Goal: Task Accomplishment & Management: Use online tool/utility

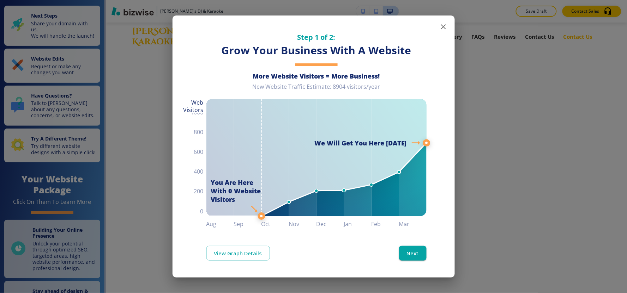
click at [441, 25] on icon "button" at bounding box center [443, 27] width 8 height 8
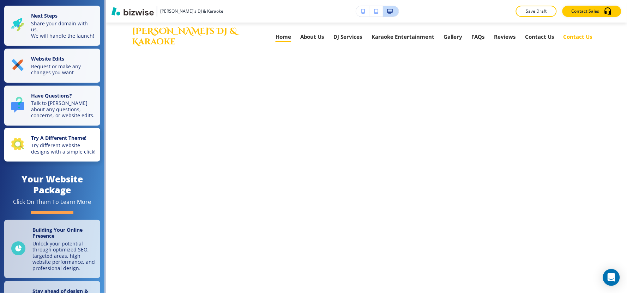
click at [22, 150] on icon "button" at bounding box center [17, 144] width 12 height 12
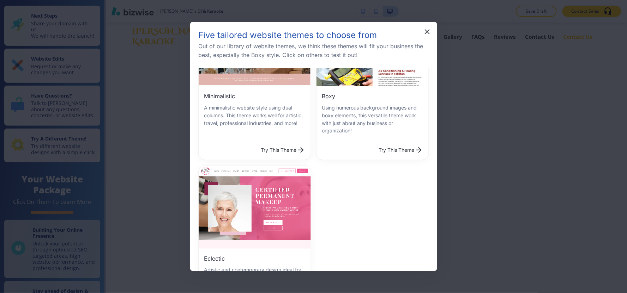
scroll to position [285, 0]
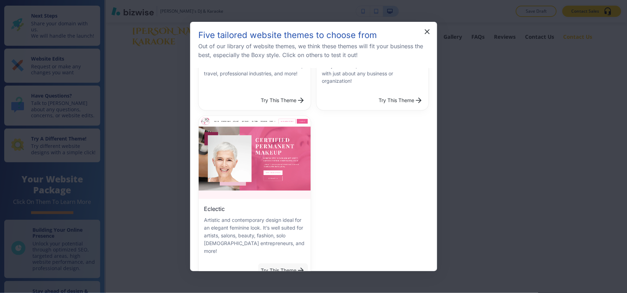
click at [284, 264] on button "Try This Theme" at bounding box center [283, 271] width 50 height 14
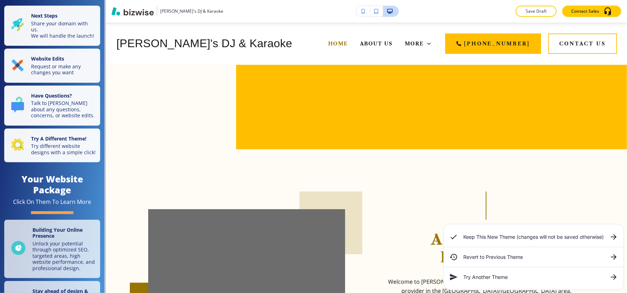
click at [501, 236] on h6 "Keep This New Theme (changes will not be saved otherwise)" at bounding box center [533, 238] width 140 height 8
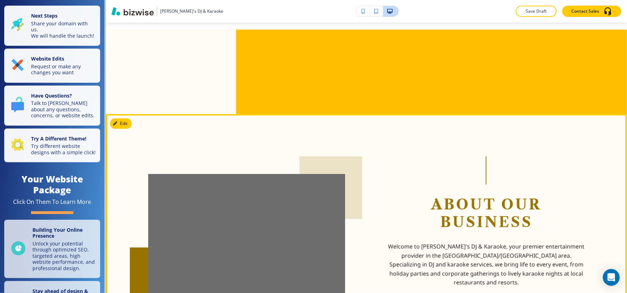
scroll to position [0, 0]
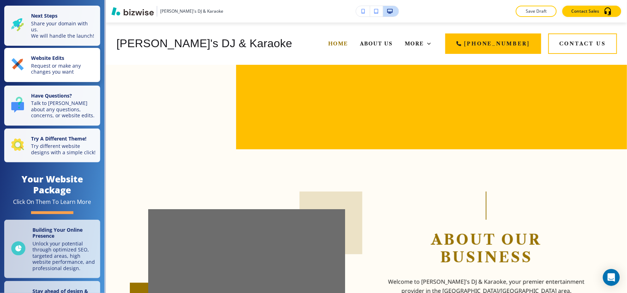
click at [37, 71] on p "Request or make any changes you want" at bounding box center [63, 69] width 65 height 12
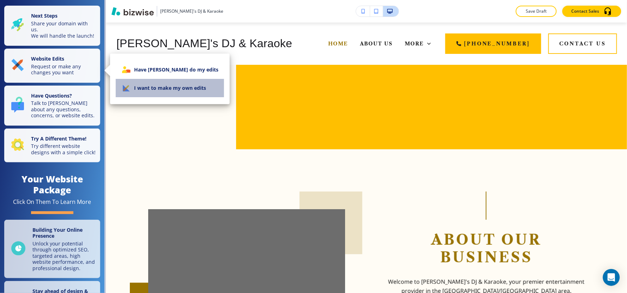
click at [185, 96] on li "I want to make my own edits" at bounding box center [170, 88] width 108 height 18
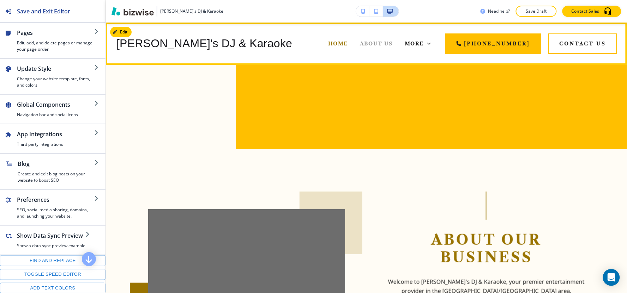
click at [360, 43] on span "About Us" at bounding box center [376, 44] width 33 height 6
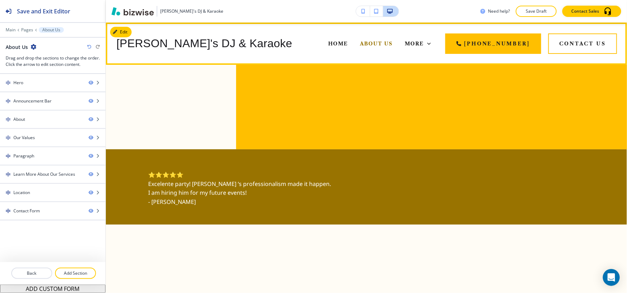
click at [390, 69] on span "DJ Services" at bounding box center [373, 72] width 40 height 6
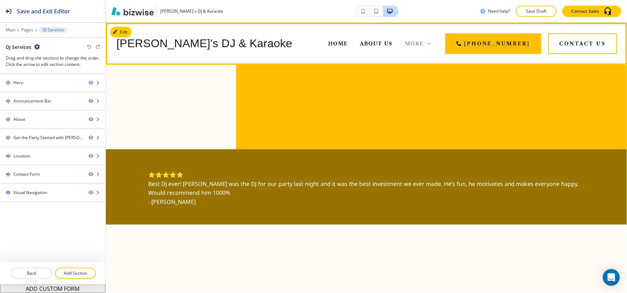
click at [424, 41] on span "More" at bounding box center [414, 44] width 19 height 6
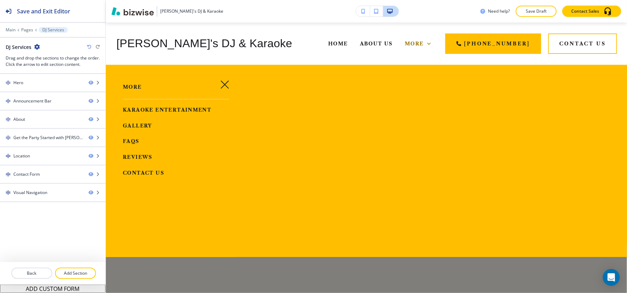
click at [220, 84] on icon "button" at bounding box center [224, 84] width 8 height 8
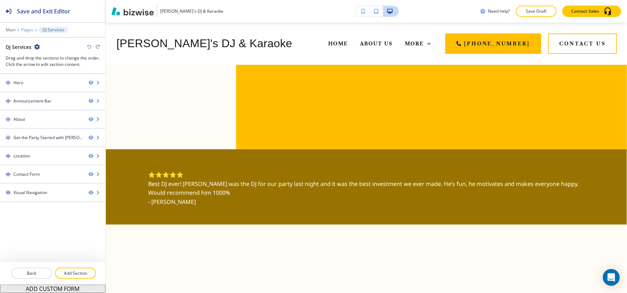
click at [25, 29] on p "Pages" at bounding box center [27, 30] width 12 height 5
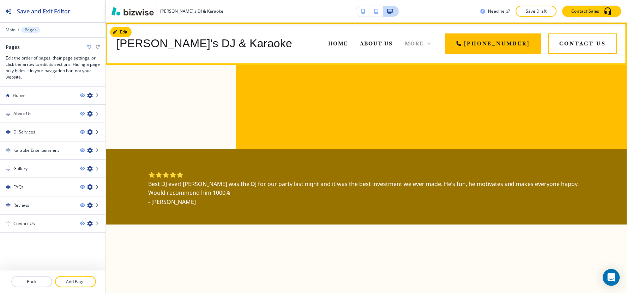
click at [424, 46] on span "More" at bounding box center [414, 44] width 19 height 6
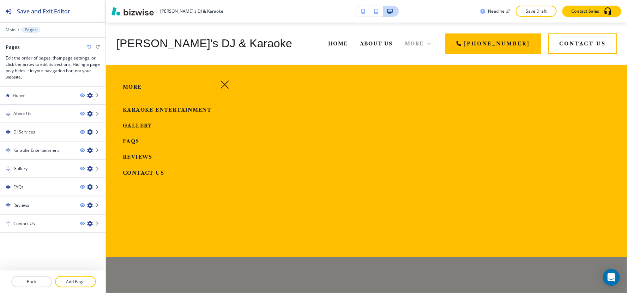
click at [424, 46] on span "More" at bounding box center [414, 44] width 19 height 6
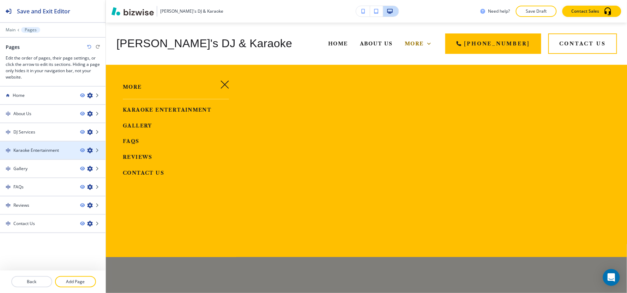
click at [26, 152] on h4 "Karaoke Entertainment" at bounding box center [36, 150] width 46 height 6
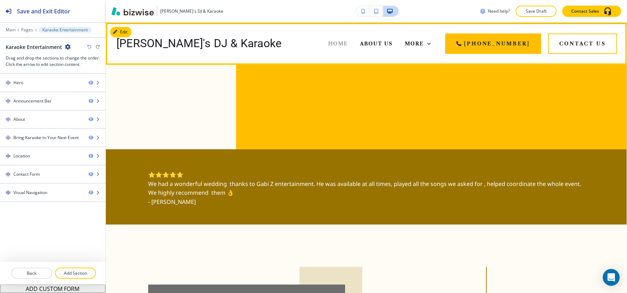
click at [328, 45] on span "Home" at bounding box center [338, 44] width 20 height 6
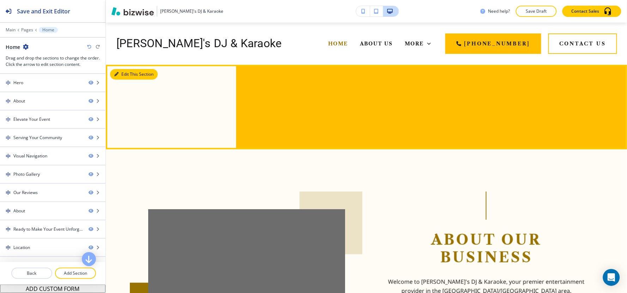
click at [128, 74] on button "Edit This Section" at bounding box center [134, 74] width 48 height 11
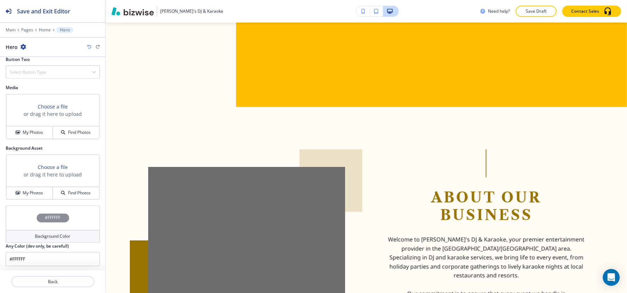
scroll to position [283, 0]
click at [23, 131] on h4 "My Photos" at bounding box center [33, 131] width 20 height 6
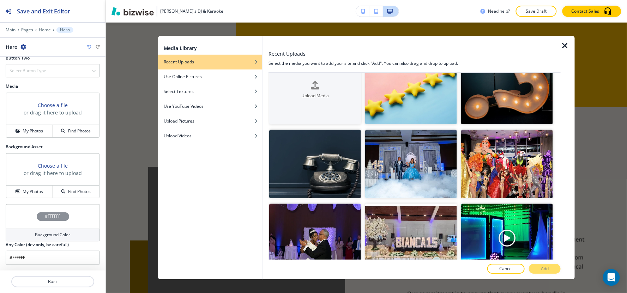
scroll to position [0, 0]
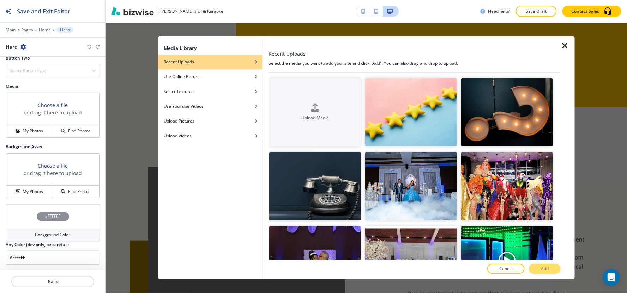
click at [564, 44] on icon "button" at bounding box center [564, 46] width 8 height 8
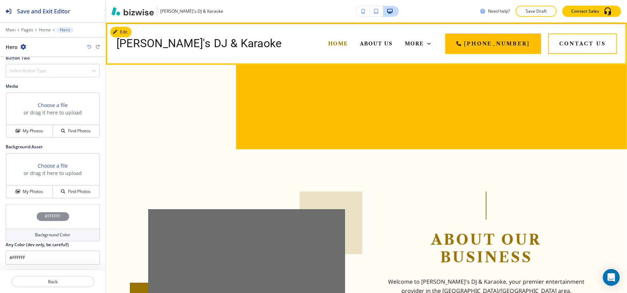
click at [206, 42] on h4 "[PERSON_NAME]'s DJ & Karaoke" at bounding box center [198, 44] width 165 height 14
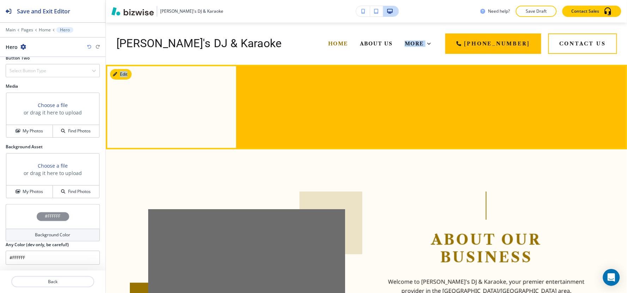
drag, startPoint x: 228, startPoint y: 45, endPoint x: 240, endPoint y: 123, distance: 79.5
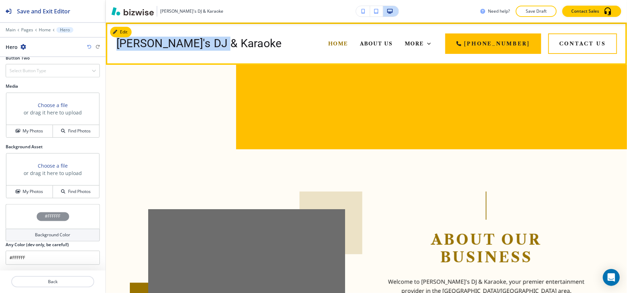
drag, startPoint x: 113, startPoint y: 48, endPoint x: 220, endPoint y: 49, distance: 107.2
click at [220, 49] on div "[PERSON_NAME]'s DJ & Karaoke Home About Us DJ Services Karaoke Entertainment Ga…" at bounding box center [366, 44] width 521 height 42
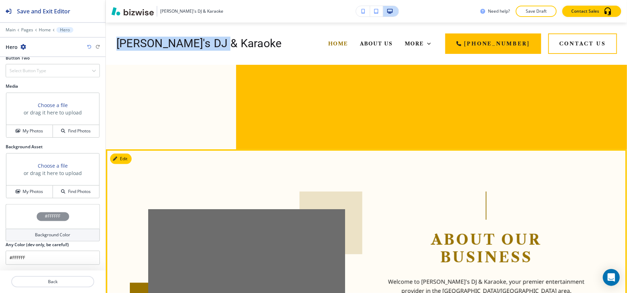
copy h4 "[PERSON_NAME]'s DJ & Karaoke"
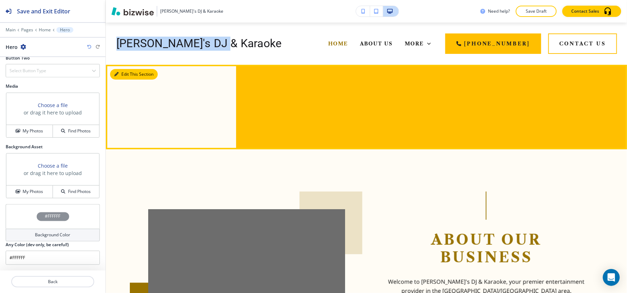
click at [123, 76] on button "Edit This Section" at bounding box center [134, 74] width 48 height 11
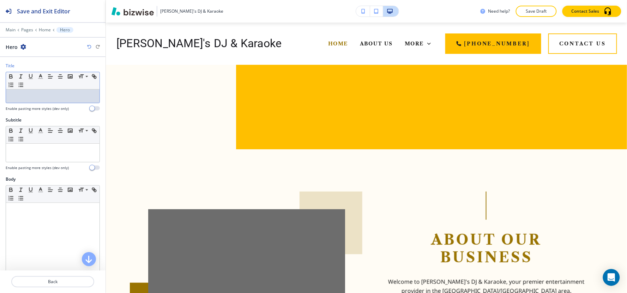
click at [43, 98] on p at bounding box center [53, 96] width 86 height 6
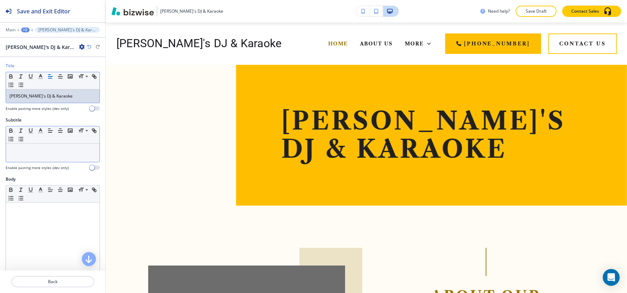
click at [30, 158] on div at bounding box center [52, 153] width 93 height 18
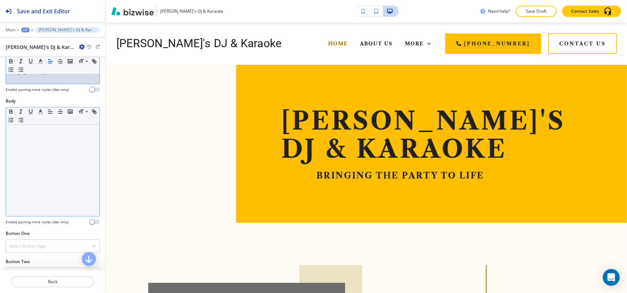
scroll to position [117, 0]
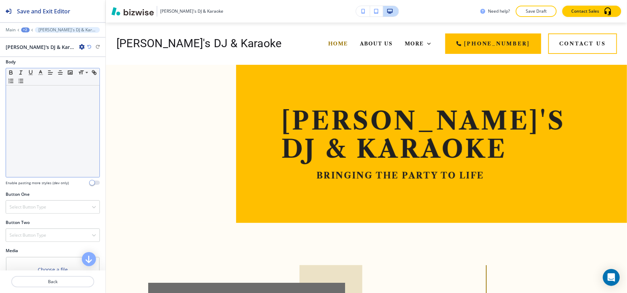
click at [38, 115] on div at bounding box center [52, 132] width 93 height 92
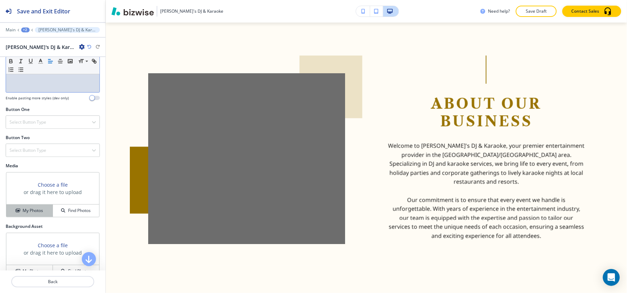
scroll to position [235, 0]
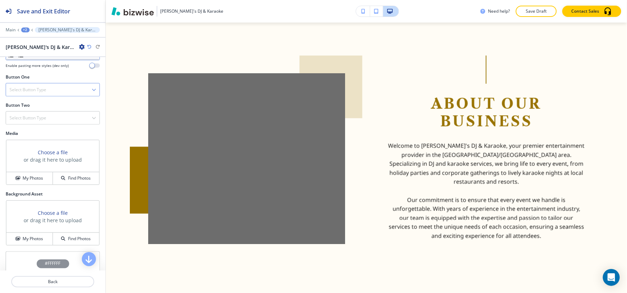
click at [44, 94] on div "Select Button Type" at bounding box center [52, 90] width 93 height 13
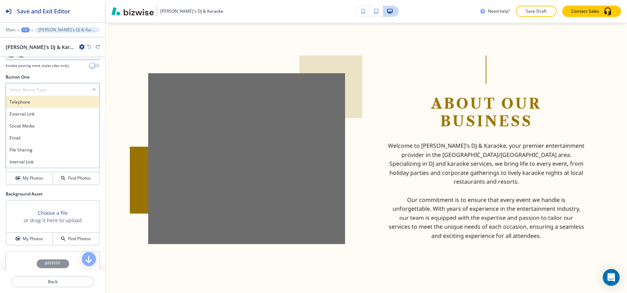
click at [45, 104] on h4 "Telephone" at bounding box center [53, 102] width 86 height 6
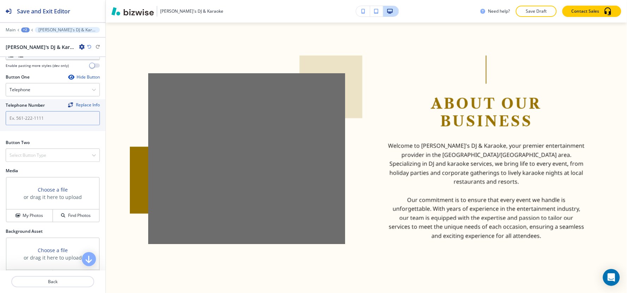
click at [40, 123] on input "text" at bounding box center [53, 118] width 94 height 14
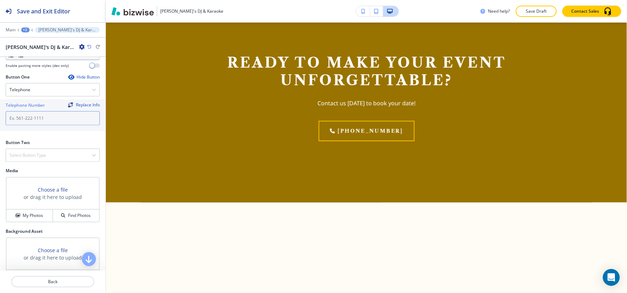
scroll to position [3433, 0]
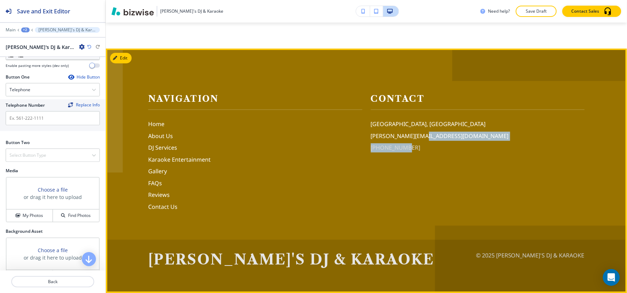
drag, startPoint x: 417, startPoint y: 144, endPoint x: 400, endPoint y: 152, distance: 18.9
click at [400, 152] on div "[GEOGRAPHIC_DATA], [GEOGRAPHIC_DATA] [PERSON_NAME][EMAIL_ADDRESS][DOMAIN_NAME] …" at bounding box center [478, 136] width 214 height 33
click at [409, 170] on div "Contact [GEOGRAPHIC_DATA] [PERSON_NAME][EMAIL_ADDRESS][DOMAIN_NAME] [PHONE_NUMB…" at bounding box center [473, 143] width 223 height 137
drag, startPoint x: 416, startPoint y: 156, endPoint x: 363, endPoint y: 150, distance: 52.6
click at [363, 150] on div "Contact [GEOGRAPHIC_DATA] [PERSON_NAME][EMAIL_ADDRESS][DOMAIN_NAME] [PHONE_NUMB…" at bounding box center [473, 143] width 223 height 137
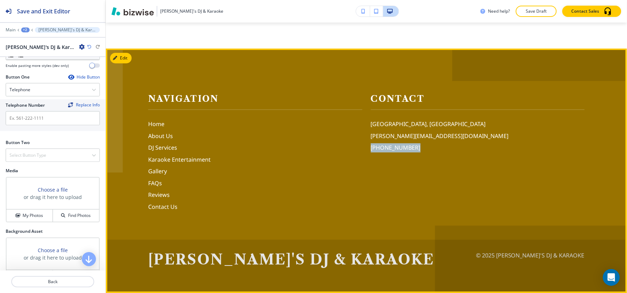
copy p "[PHONE_NUMBER]"
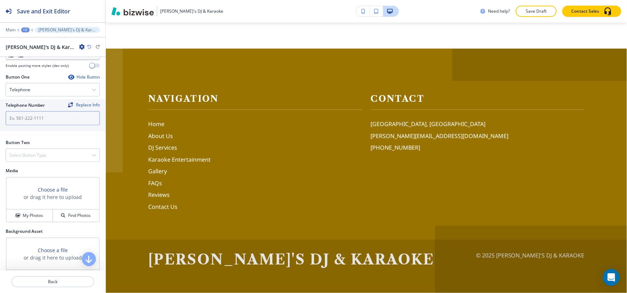
click at [39, 118] on input "text" at bounding box center [53, 118] width 94 height 14
paste input "[PHONE_NUMBER]"
type input "[PHONE_NUMBER]"
click at [49, 157] on div "Select Button Type" at bounding box center [52, 155] width 93 height 13
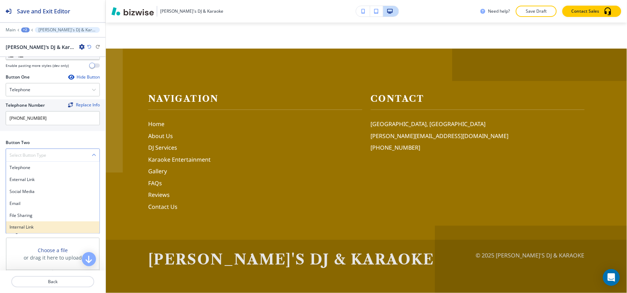
click at [51, 226] on h4 "Internal Link" at bounding box center [53, 228] width 86 height 6
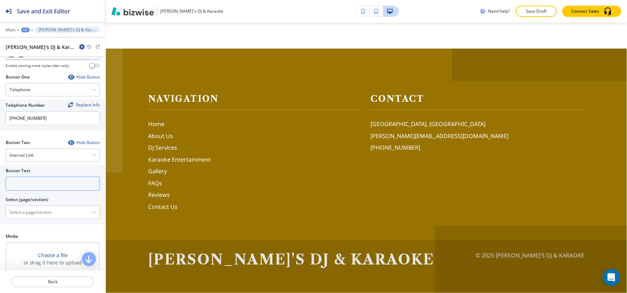
click at [26, 186] on input "text" at bounding box center [53, 184] width 94 height 14
type input "contact us"
click at [36, 213] on \(page\/section\) "Manual Input" at bounding box center [49, 213] width 86 height 12
type \(page\/section\) "Contact Us"
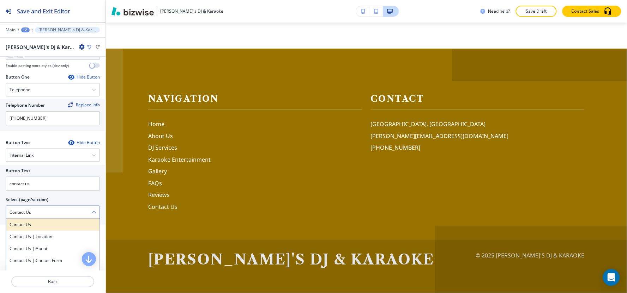
click at [32, 223] on h4 "Contact Us" at bounding box center [53, 225] width 86 height 6
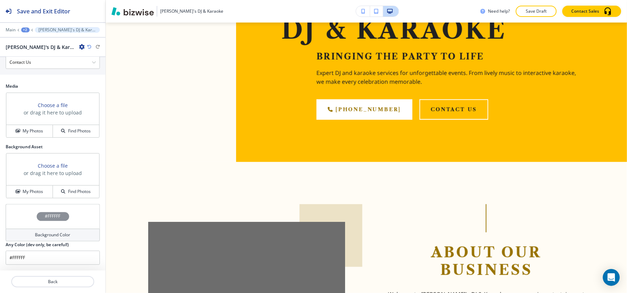
scroll to position [0, 0]
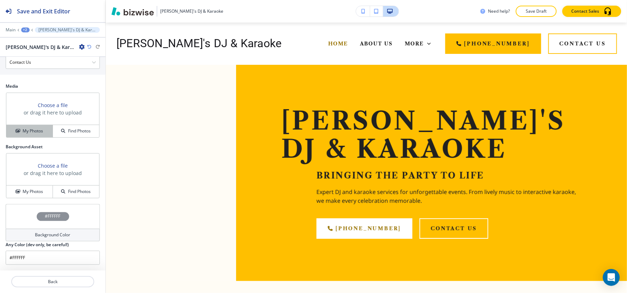
click at [17, 133] on div "My Photos" at bounding box center [29, 131] width 46 height 6
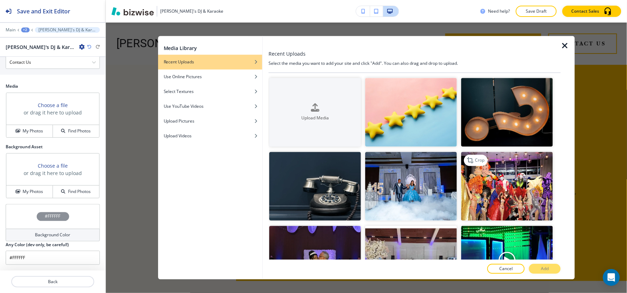
scroll to position [117, 0]
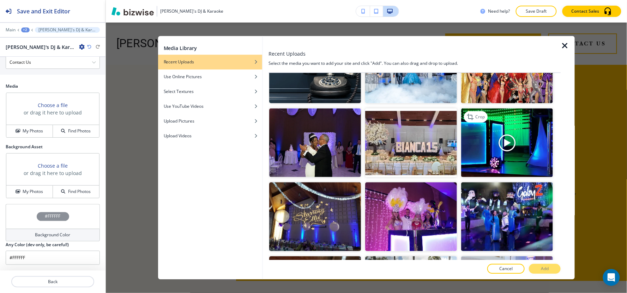
click at [504, 147] on img "button" at bounding box center [507, 143] width 92 height 69
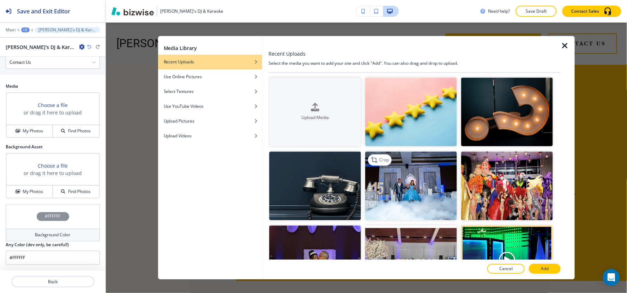
scroll to position [0, 0]
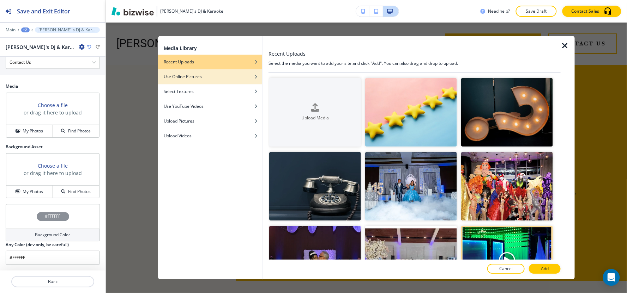
click at [213, 81] on div "button" at bounding box center [210, 82] width 104 height 4
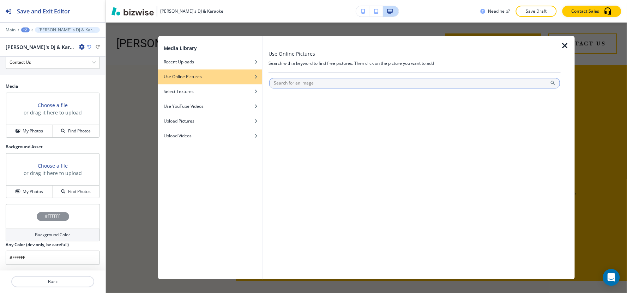
click at [290, 85] on input "text" at bounding box center [414, 83] width 291 height 11
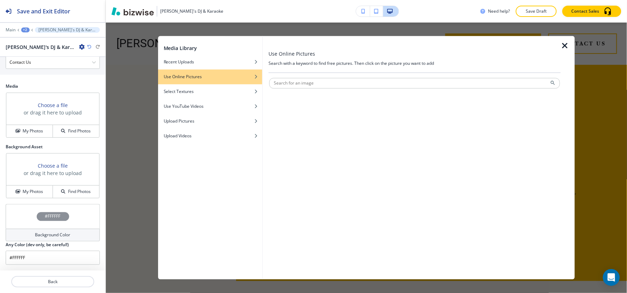
paste input "[PERSON_NAME]'s DJ & Karaoke"
type input "[PERSON_NAME]'s DJ & Karaoke"
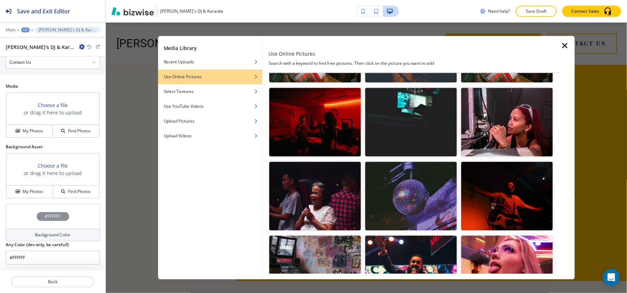
scroll to position [744, 0]
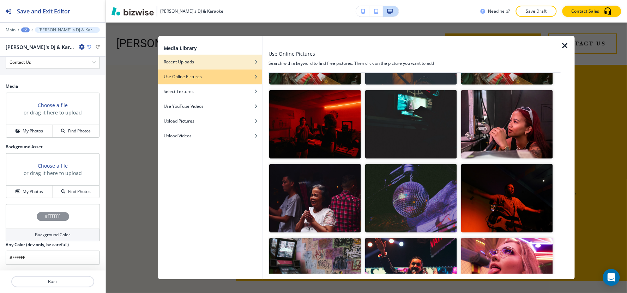
click at [225, 66] on div "button" at bounding box center [210, 67] width 104 height 4
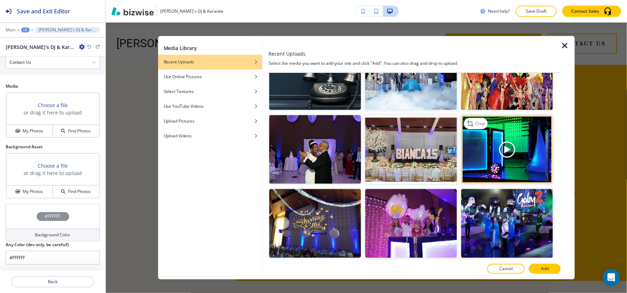
scroll to position [97, 0]
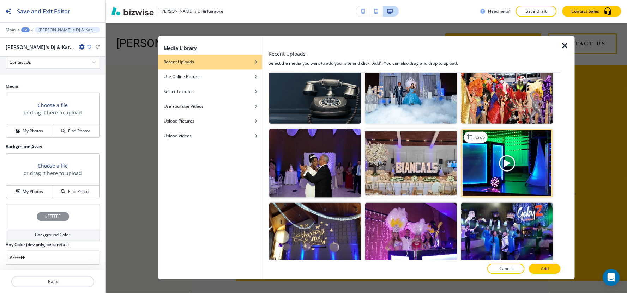
click at [510, 182] on img "button" at bounding box center [507, 163] width 92 height 69
click at [547, 269] on p "Add" at bounding box center [545, 269] width 8 height 6
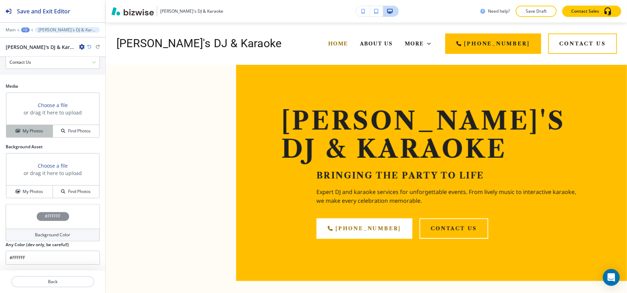
click at [40, 132] on h4 "My Photos" at bounding box center [33, 131] width 20 height 6
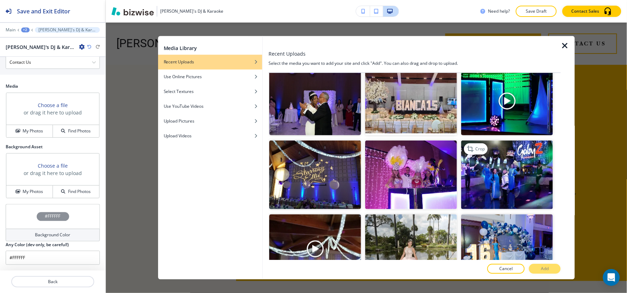
scroll to position [117, 0]
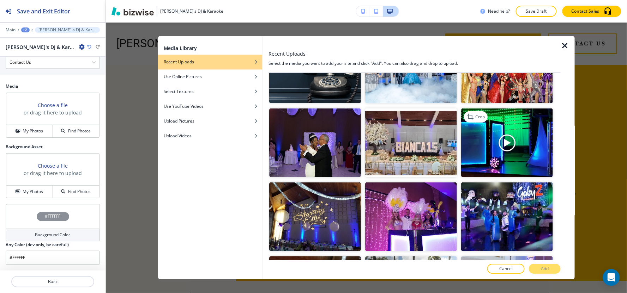
click at [531, 134] on img "button" at bounding box center [507, 143] width 92 height 69
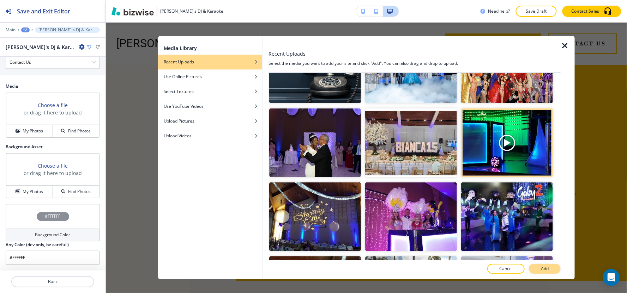
click at [541, 270] on p "Add" at bounding box center [545, 269] width 8 height 6
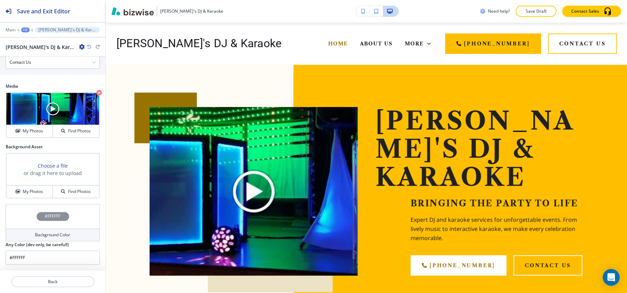
click at [253, 179] on img at bounding box center [254, 191] width 208 height 169
click at [251, 178] on img at bounding box center [254, 191] width 208 height 169
click at [286, 175] on img at bounding box center [254, 191] width 208 height 169
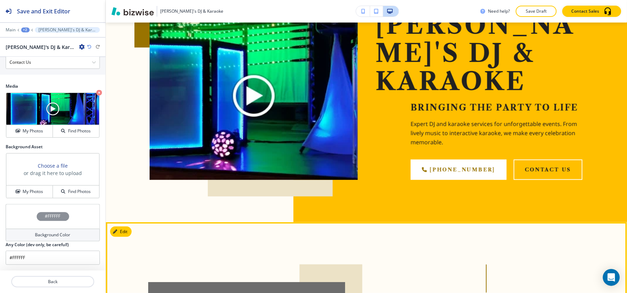
scroll to position [0, 0]
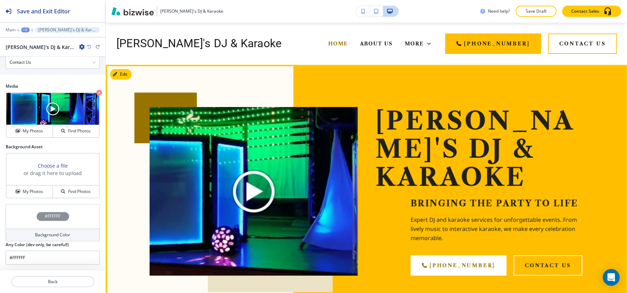
click at [229, 161] on img at bounding box center [254, 191] width 208 height 169
click at [309, 191] on img at bounding box center [254, 191] width 208 height 169
drag, startPoint x: 309, startPoint y: 192, endPoint x: 238, endPoint y: 184, distance: 71.3
click at [309, 193] on img at bounding box center [254, 191] width 208 height 169
click at [235, 184] on img at bounding box center [254, 191] width 208 height 169
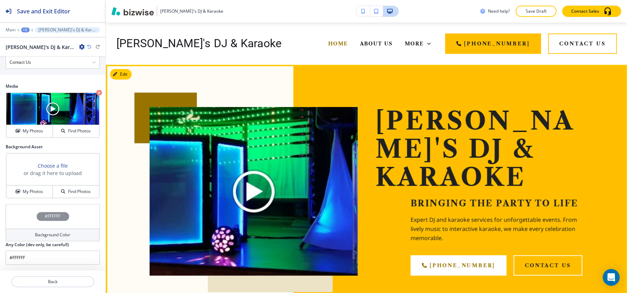
click at [260, 181] on img at bounding box center [254, 191] width 208 height 169
click at [260, 182] on img at bounding box center [254, 191] width 208 height 169
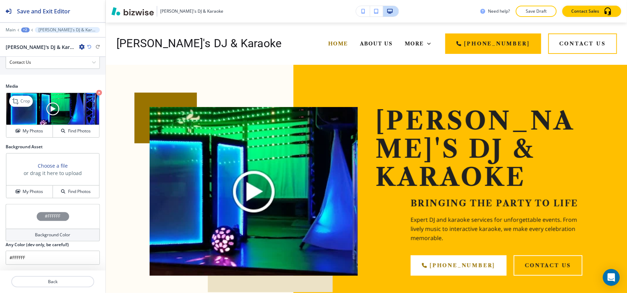
click at [52, 113] on img at bounding box center [52, 109] width 93 height 32
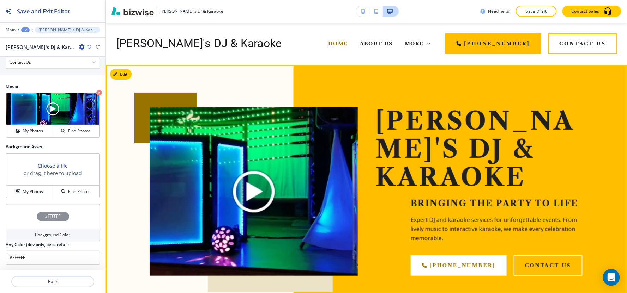
click at [267, 182] on img at bounding box center [254, 191] width 208 height 169
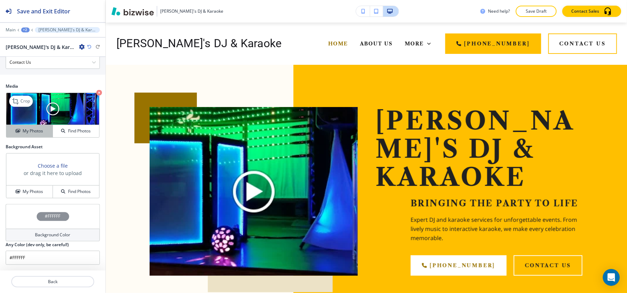
click at [32, 130] on h4 "My Photos" at bounding box center [33, 131] width 20 height 6
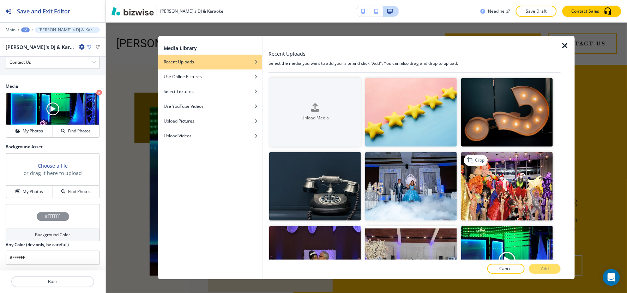
scroll to position [117, 0]
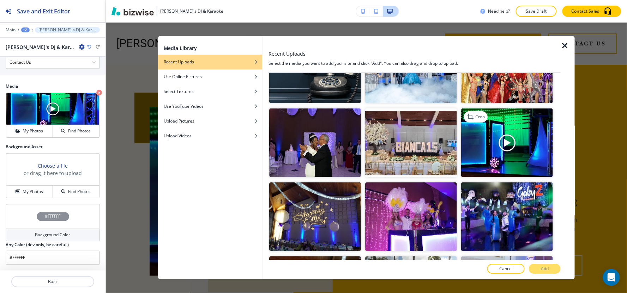
click at [502, 143] on img "button" at bounding box center [507, 143] width 92 height 69
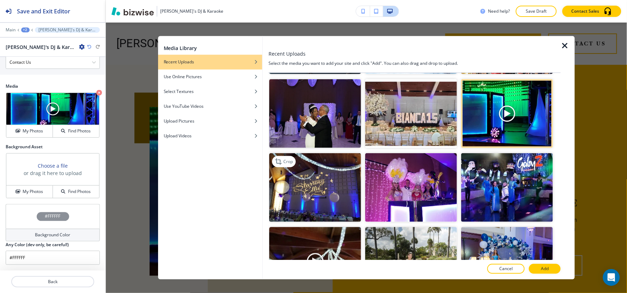
scroll to position [196, 0]
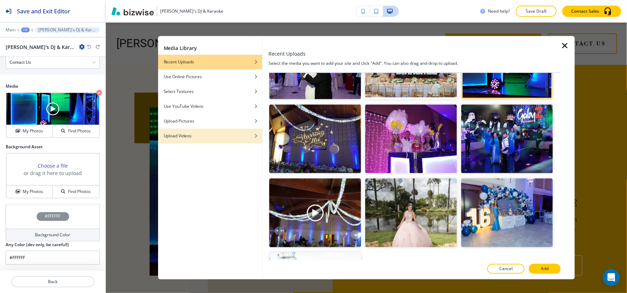
click at [191, 133] on h4 "Upload Videos" at bounding box center [178, 136] width 28 height 6
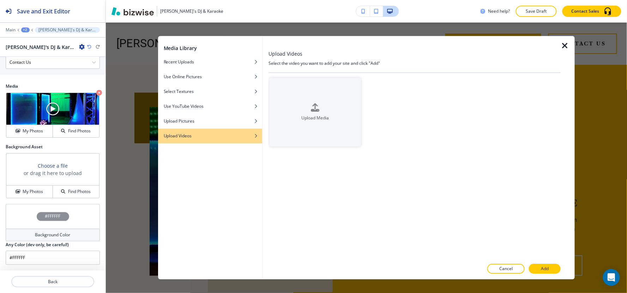
scroll to position [0, 0]
click at [201, 77] on h4 "Use Online Pictures" at bounding box center [183, 77] width 38 height 6
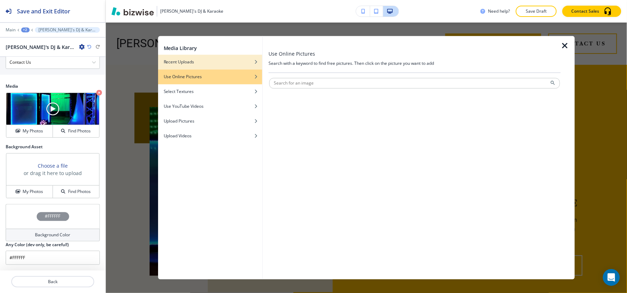
click at [224, 68] on div "button" at bounding box center [210, 67] width 104 height 4
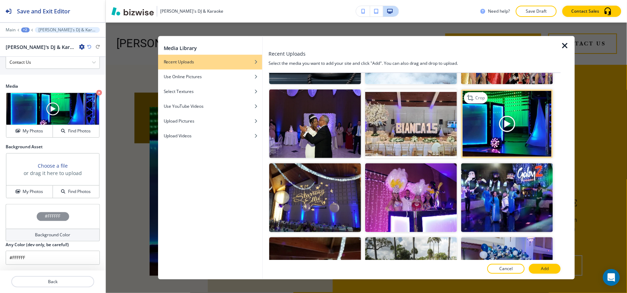
scroll to position [117, 0]
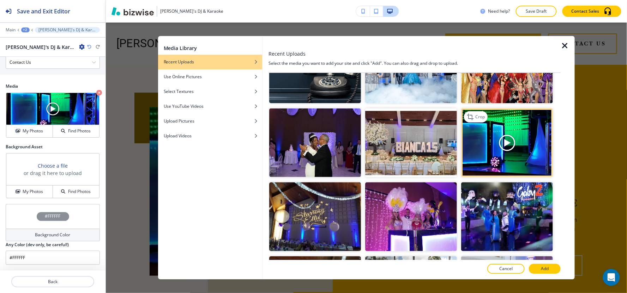
click at [481, 164] on img "button" at bounding box center [507, 143] width 92 height 69
click at [545, 265] on button "Add" at bounding box center [545, 270] width 32 height 10
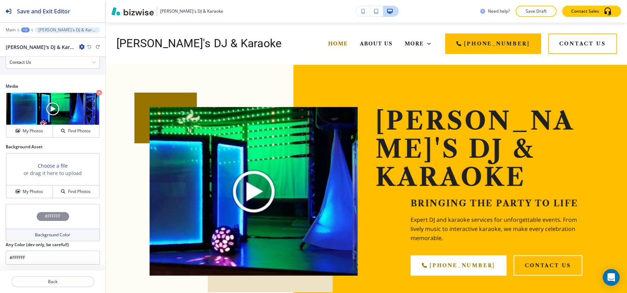
click at [249, 181] on img at bounding box center [254, 191] width 208 height 169
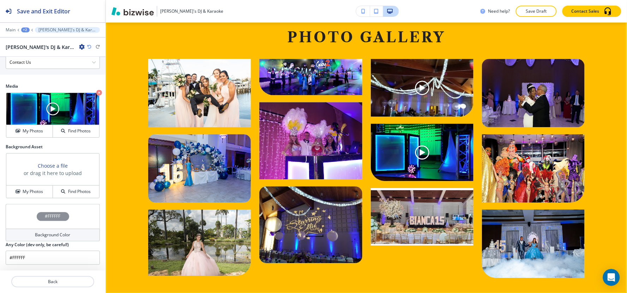
scroll to position [1332, 0]
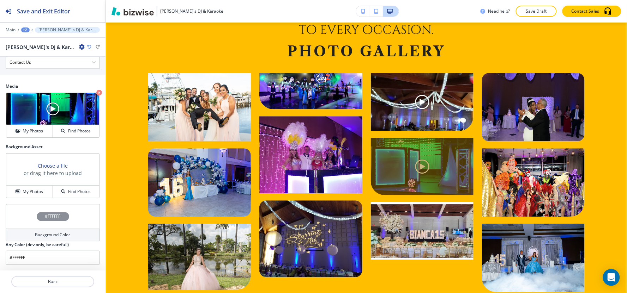
click at [442, 138] on div at bounding box center [422, 167] width 103 height 58
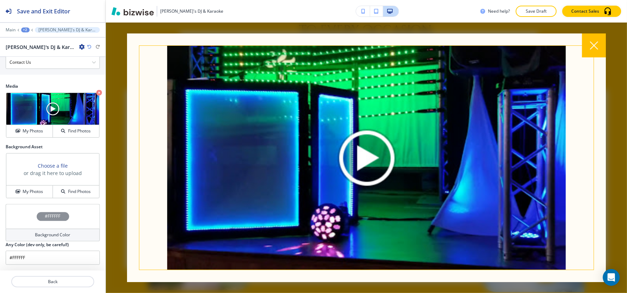
click at [368, 159] on img at bounding box center [366, 158] width 454 height 224
click at [369, 159] on img at bounding box center [366, 158] width 454 height 224
click at [593, 38] on div at bounding box center [594, 46] width 24 height 24
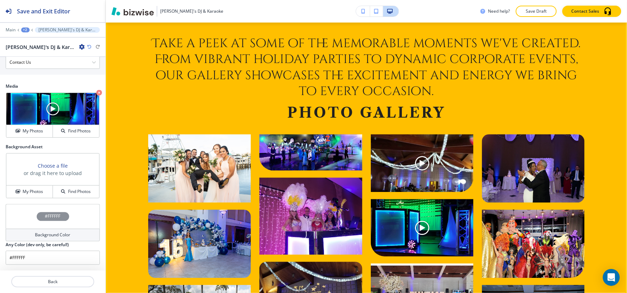
scroll to position [1215, 0]
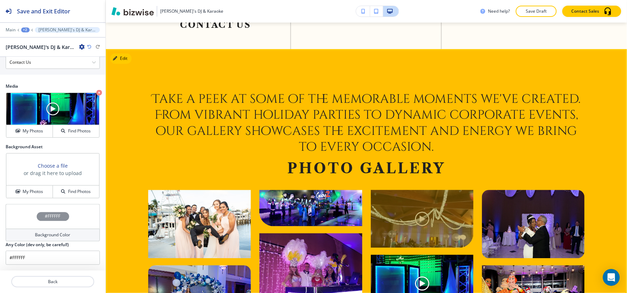
click at [418, 190] on div at bounding box center [422, 219] width 103 height 58
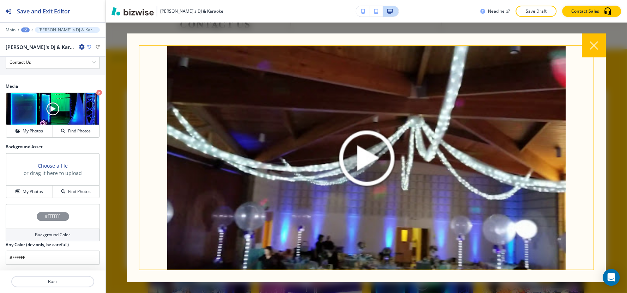
click at [369, 164] on img at bounding box center [366, 158] width 454 height 224
click at [371, 164] on img at bounding box center [366, 158] width 454 height 224
click at [600, 58] on div at bounding box center [366, 158] width 479 height 249
click at [599, 52] on div at bounding box center [594, 46] width 24 height 24
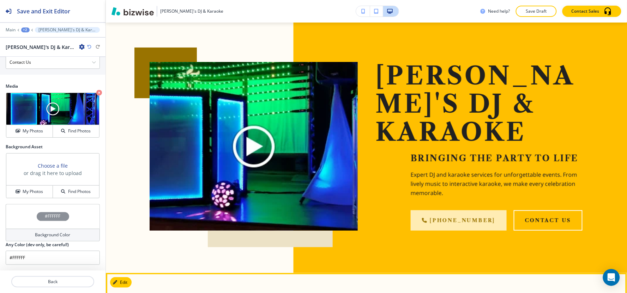
scroll to position [0, 0]
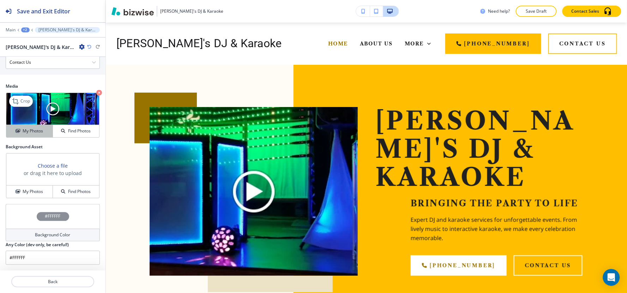
click at [30, 133] on h4 "My Photos" at bounding box center [33, 131] width 20 height 6
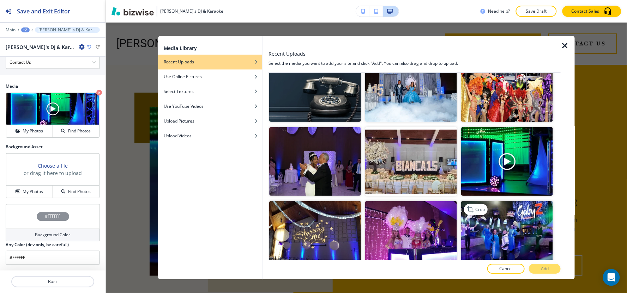
scroll to position [97, 0]
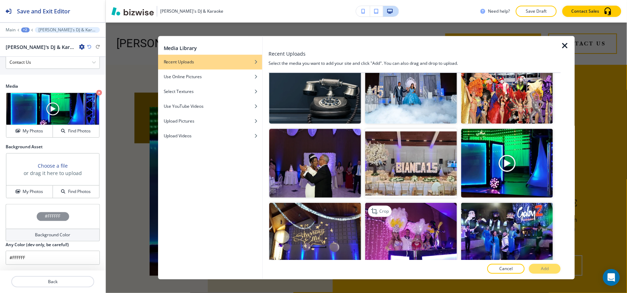
click at [415, 230] on img "button" at bounding box center [411, 237] width 92 height 69
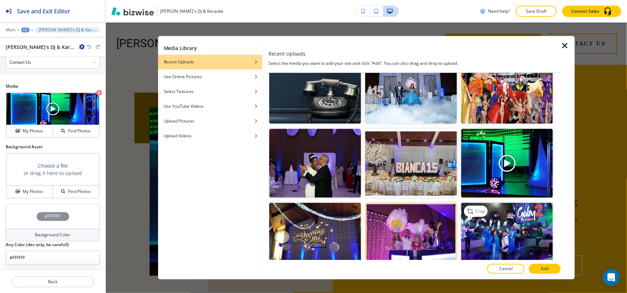
click at [533, 246] on img "button" at bounding box center [507, 237] width 92 height 69
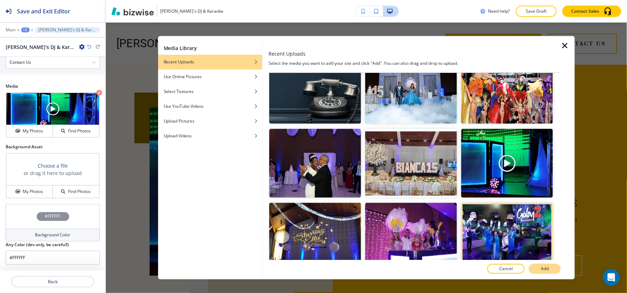
click at [538, 265] on button "Add" at bounding box center [545, 270] width 32 height 10
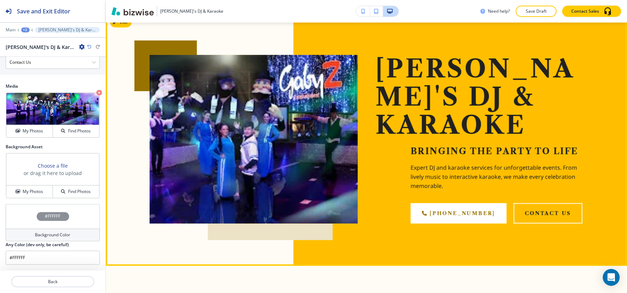
scroll to position [0, 0]
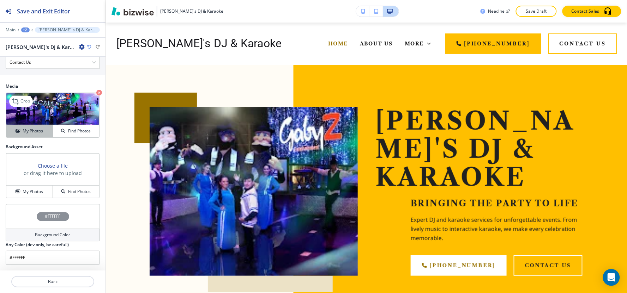
click at [29, 131] on h4 "My Photos" at bounding box center [33, 131] width 20 height 6
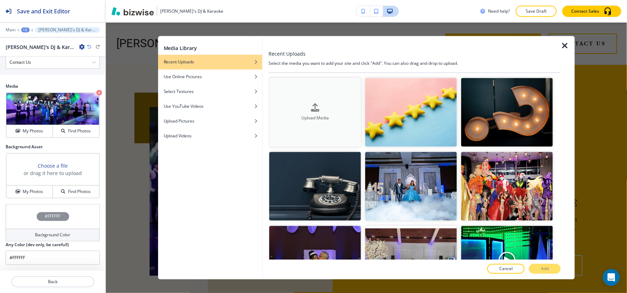
click at [318, 121] on button "Upload Media" at bounding box center [315, 112] width 92 height 69
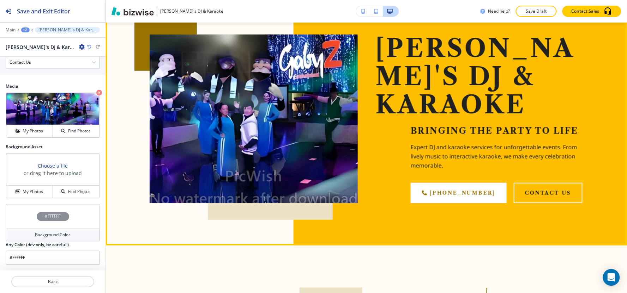
scroll to position [78, 0]
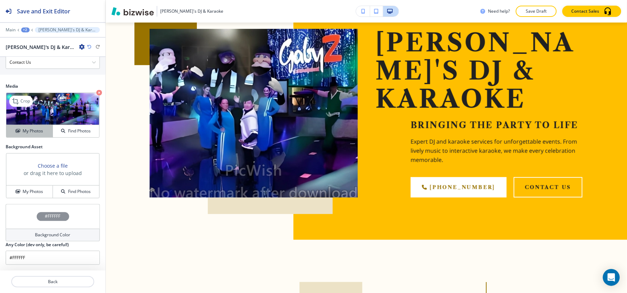
click at [27, 131] on h4 "My Photos" at bounding box center [33, 131] width 20 height 6
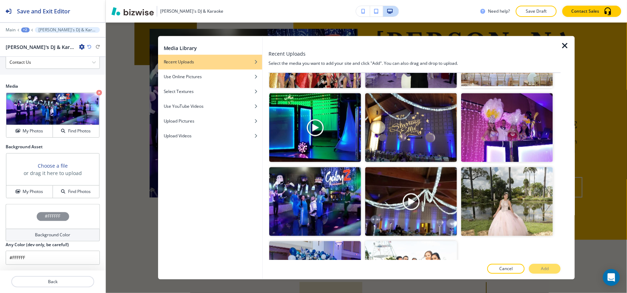
scroll to position [136, 0]
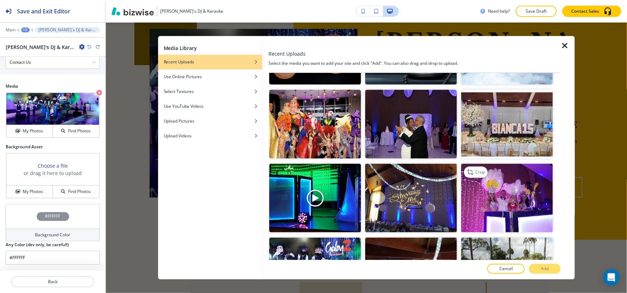
click at [492, 208] on img "button" at bounding box center [507, 198] width 92 height 69
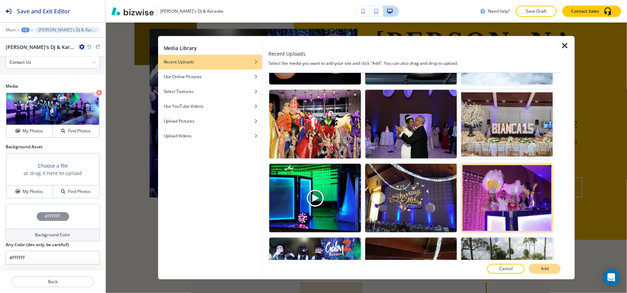
click at [540, 270] on button "Add" at bounding box center [545, 270] width 32 height 10
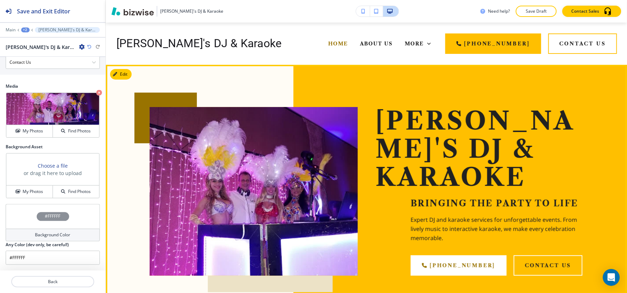
scroll to position [39, 0]
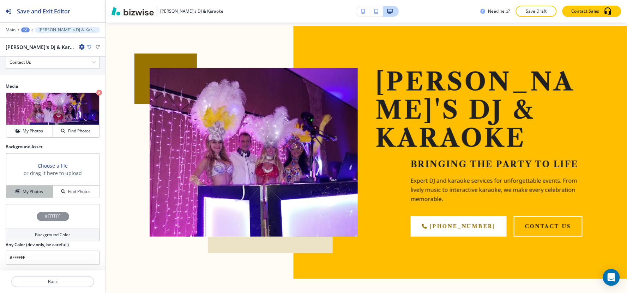
click at [34, 193] on h4 "My Photos" at bounding box center [33, 192] width 20 height 6
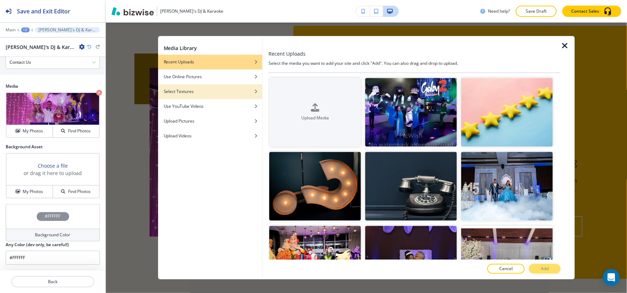
click at [212, 93] on div "Select Textures" at bounding box center [210, 92] width 104 height 6
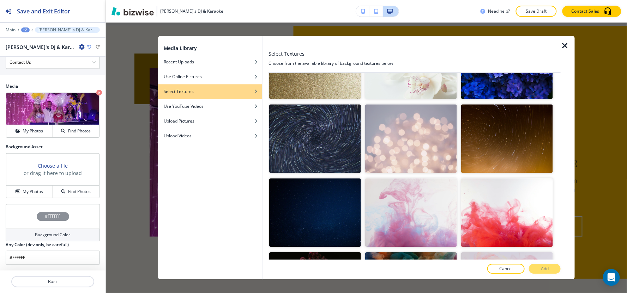
scroll to position [313, 0]
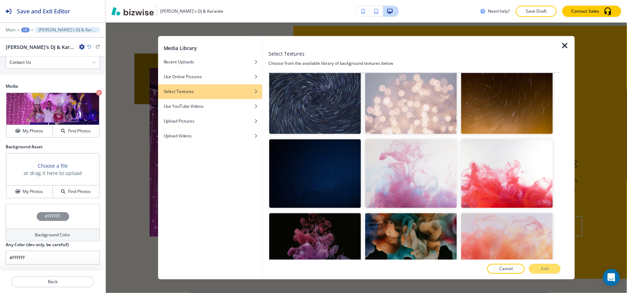
click at [431, 175] on img "button" at bounding box center [411, 173] width 92 height 69
click at [550, 269] on button "Add" at bounding box center [545, 270] width 32 height 10
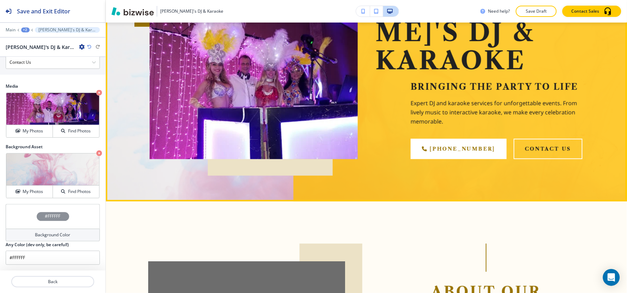
scroll to position [117, 0]
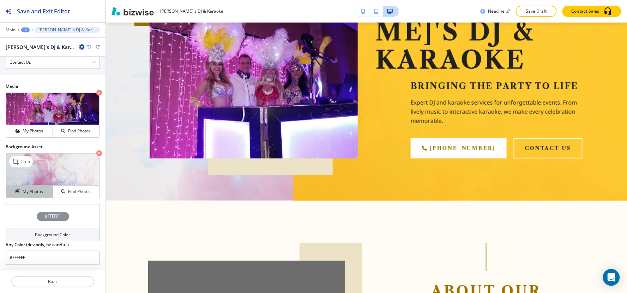
click at [23, 190] on h4 "My Photos" at bounding box center [33, 192] width 20 height 6
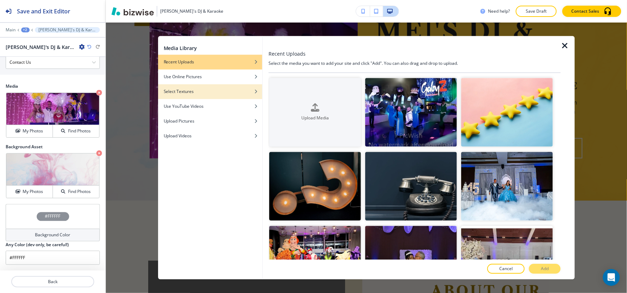
click at [209, 97] on div "button" at bounding box center [210, 97] width 104 height 4
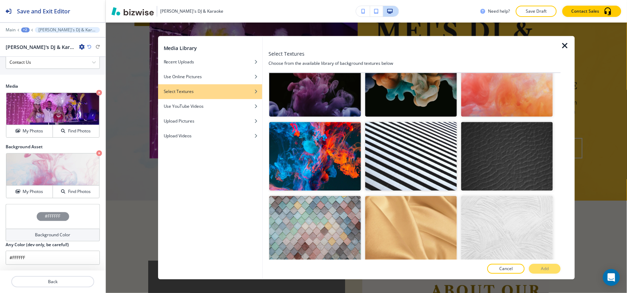
scroll to position [392, 0]
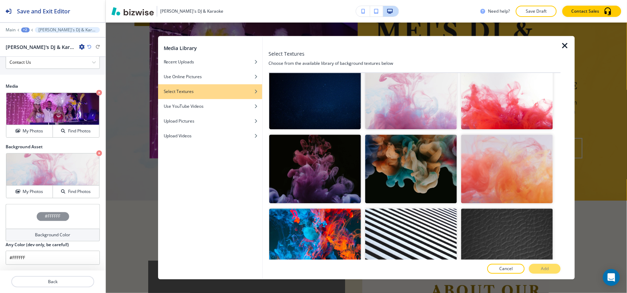
click at [504, 174] on img "button" at bounding box center [507, 169] width 92 height 69
click at [545, 272] on p "Add" at bounding box center [545, 269] width 8 height 6
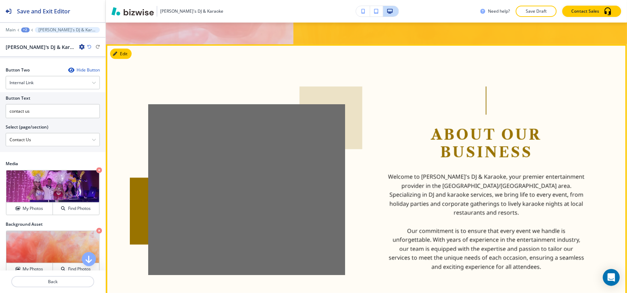
scroll to position [196, 0]
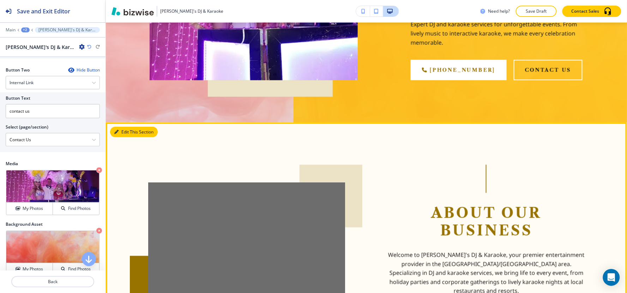
click at [125, 127] on button "Edit This Section" at bounding box center [134, 132] width 48 height 11
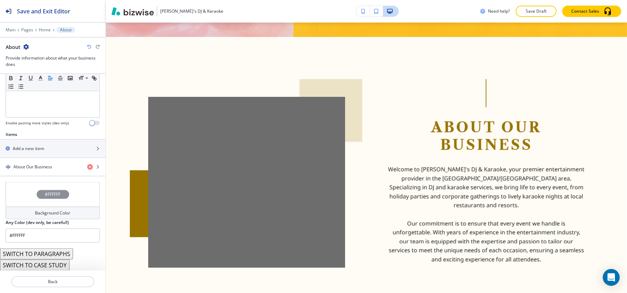
scroll to position [220, 0]
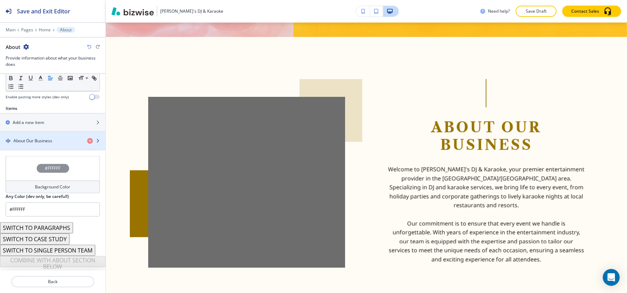
click at [46, 148] on div "button" at bounding box center [52, 147] width 105 height 6
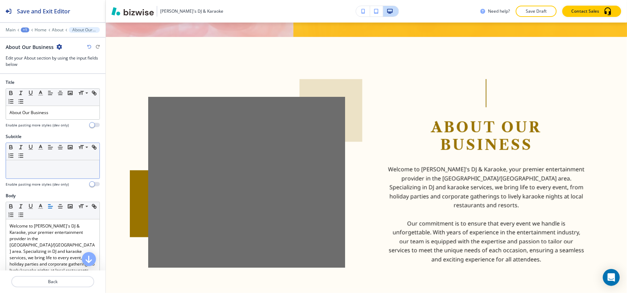
scroll to position [0, 0]
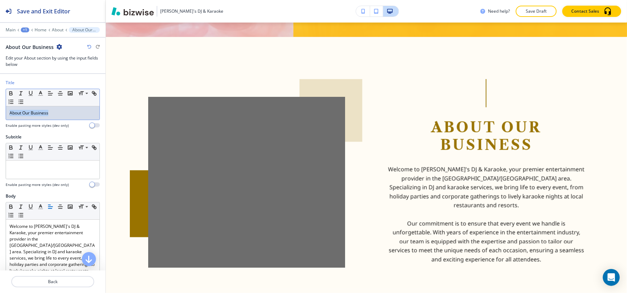
drag, startPoint x: 61, startPoint y: 116, endPoint x: 0, endPoint y: 118, distance: 61.4
click at [0, 118] on div "Title Small Normal Large Huge About Our Business Enable pasting more styles (de…" at bounding box center [52, 107] width 105 height 54
copy p "About Our Business"
click at [28, 164] on div at bounding box center [52, 170] width 93 height 18
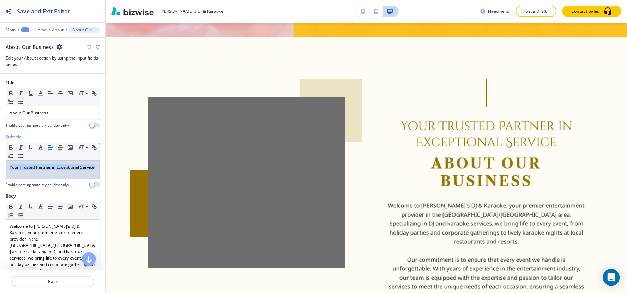
drag, startPoint x: 37, startPoint y: 177, endPoint x: 0, endPoint y: 163, distance: 40.1
click at [0, 163] on div "Subtitle Small Normal Large Huge Your Trusted Partner in Exceptional Service En…" at bounding box center [52, 163] width 105 height 59
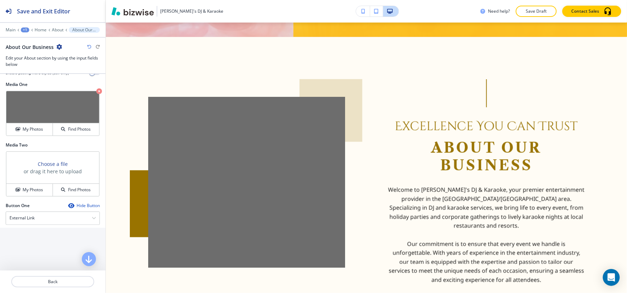
scroll to position [235, 0]
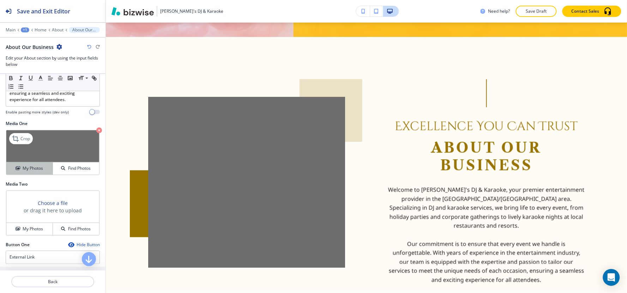
click at [30, 163] on button "My Photos" at bounding box center [29, 169] width 47 height 12
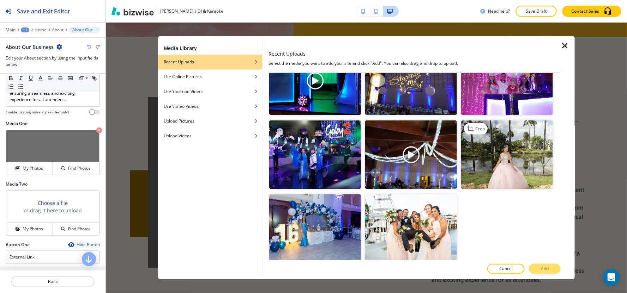
scroll to position [175, 0]
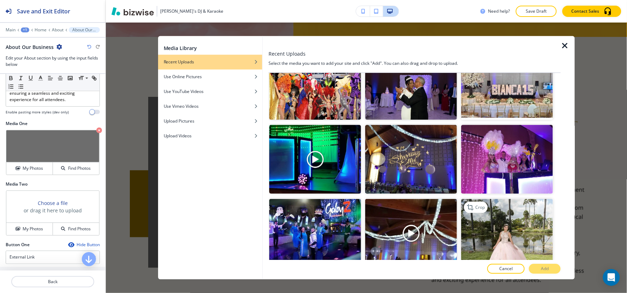
click at [520, 238] on img "button" at bounding box center [507, 233] width 92 height 69
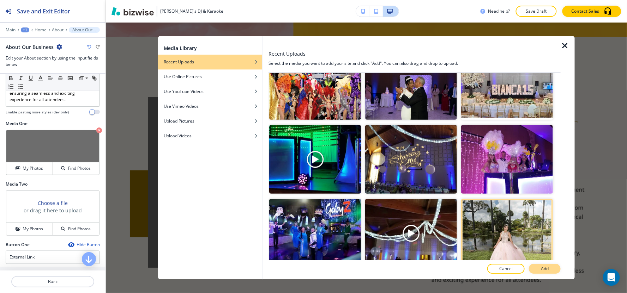
click at [541, 269] on p "Add" at bounding box center [545, 269] width 8 height 6
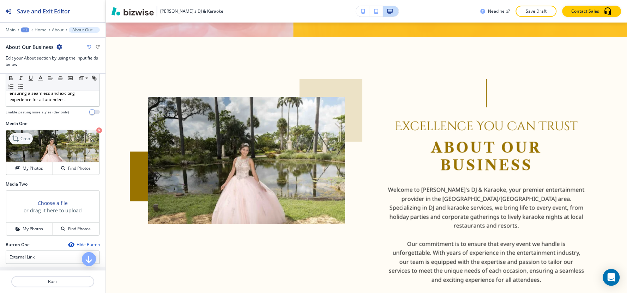
click at [22, 136] on p "Crop" at bounding box center [25, 139] width 10 height 6
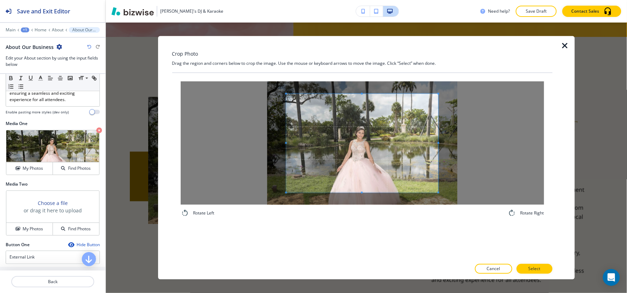
click at [358, 237] on div "Rotate Left Rotate Right" at bounding box center [362, 166] width 380 height 187
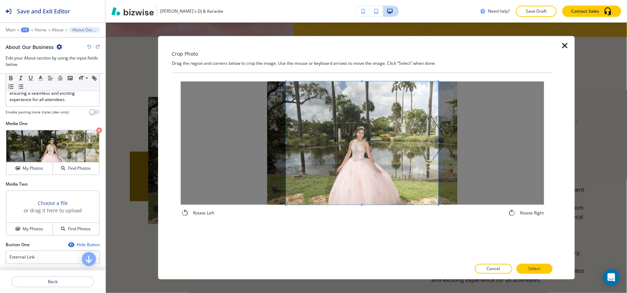
click at [350, 50] on div "Crop Photo Drag the region and corners below to crop the image. Use the mouse o…" at bounding box center [362, 158] width 380 height 244
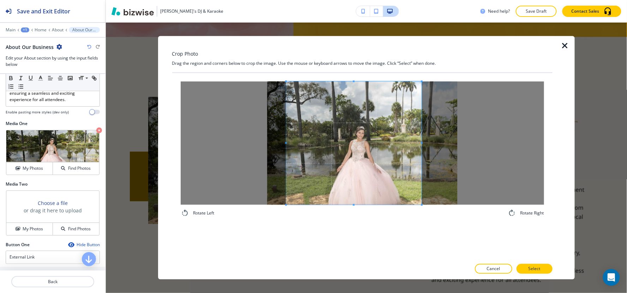
click at [422, 144] on div at bounding box center [353, 142] width 135 height 123
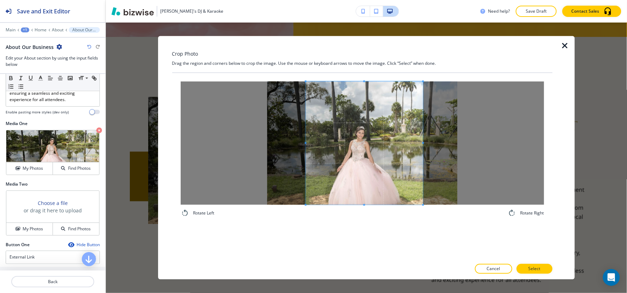
click at [305, 135] on span at bounding box center [305, 142] width 2 height 123
click at [376, 152] on span at bounding box center [361, 142] width 117 height 123
click at [305, 131] on span at bounding box center [306, 142] width 2 height 123
click at [308, 129] on span at bounding box center [308, 142] width 2 height 123
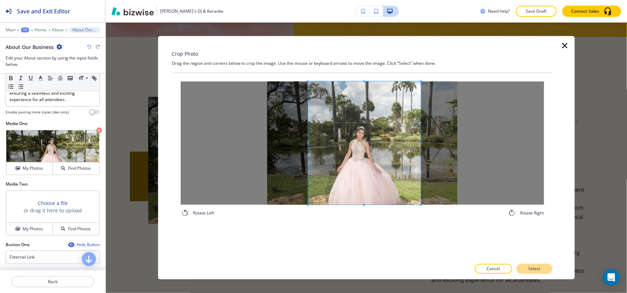
click at [545, 269] on button "Select" at bounding box center [534, 270] width 36 height 10
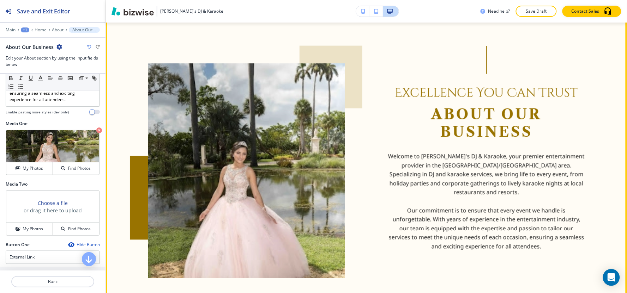
scroll to position [360, 0]
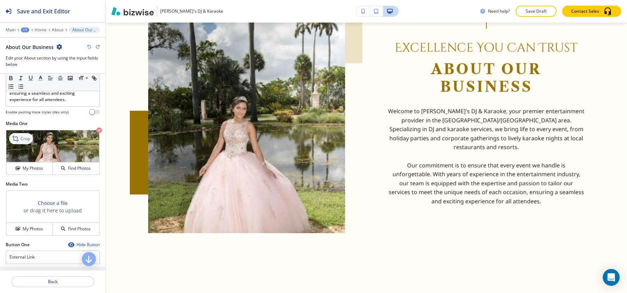
click at [28, 136] on p "Crop" at bounding box center [25, 139] width 10 height 6
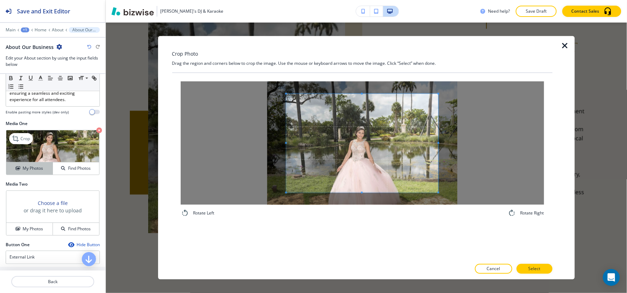
click at [33, 165] on h4 "My Photos" at bounding box center [33, 168] width 20 height 6
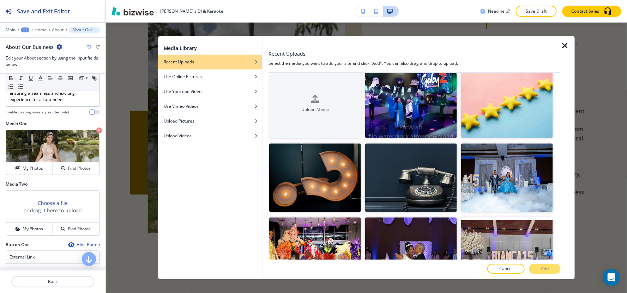
scroll to position [0, 0]
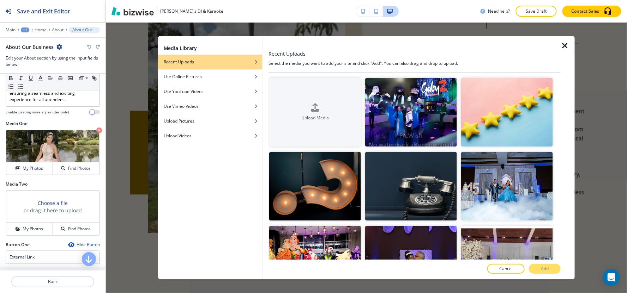
click at [561, 44] on icon "button" at bounding box center [564, 46] width 8 height 8
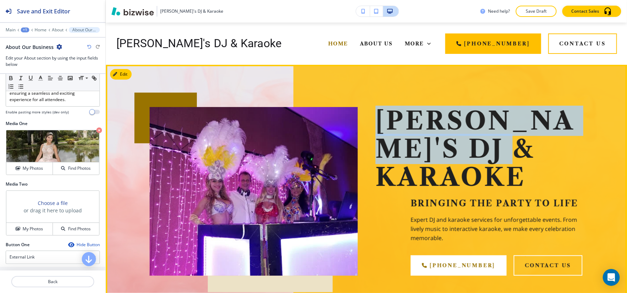
drag, startPoint x: 381, startPoint y: 126, endPoint x: 542, endPoint y: 152, distance: 163.2
click at [542, 152] on p "[PERSON_NAME]'s DJ & Karaoke" at bounding box center [479, 149] width 208 height 84
copy p "[PERSON_NAME]'s DJ & Karaoke"
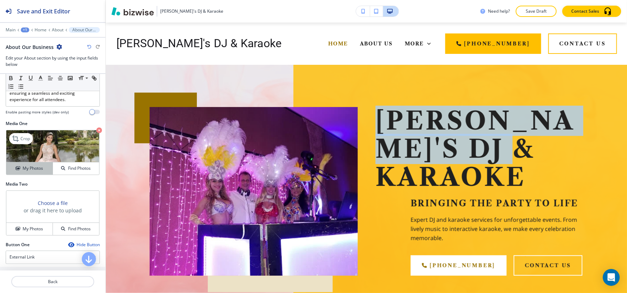
click at [26, 165] on h4 "My Photos" at bounding box center [33, 168] width 20 height 6
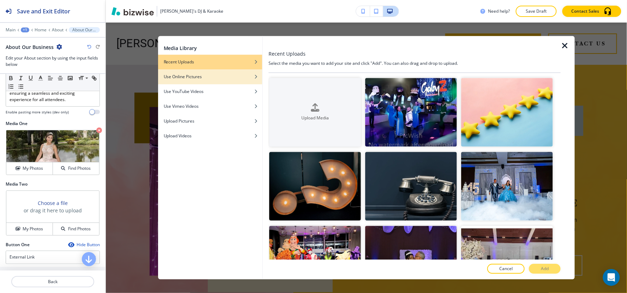
click at [231, 74] on div "Use Online Pictures" at bounding box center [210, 77] width 104 height 6
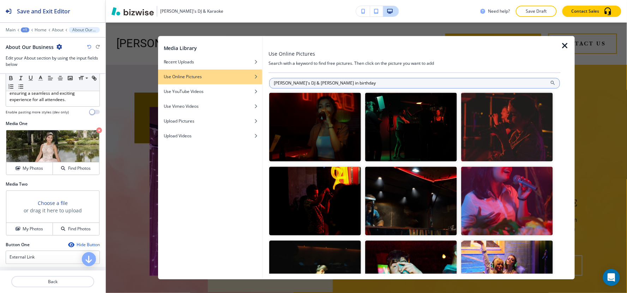
type input "[PERSON_NAME]'s DJ & [PERSON_NAME] in birthday"
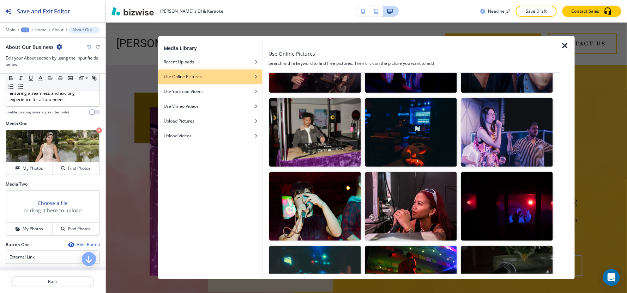
scroll to position [588, 0]
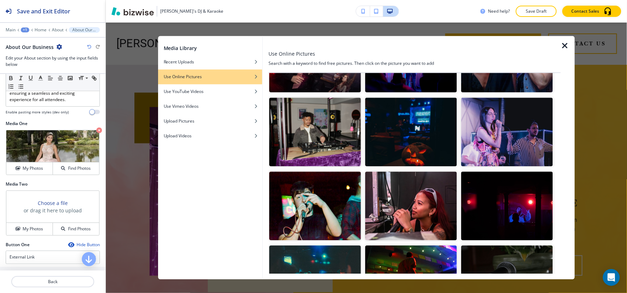
click at [324, 128] on img "button" at bounding box center [315, 132] width 92 height 69
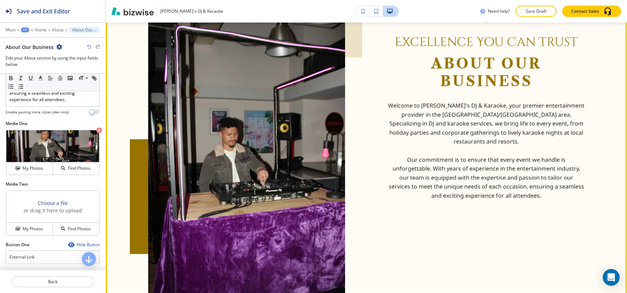
scroll to position [353, 0]
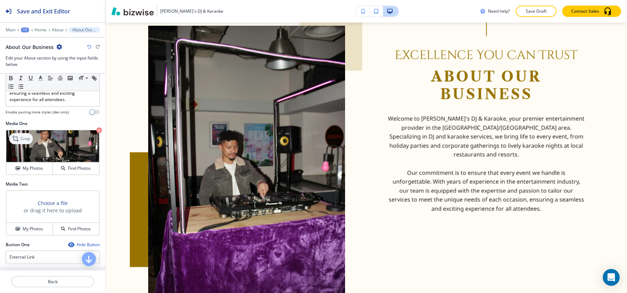
click at [22, 136] on p "Crop" at bounding box center [25, 139] width 10 height 6
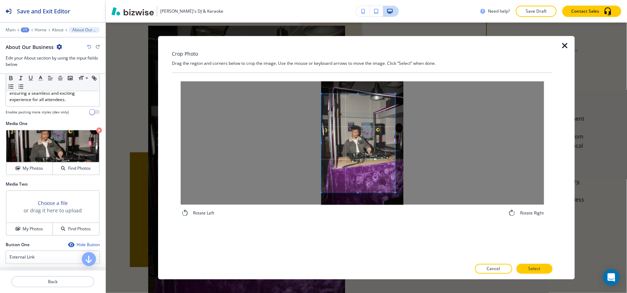
click at [267, 132] on div at bounding box center [362, 142] width 363 height 123
click at [415, 136] on div at bounding box center [362, 142] width 363 height 123
click at [359, 99] on div at bounding box center [362, 146] width 82 height 94
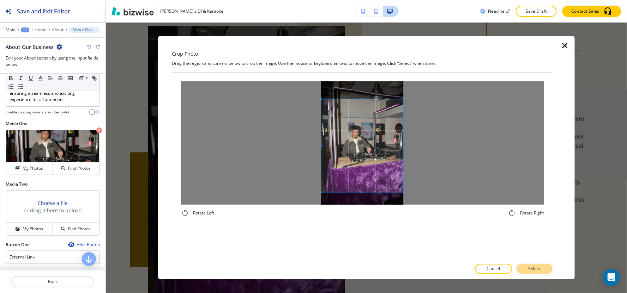
click at [544, 272] on button "Select" at bounding box center [534, 270] width 36 height 10
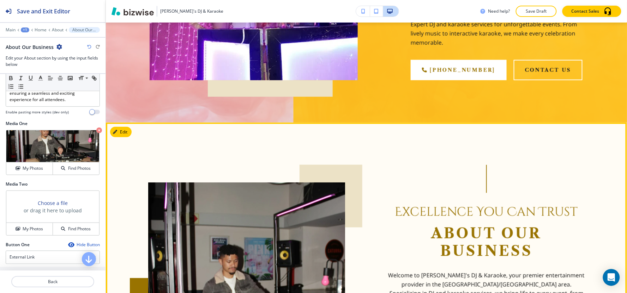
scroll to position [313, 0]
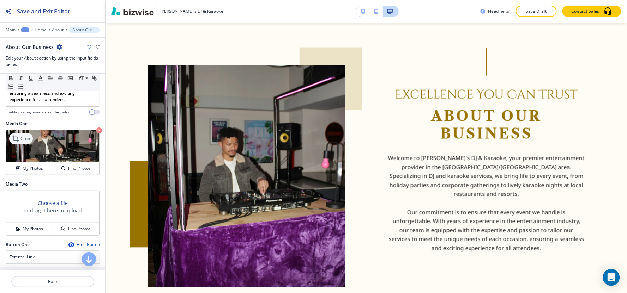
click at [22, 136] on p "Crop" at bounding box center [25, 139] width 10 height 6
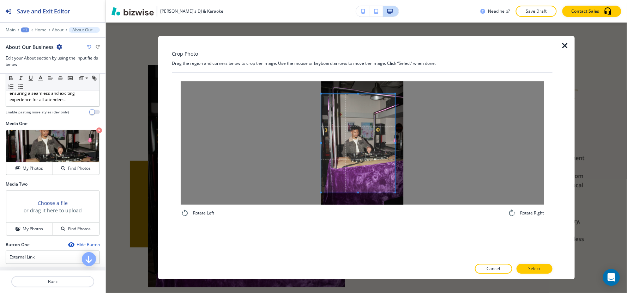
click at [276, 149] on div at bounding box center [362, 142] width 363 height 123
click at [428, 142] on div at bounding box center [362, 142] width 363 height 123
click at [357, 108] on span at bounding box center [362, 109] width 82 height 2
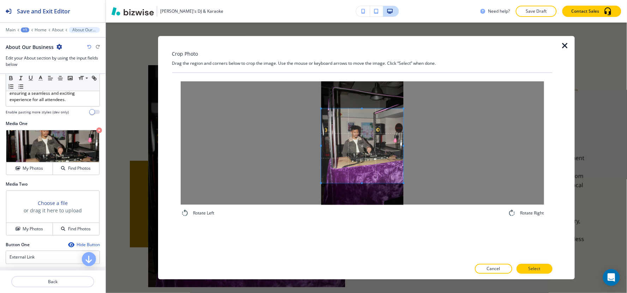
click at [361, 183] on div at bounding box center [362, 146] width 82 height 74
click at [535, 269] on p "Select" at bounding box center [534, 269] width 12 height 6
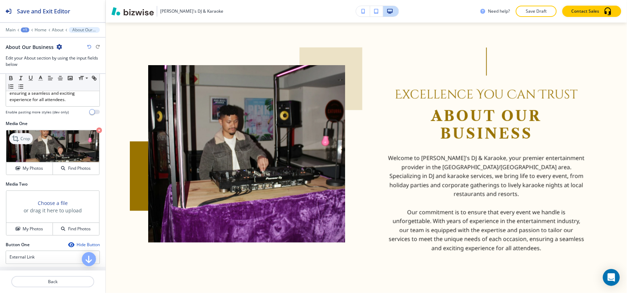
click at [18, 135] on icon at bounding box center [16, 139] width 8 height 8
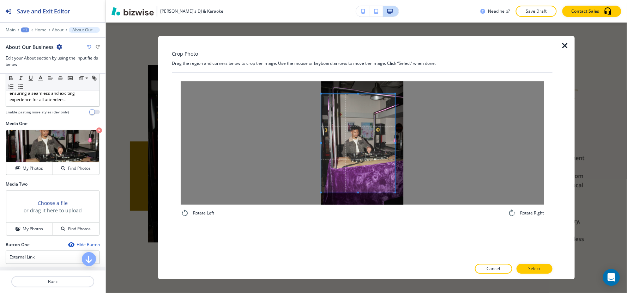
click at [230, 151] on div at bounding box center [362, 142] width 363 height 123
click at [428, 133] on div at bounding box center [362, 142] width 363 height 123
click at [360, 102] on span at bounding box center [362, 102] width 82 height 2
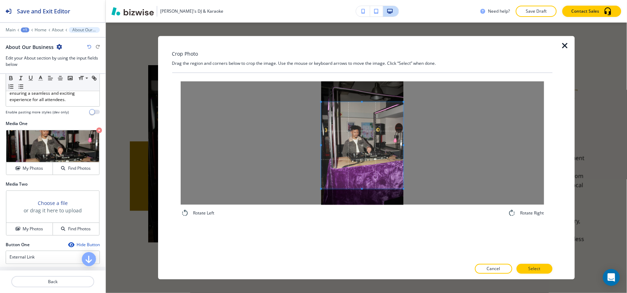
click at [362, 189] on div at bounding box center [362, 145] width 82 height 87
click at [531, 271] on p "Select" at bounding box center [534, 269] width 12 height 6
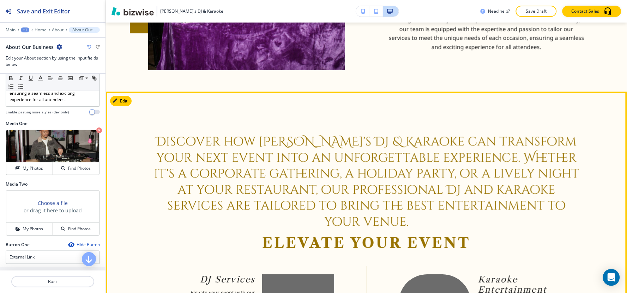
scroll to position [509, 0]
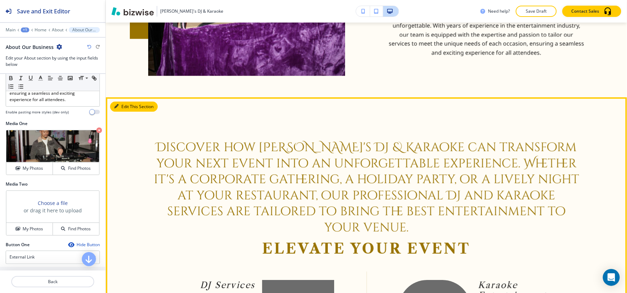
click at [129, 102] on button "Edit This Section" at bounding box center [134, 107] width 48 height 11
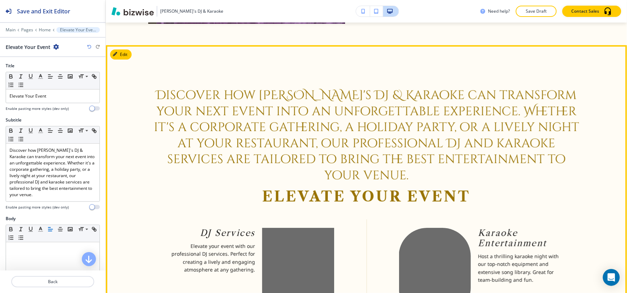
scroll to position [566, 0]
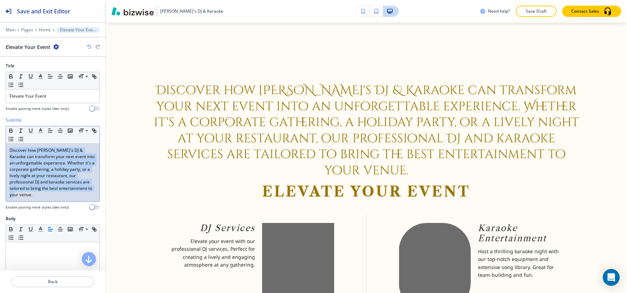
drag, startPoint x: 41, startPoint y: 196, endPoint x: 0, endPoint y: 139, distance: 70.5
click at [0, 139] on div "Subtitle Small Normal Large Huge Discover how [PERSON_NAME]'s DJ & Karaoke can …" at bounding box center [52, 166] width 105 height 99
copy p "Discover how [PERSON_NAME]'s DJ & Karaoke can transform your next event into an…"
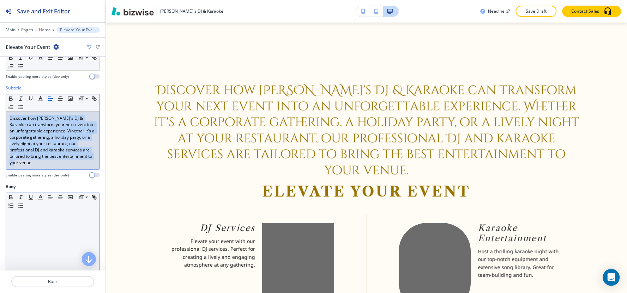
scroll to position [78, 0]
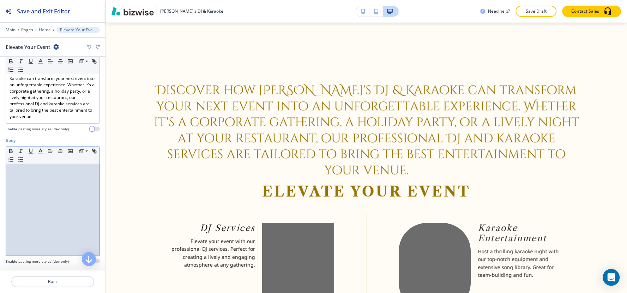
click at [46, 202] on div at bounding box center [52, 210] width 93 height 92
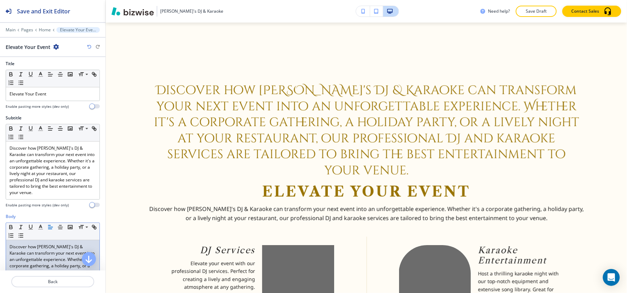
scroll to position [0, 0]
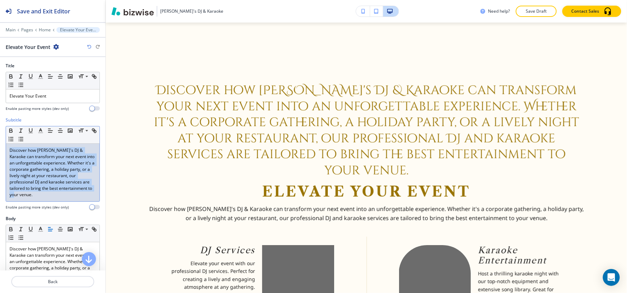
drag, startPoint x: 0, startPoint y: 181, endPoint x: 0, endPoint y: 133, distance: 47.6
click at [0, 133] on div "Subtitle Small Normal Large Huge Discover how [PERSON_NAME]'s DJ & Karaoke can …" at bounding box center [52, 166] width 105 height 99
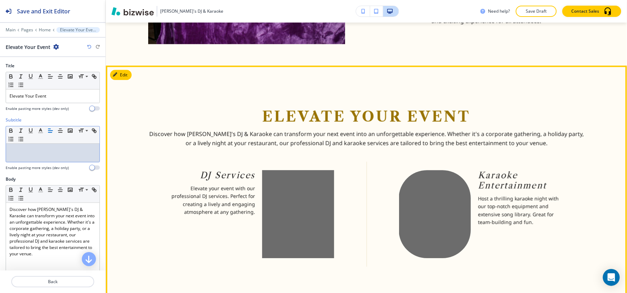
scroll to position [527, 0]
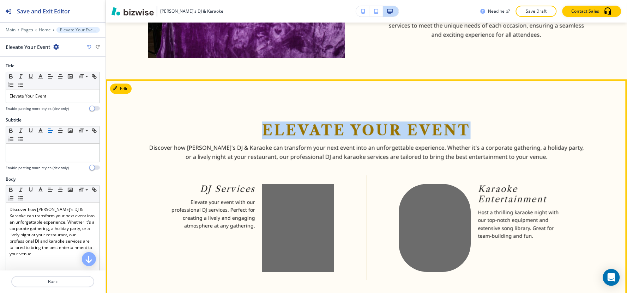
drag, startPoint x: 261, startPoint y: 109, endPoint x: 475, endPoint y: 117, distance: 214.6
click at [475, 122] on h2 "Elevate Your Event" at bounding box center [366, 131] width 436 height 18
copy h2 "Elevate Your Event"
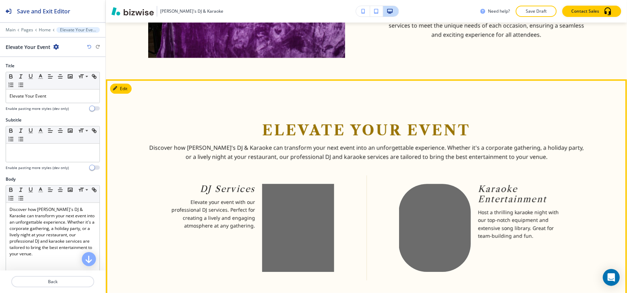
click at [353, 144] on p "Discover how [PERSON_NAME]'s DJ & Karaoke can transform your next event into an…" at bounding box center [366, 153] width 436 height 18
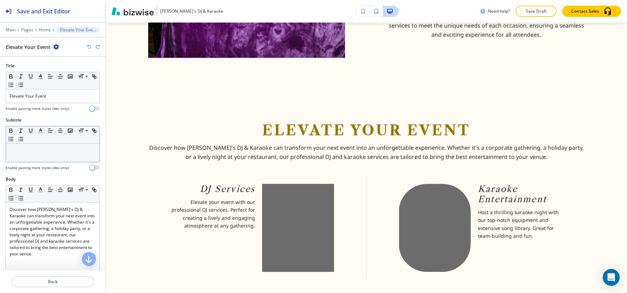
click at [35, 159] on div at bounding box center [52, 153] width 93 height 18
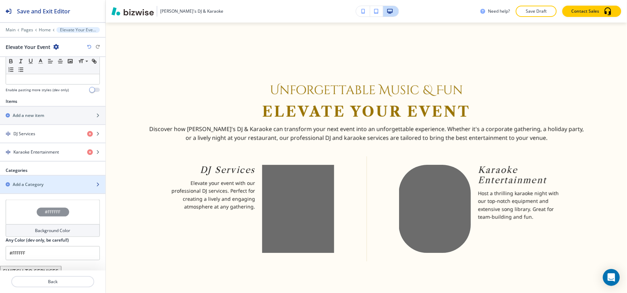
scroll to position [218, 0]
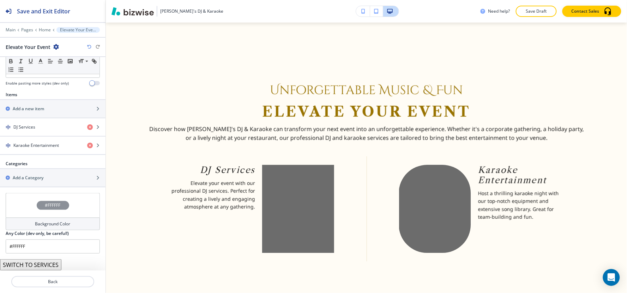
click at [44, 265] on button "SWITCH TO SERVICES" at bounding box center [30, 265] width 61 height 11
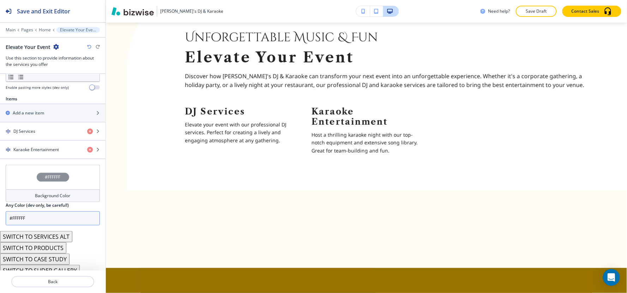
scroll to position [236, 0]
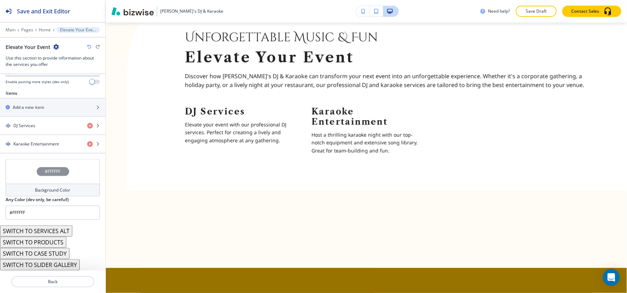
click at [65, 232] on button "SWITCH TO SERVICES ALT" at bounding box center [36, 231] width 72 height 11
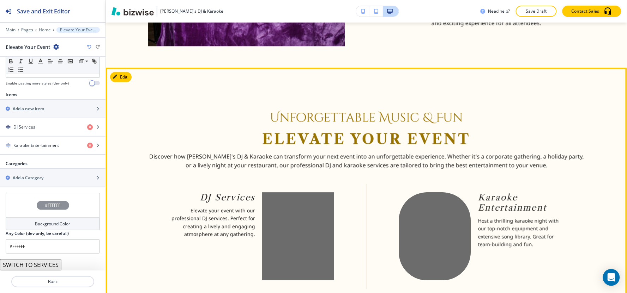
scroll to position [545, 0]
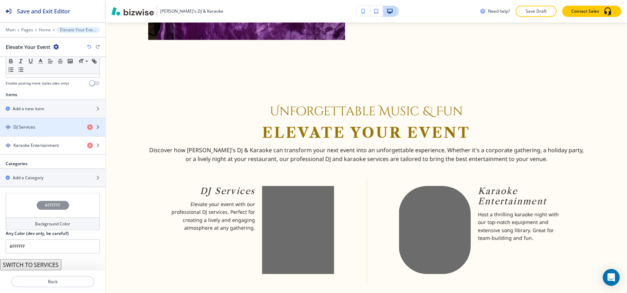
click at [40, 128] on div "DJ Services" at bounding box center [40, 127] width 81 height 6
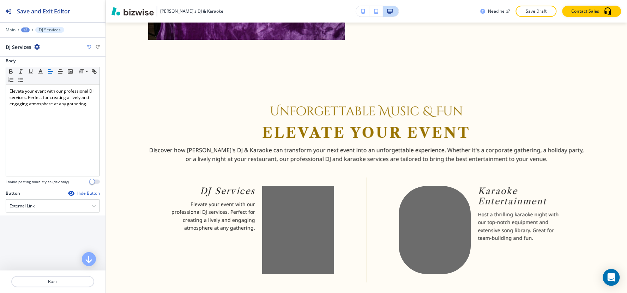
scroll to position [188, 0]
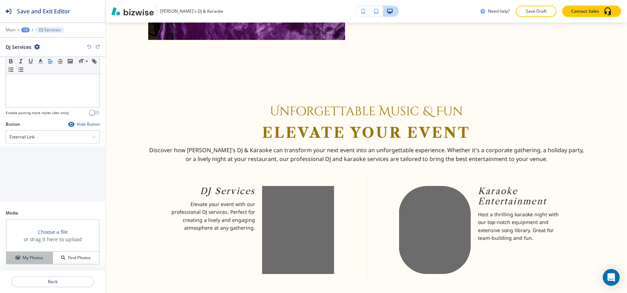
click at [25, 257] on h4 "My Photos" at bounding box center [33, 258] width 20 height 6
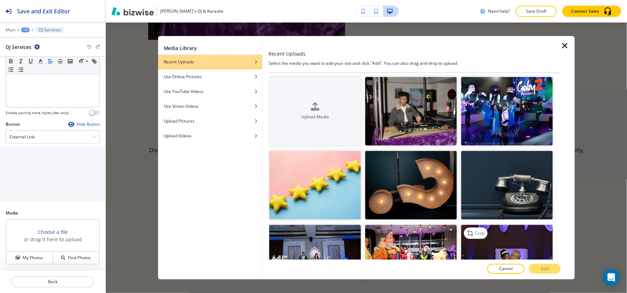
scroll to position [0, 0]
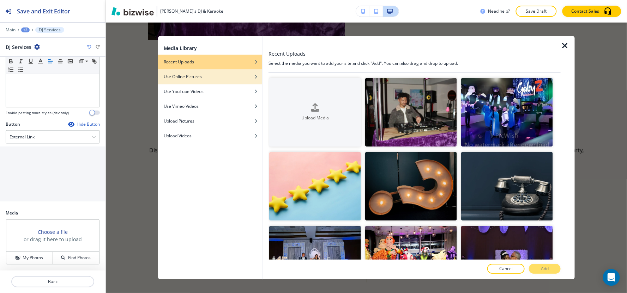
click at [227, 76] on div "Use Online Pictures" at bounding box center [210, 77] width 104 height 6
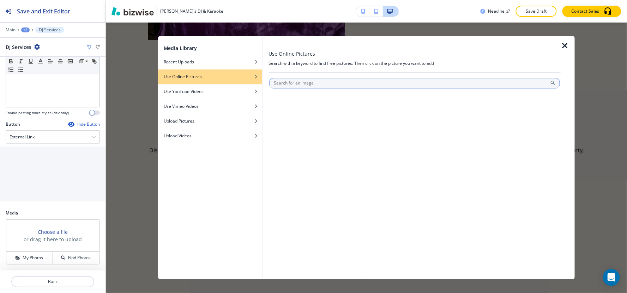
click at [326, 82] on input "text" at bounding box center [414, 83] width 291 height 11
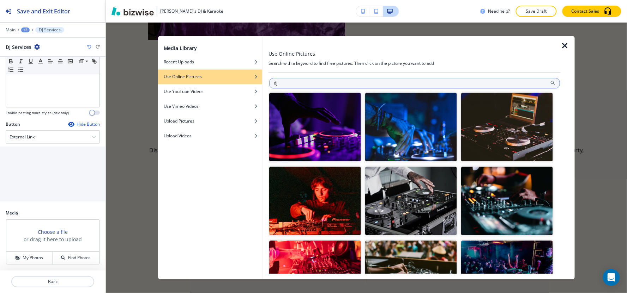
click at [358, 80] on input "dj" at bounding box center [414, 83] width 291 height 11
type input "dj in birthday"
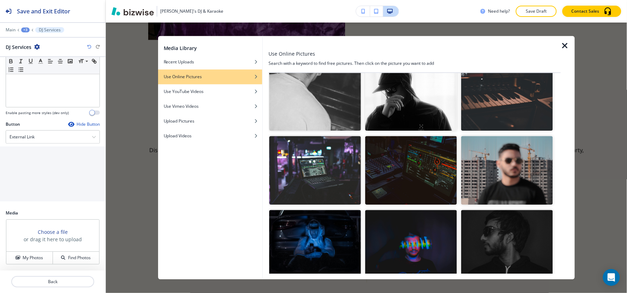
scroll to position [2724, 0]
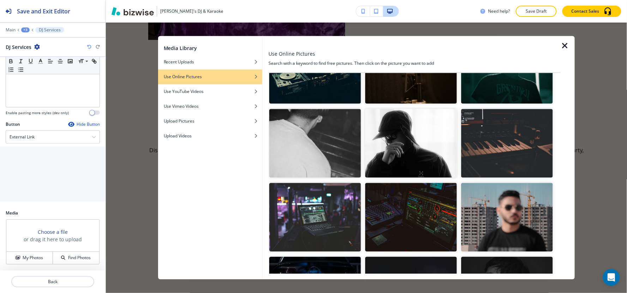
click at [334, 183] on img "button" at bounding box center [315, 217] width 92 height 69
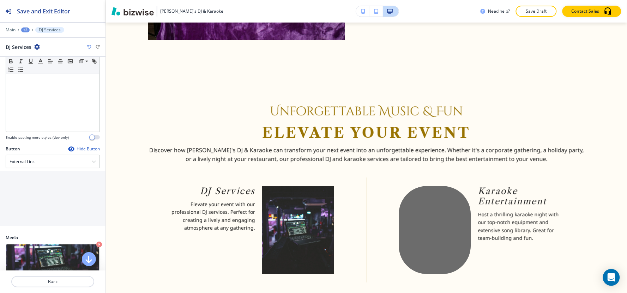
scroll to position [149, 0]
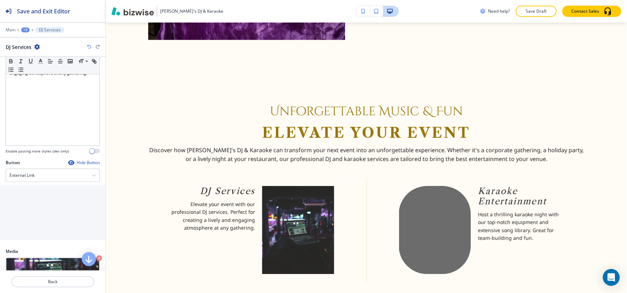
click at [26, 30] on div "+3" at bounding box center [25, 30] width 8 height 5
click at [34, 70] on button "Elevate Your Event" at bounding box center [43, 66] width 45 height 13
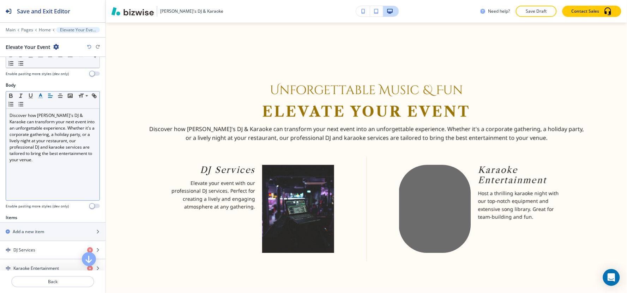
scroll to position [218, 0]
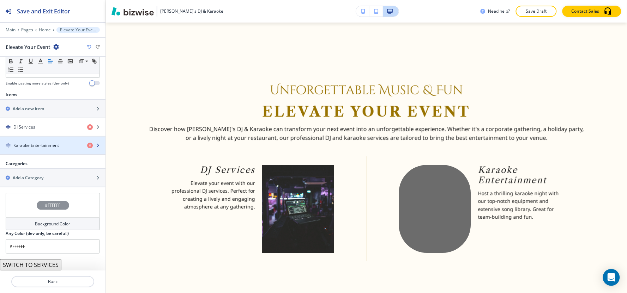
click at [27, 143] on h4 "Karaoke Entertainment" at bounding box center [36, 146] width 46 height 6
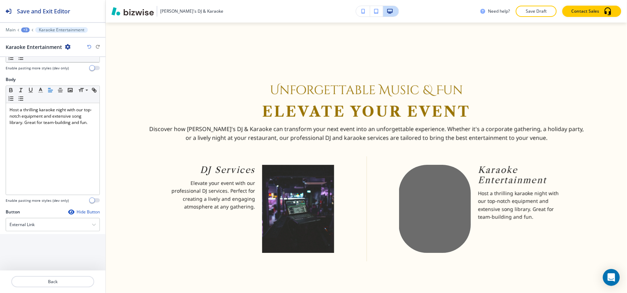
scroll to position [188, 0]
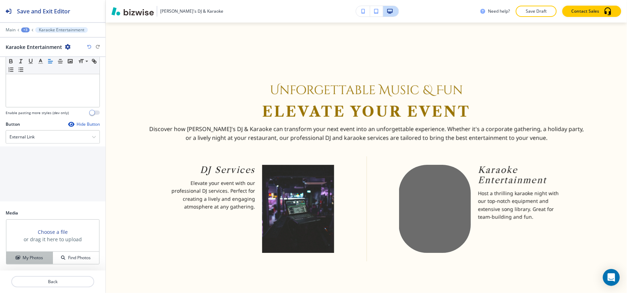
click at [22, 261] on button "My Photos" at bounding box center [29, 258] width 47 height 12
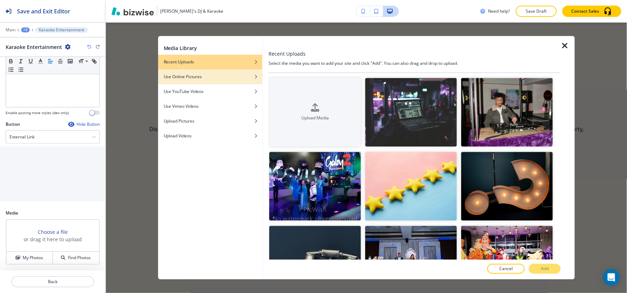
click at [254, 72] on div "button" at bounding box center [210, 71] width 104 height 4
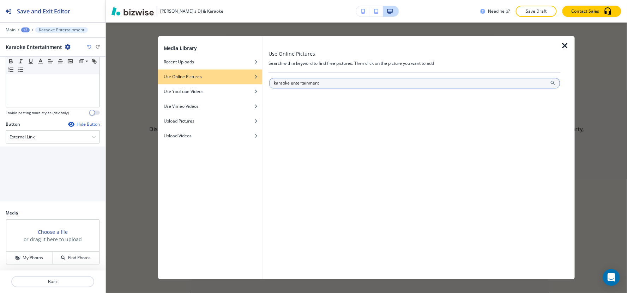
type input "karaoke entertainment"
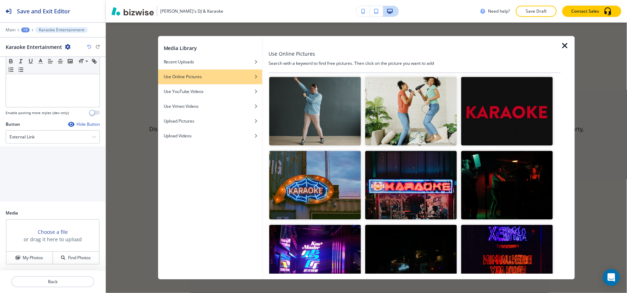
scroll to position [548, 0]
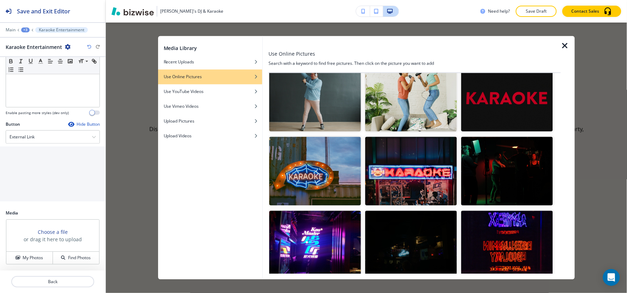
click at [411, 160] on img "button" at bounding box center [411, 171] width 92 height 69
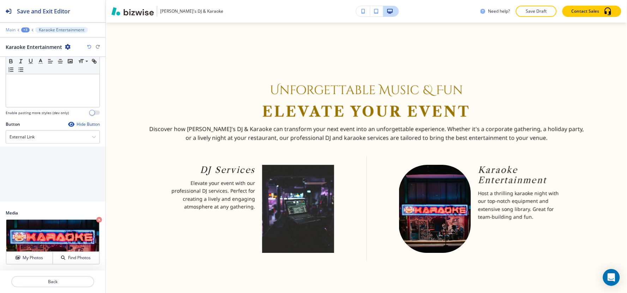
click at [8, 30] on p "Main" at bounding box center [11, 30] width 10 height 5
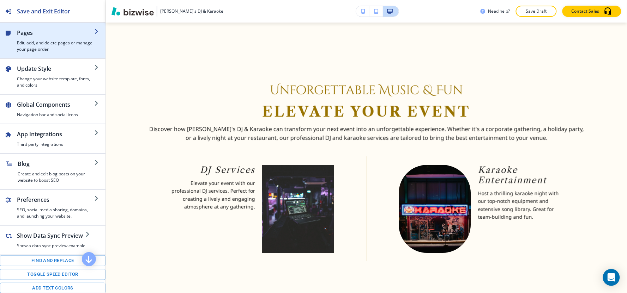
click at [53, 52] on h4 "Edit, add, and delete pages or manage your page order" at bounding box center [55, 46] width 77 height 13
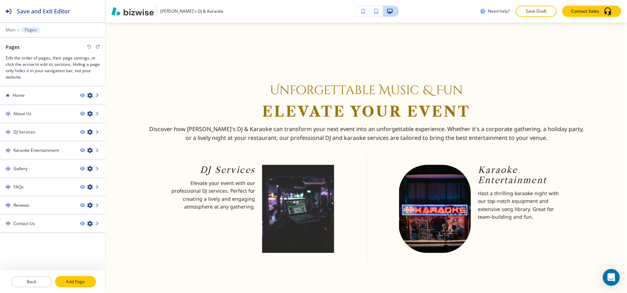
click at [74, 287] on button "Add Page" at bounding box center [75, 282] width 41 height 11
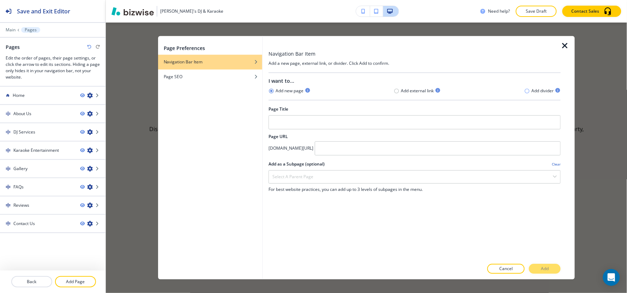
click at [528, 90] on icon "button" at bounding box center [527, 91] width 6 height 6
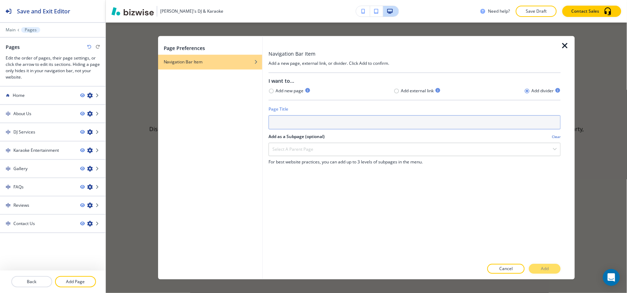
click at [414, 118] on input "text" at bounding box center [414, 122] width 292 height 14
type input "Services"
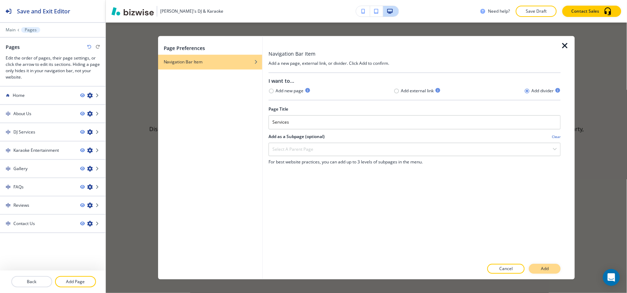
click at [551, 272] on button "Add" at bounding box center [545, 270] width 32 height 10
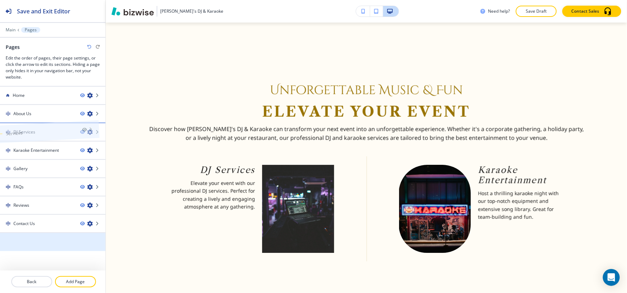
drag, startPoint x: 40, startPoint y: 234, endPoint x: 33, endPoint y: 120, distance: 113.4
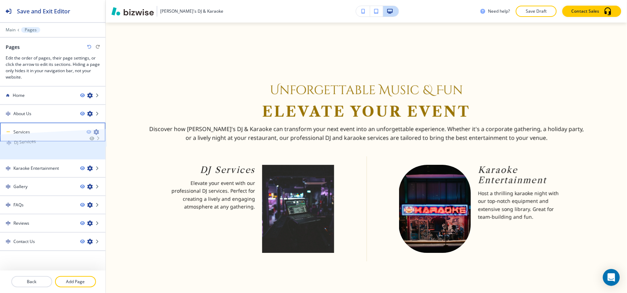
drag, startPoint x: 34, startPoint y: 152, endPoint x: 34, endPoint y: 129, distance: 22.6
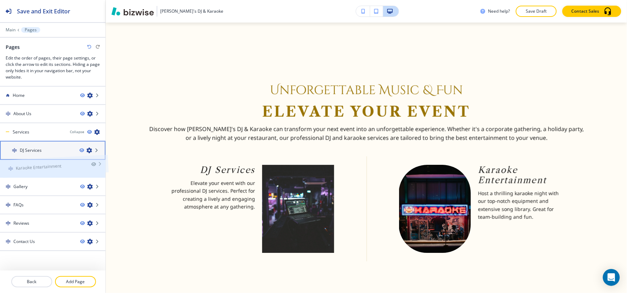
drag, startPoint x: 33, startPoint y: 167, endPoint x: 35, endPoint y: 152, distance: 15.0
drag, startPoint x: 19, startPoint y: 167, endPoint x: 19, endPoint y: 145, distance: 22.2
drag, startPoint x: 27, startPoint y: 165, endPoint x: 27, endPoint y: 143, distance: 21.9
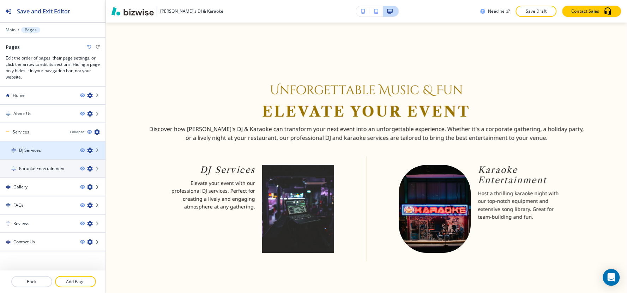
click at [87, 150] on icon "button" at bounding box center [90, 151] width 6 height 6
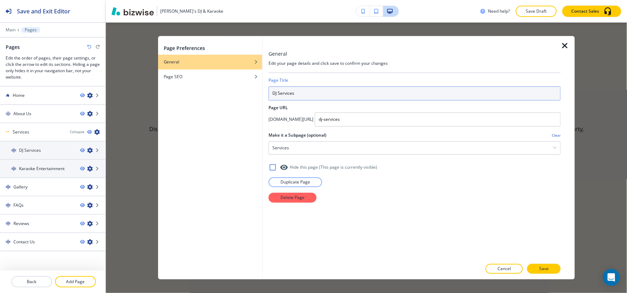
drag, startPoint x: 326, startPoint y: 99, endPoint x: 276, endPoint y: 99, distance: 49.4
click at [276, 99] on input "DJ Services" at bounding box center [414, 93] width 292 height 14
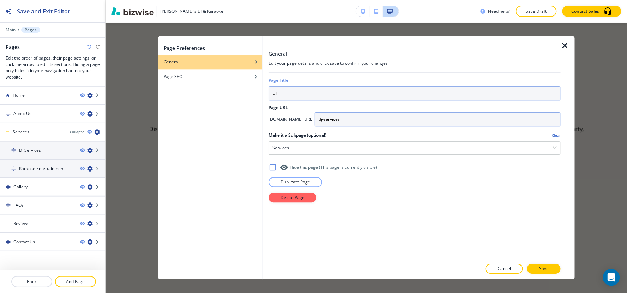
type input "DJ"
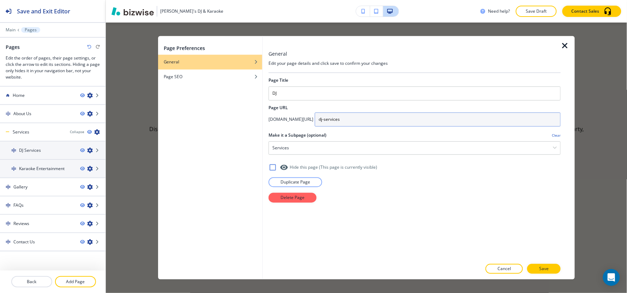
drag, startPoint x: 375, startPoint y: 124, endPoint x: 362, endPoint y: 125, distance: 12.4
click at [362, 125] on input "dj-services" at bounding box center [438, 120] width 246 height 14
type input "dj"
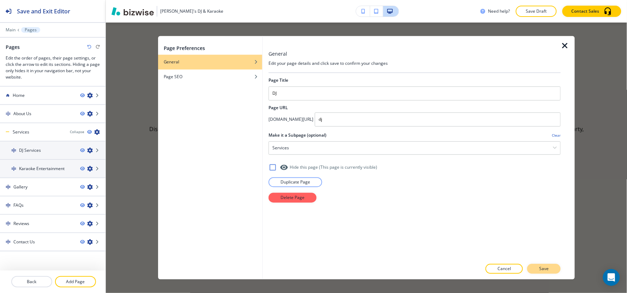
click at [545, 275] on div at bounding box center [414, 277] width 292 height 6
click at [545, 273] on button "Save" at bounding box center [544, 270] width 34 height 10
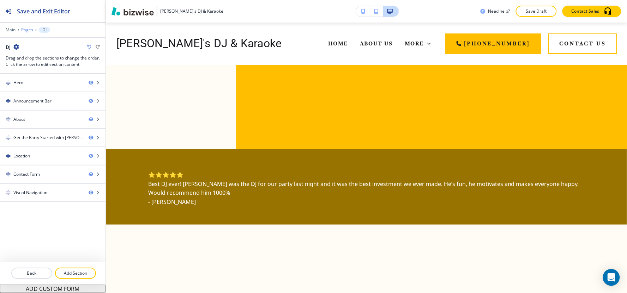
click at [24, 28] on p "Pages" at bounding box center [27, 30] width 12 height 5
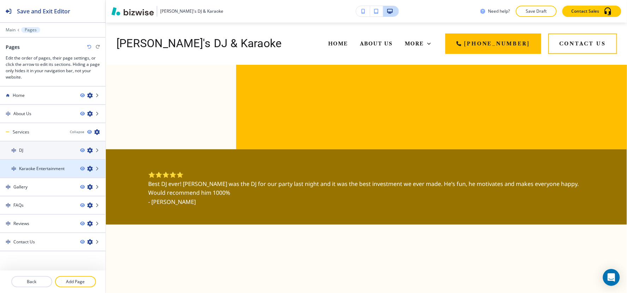
click at [50, 172] on div at bounding box center [52, 175] width 105 height 6
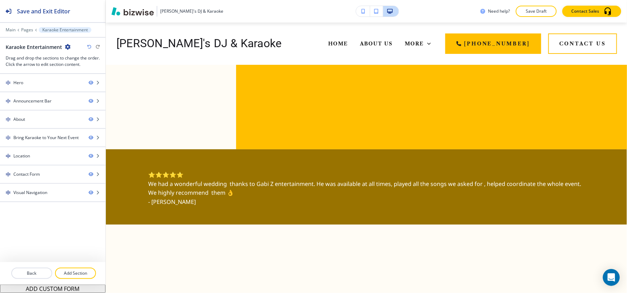
click at [23, 27] on div "Main Pages Karaoke Entertainment" at bounding box center [53, 30] width 94 height 6
click at [25, 30] on p "Pages" at bounding box center [27, 30] width 12 height 5
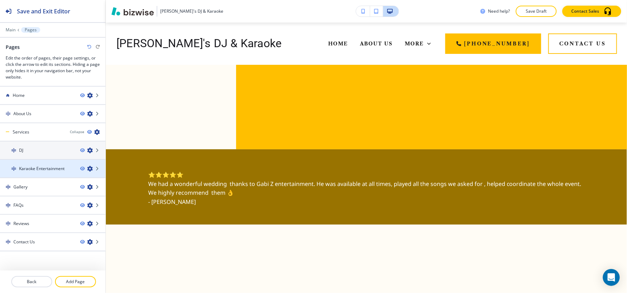
click at [87, 167] on icon "button" at bounding box center [90, 169] width 6 height 6
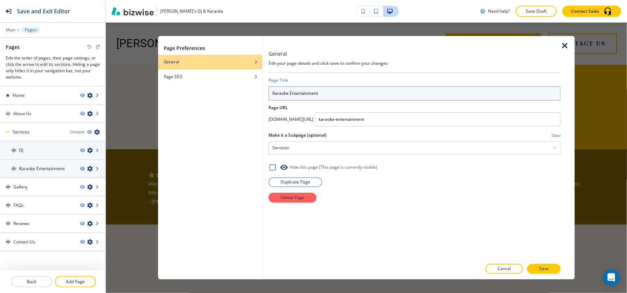
drag, startPoint x: 332, startPoint y: 97, endPoint x: 289, endPoint y: 98, distance: 43.1
click at [289, 98] on input "Karaoke Entertainment" at bounding box center [414, 93] width 292 height 14
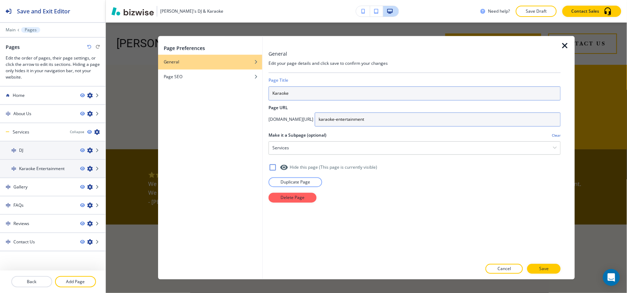
type input "Karaoke"
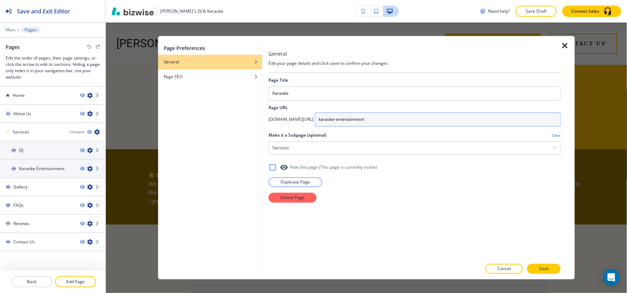
drag, startPoint x: 406, startPoint y: 119, endPoint x: 376, endPoint y: 121, distance: 30.8
click at [376, 121] on input "karaoke-entertainment" at bounding box center [438, 120] width 246 height 14
type input "karaoke"
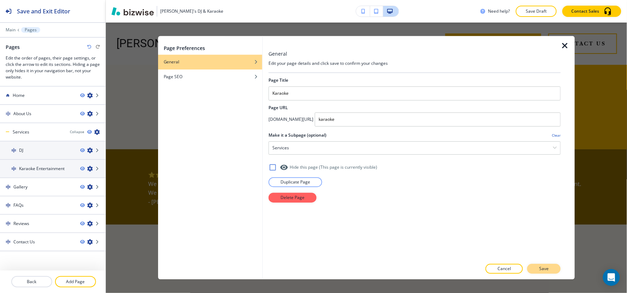
click at [542, 269] on p "Save" at bounding box center [544, 269] width 10 height 6
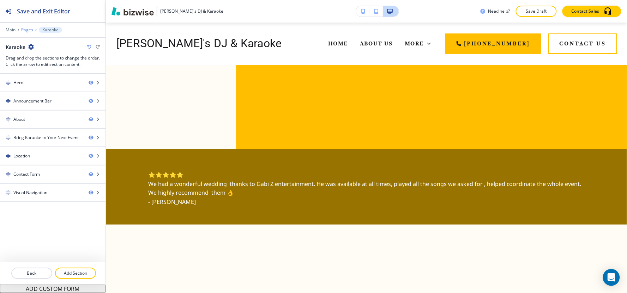
click at [23, 29] on p "Pages" at bounding box center [27, 30] width 12 height 5
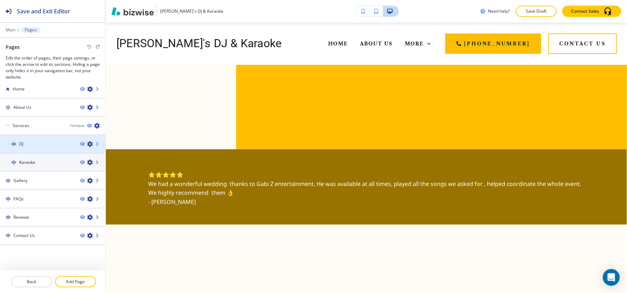
scroll to position [8, 0]
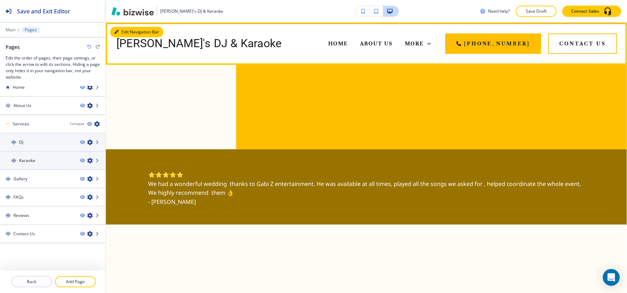
click at [123, 30] on button "Edit Navigation Bar" at bounding box center [136, 32] width 53 height 11
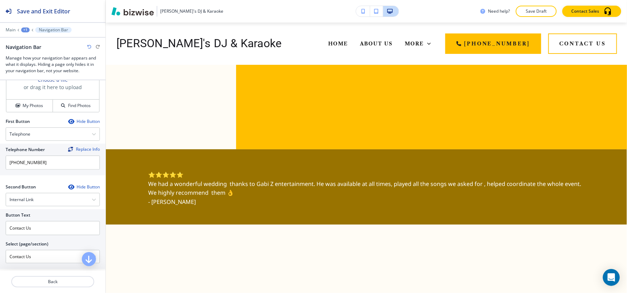
scroll to position [235, 0]
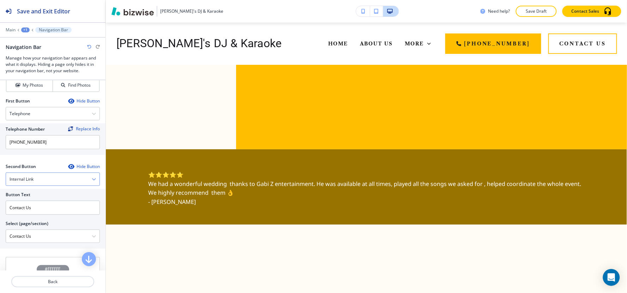
click at [92, 178] on icon "button" at bounding box center [94, 179] width 4 height 4
click at [68, 168] on icon "button" at bounding box center [71, 167] width 6 height 6
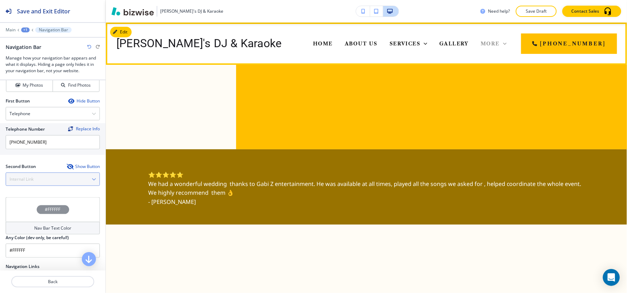
click at [508, 45] on icon at bounding box center [504, 43] width 7 height 7
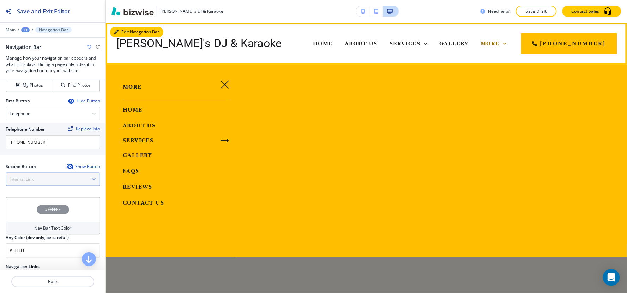
click at [128, 31] on div "Edit Navigation [PERSON_NAME]'s DJ & Karaoke Home About Us Services Gallery FAQ…" at bounding box center [366, 44] width 521 height 42
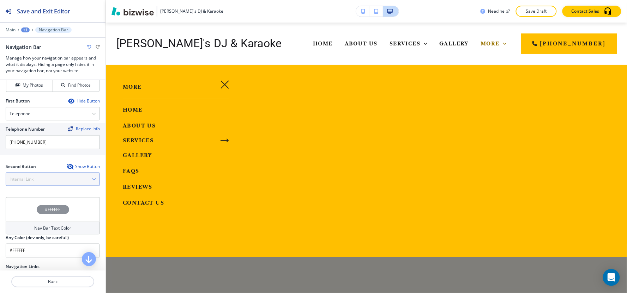
click at [228, 87] on button "button" at bounding box center [224, 84] width 17 height 17
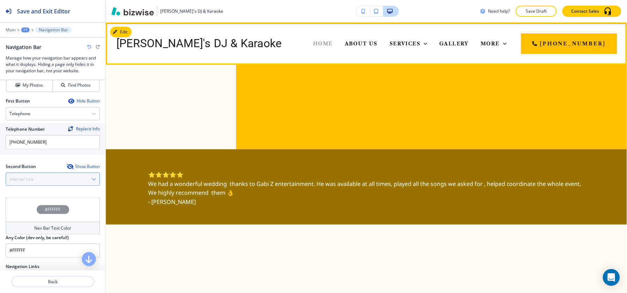
click at [313, 43] on span "Home" at bounding box center [323, 44] width 20 height 6
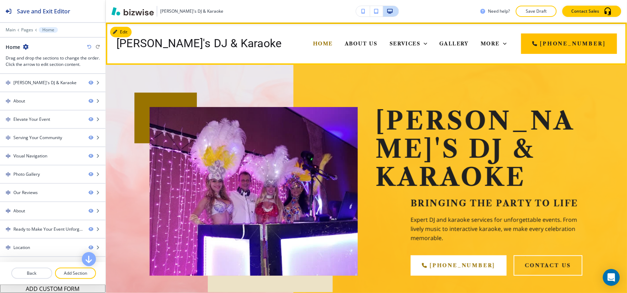
click at [171, 46] on h4 "[PERSON_NAME]'s DJ & Karaoke" at bounding box center [198, 44] width 165 height 14
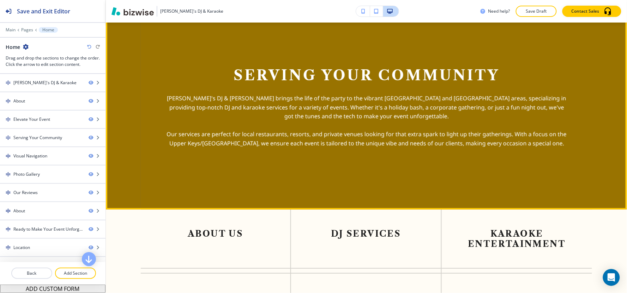
scroll to position [1022, 0]
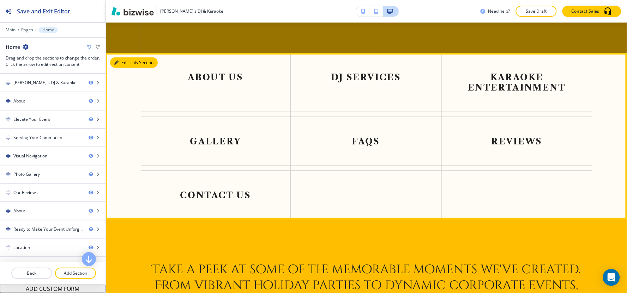
click at [123, 57] on button "Edit This Section" at bounding box center [134, 62] width 48 height 11
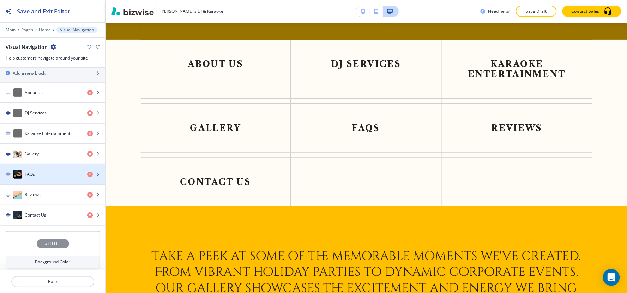
scroll to position [292, 0]
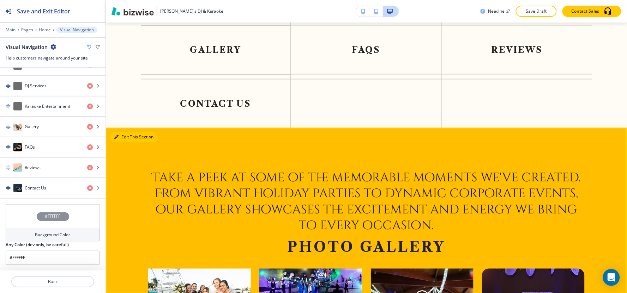
click at [123, 132] on button "Edit This Section" at bounding box center [134, 137] width 48 height 11
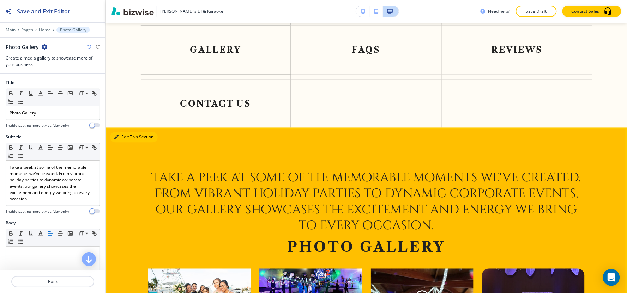
scroll to position [1203, 0]
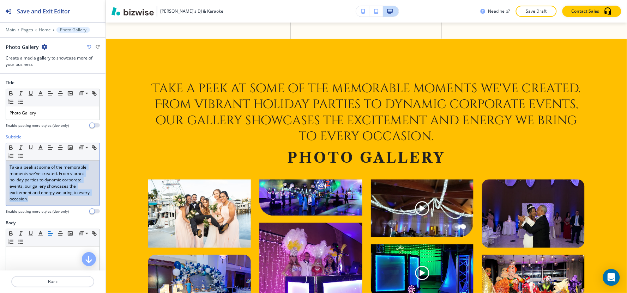
drag, startPoint x: 41, startPoint y: 205, endPoint x: 0, endPoint y: 154, distance: 65.2
click at [0, 154] on div "Subtitle Small Normal Large Huge Take a peek at some of the memorable moments w…" at bounding box center [52, 177] width 105 height 86
copy p "Take a peek at some of the memorable moments we've created. From vibrant holida…"
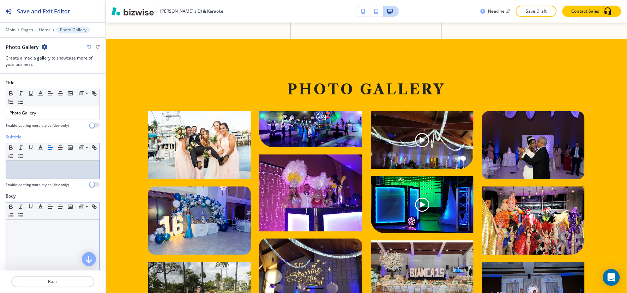
click at [36, 248] on div at bounding box center [52, 266] width 93 height 92
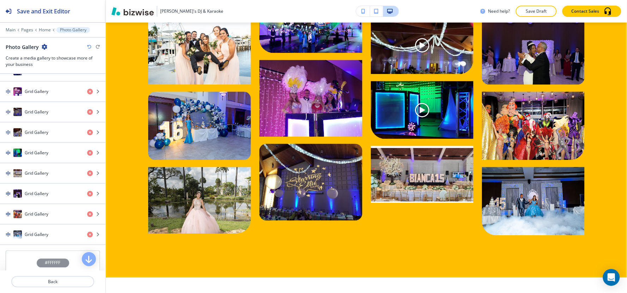
scroll to position [1281, 0]
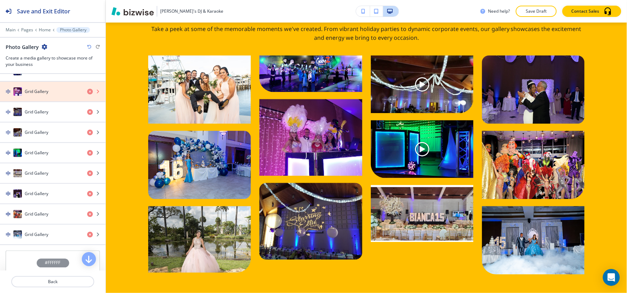
click at [87, 92] on icon "button" at bounding box center [90, 92] width 6 height 6
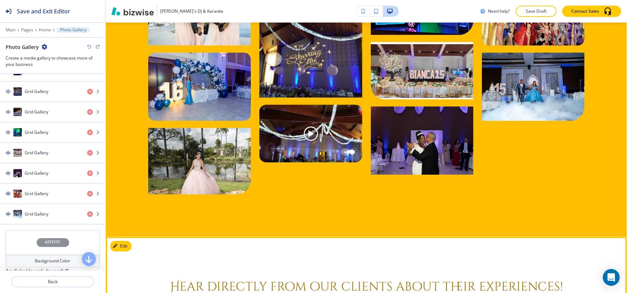
scroll to position [1477, 0]
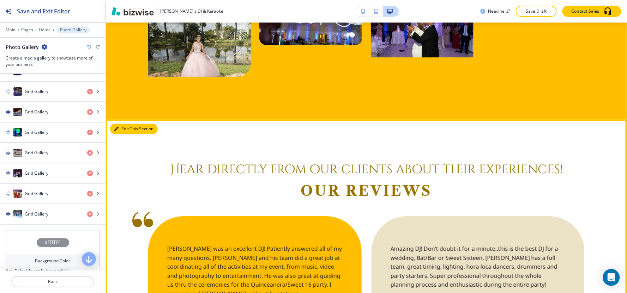
click at [124, 124] on button "Edit This Section" at bounding box center [134, 129] width 48 height 11
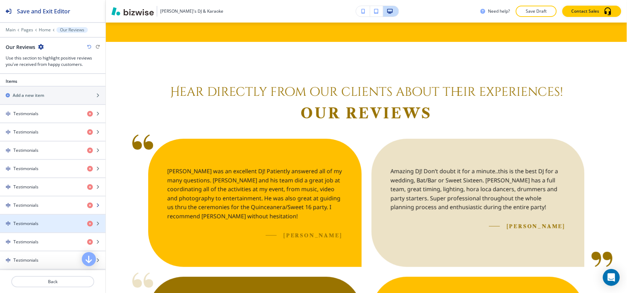
scroll to position [193, 0]
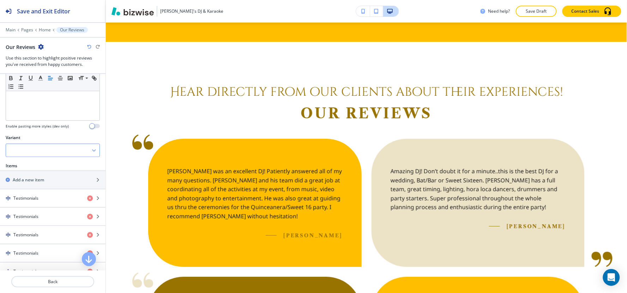
click at [51, 151] on div at bounding box center [52, 150] width 93 height 13
click at [46, 173] on h4 "Slider" at bounding box center [53, 175] width 86 height 6
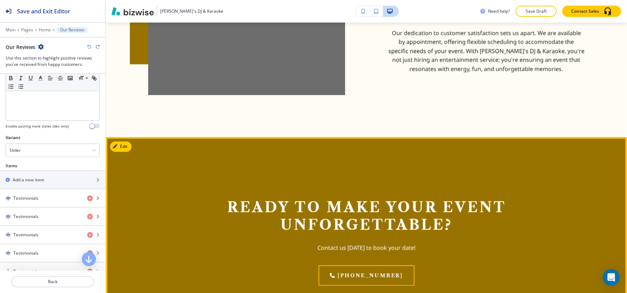
scroll to position [1903, 0]
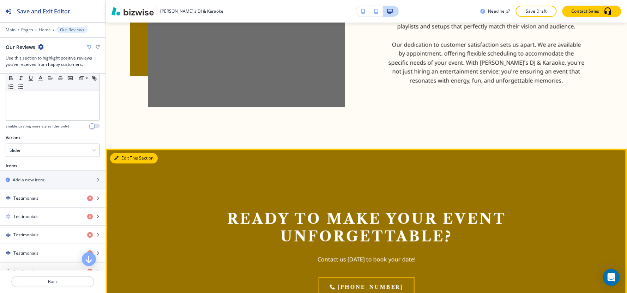
click at [131, 153] on button "Edit This Section" at bounding box center [134, 158] width 48 height 11
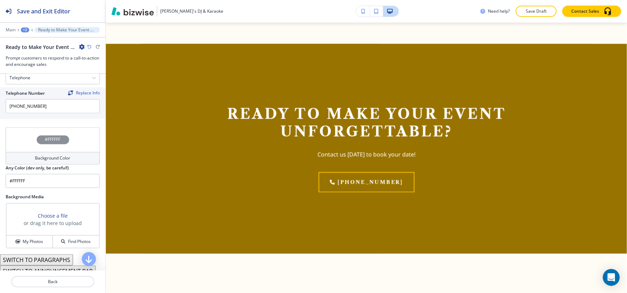
scroll to position [366, 0]
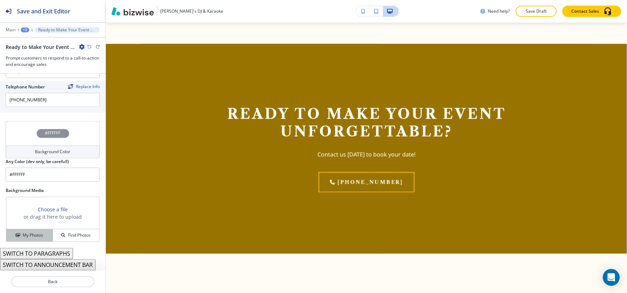
click at [32, 237] on h4 "My Photos" at bounding box center [33, 235] width 20 height 6
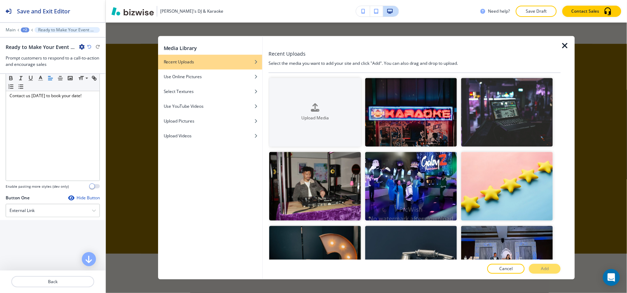
scroll to position [0, 0]
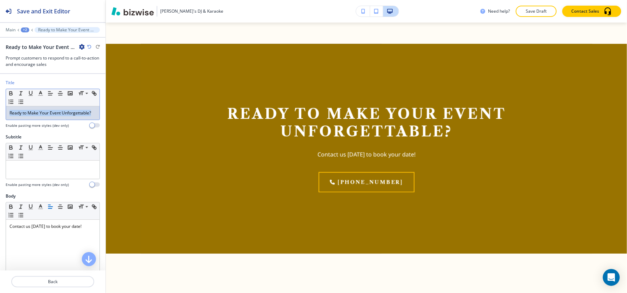
drag, startPoint x: 40, startPoint y: 125, endPoint x: 0, endPoint y: 109, distance: 43.1
click at [0, 109] on div "Title Small Normal Large Huge Ready to Make Your Event Unforgettable? Enable pa…" at bounding box center [52, 107] width 105 height 54
copy p "Ready to Make Your Event Unforgettable?"
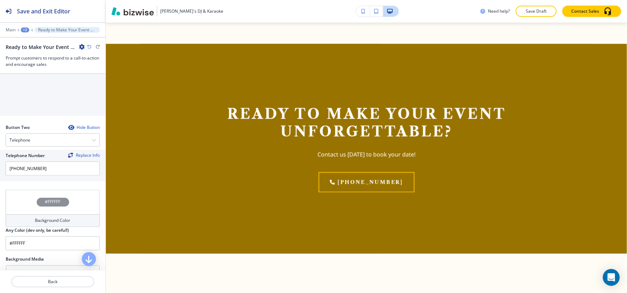
scroll to position [366, 0]
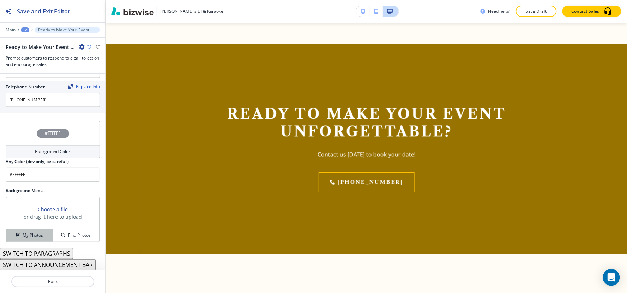
click at [29, 238] on h4 "My Photos" at bounding box center [33, 235] width 20 height 6
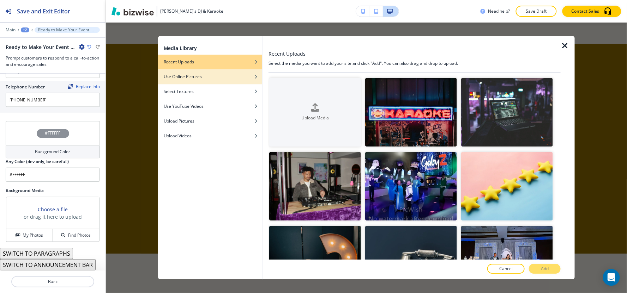
click at [229, 73] on div "button" at bounding box center [210, 71] width 104 height 4
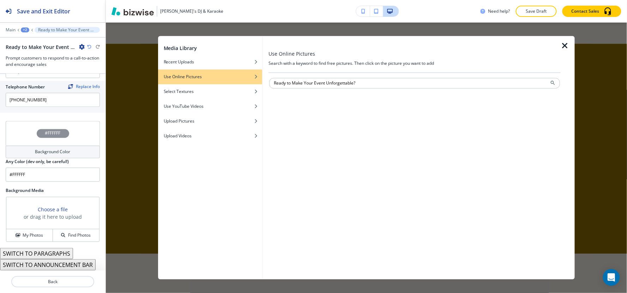
type input "Ready to Make Your Event Unforgettable?"
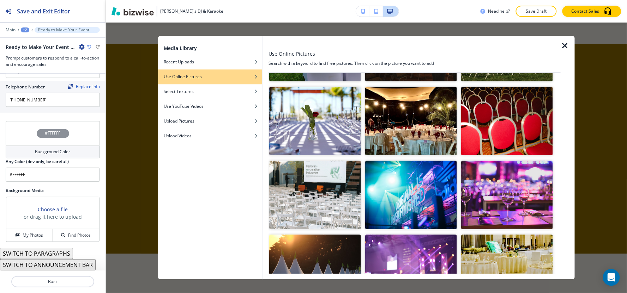
scroll to position [78, 0]
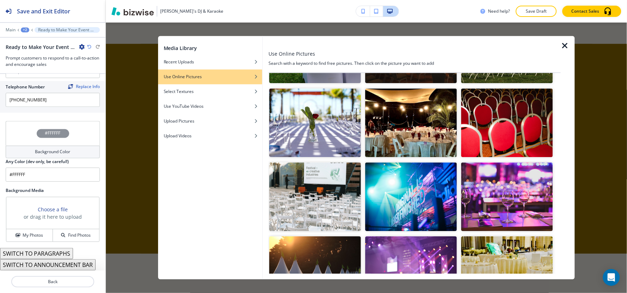
click at [511, 195] on img "button" at bounding box center [507, 197] width 92 height 69
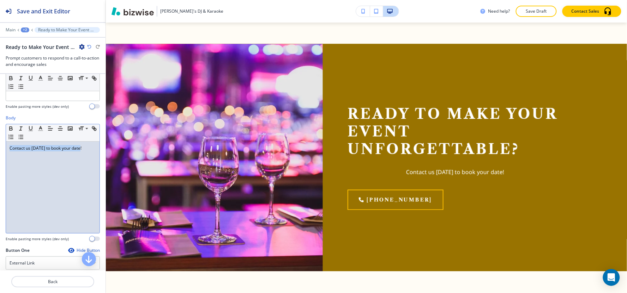
drag, startPoint x: 81, startPoint y: 156, endPoint x: 0, endPoint y: 154, distance: 81.5
click at [0, 154] on div "Body Small Normal Large Huge Contact us [DATE] to book your date! Enable pastin…" at bounding box center [52, 181] width 105 height 133
click at [47, 132] on icon "button" at bounding box center [50, 129] width 6 height 6
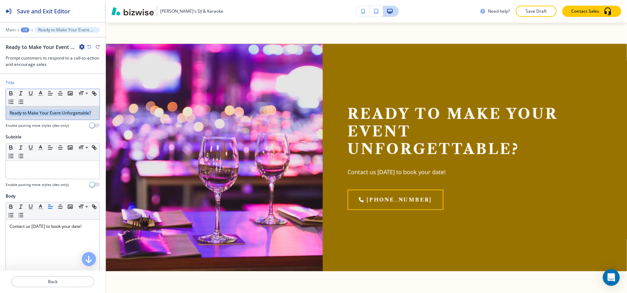
drag, startPoint x: 46, startPoint y: 117, endPoint x: 0, endPoint y: 110, distance: 46.9
click at [0, 110] on div "Title Small Normal Large Huge Ready to Make Your Event Unforgettable? Enable pa…" at bounding box center [52, 107] width 105 height 54
copy p "Ready to Make Your Event Unforgettable?"
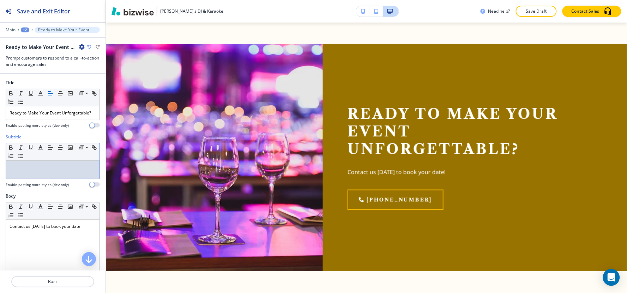
click at [37, 179] on div at bounding box center [52, 170] width 93 height 18
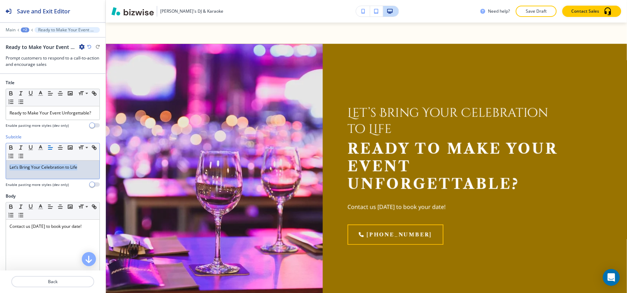
drag, startPoint x: 80, startPoint y: 176, endPoint x: 0, endPoint y: 193, distance: 81.9
click at [0, 173] on div "Subtitle Small Normal Large Huge Let’s Bring Your Celebration to Life Enable pa…" at bounding box center [52, 163] width 105 height 59
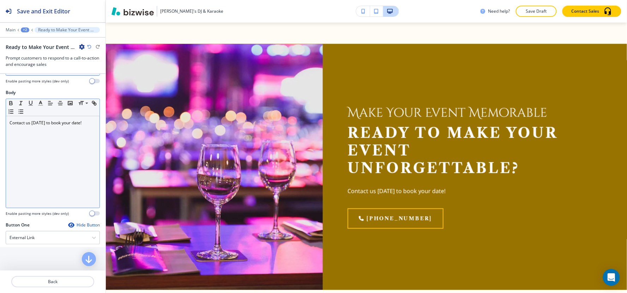
scroll to position [117, 0]
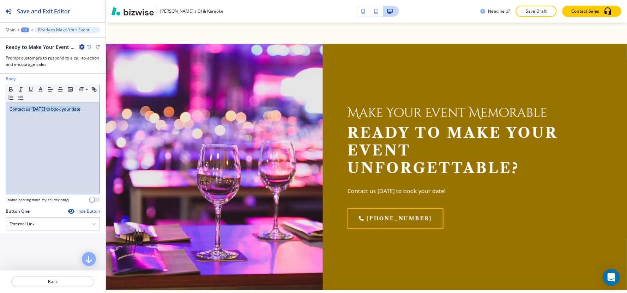
drag, startPoint x: 88, startPoint y: 116, endPoint x: 0, endPoint y: 132, distance: 89.5
click at [0, 132] on div "Body Small Normal Large Huge Contact us [DATE] to book your date! Enable pastin…" at bounding box center [52, 142] width 105 height 133
copy p "Contact us [DATE] to book your date!"
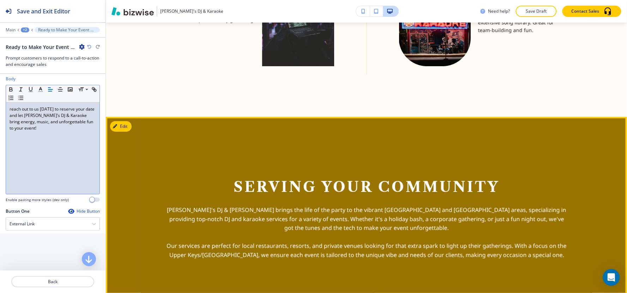
scroll to position [519, 0]
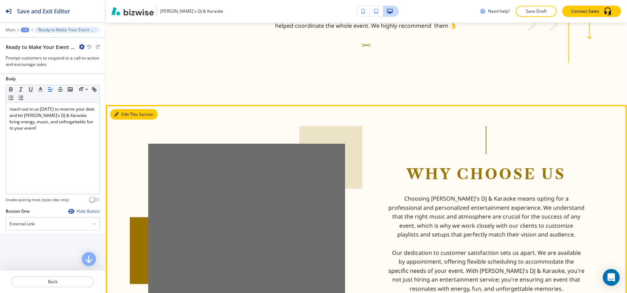
click at [120, 109] on button "Edit This Section" at bounding box center [134, 114] width 48 height 11
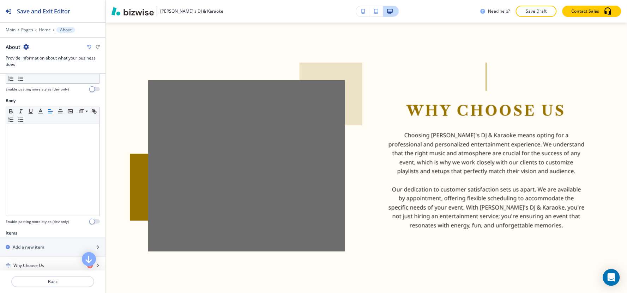
scroll to position [196, 0]
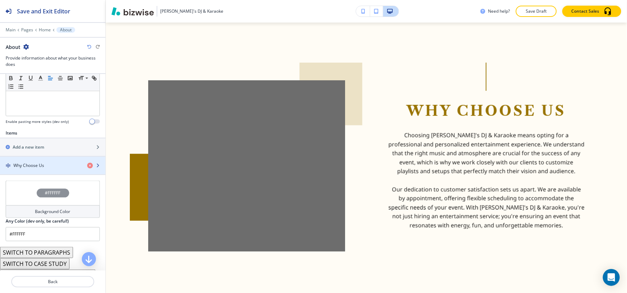
click at [37, 169] on div "button" at bounding box center [52, 172] width 105 height 6
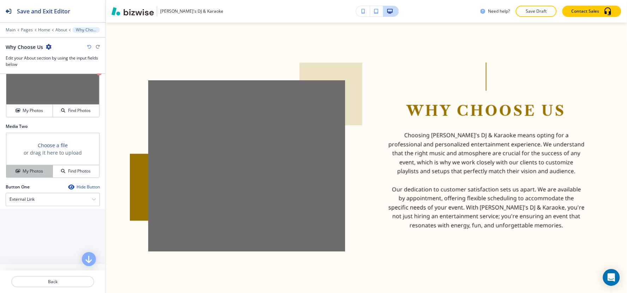
scroll to position [251, 0]
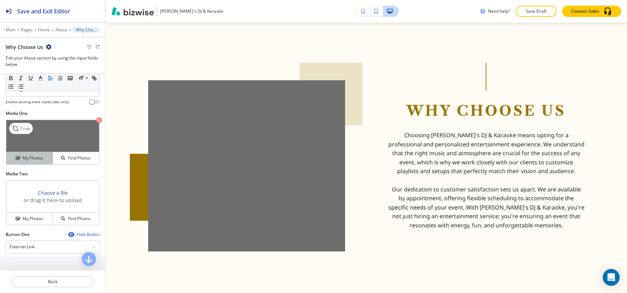
click at [24, 161] on h4 "My Photos" at bounding box center [33, 158] width 20 height 6
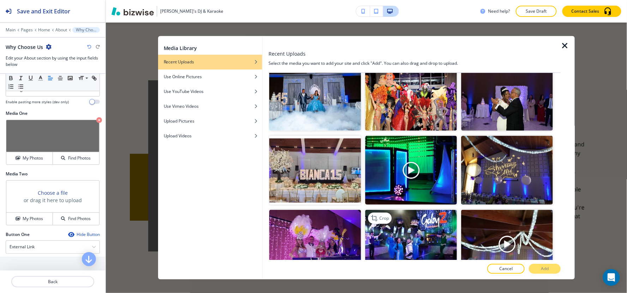
scroll to position [209, 0]
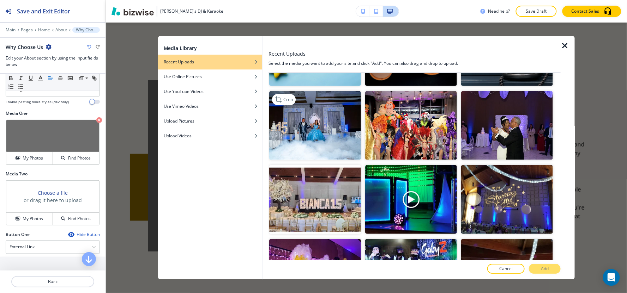
click at [323, 127] on img "button" at bounding box center [315, 125] width 92 height 69
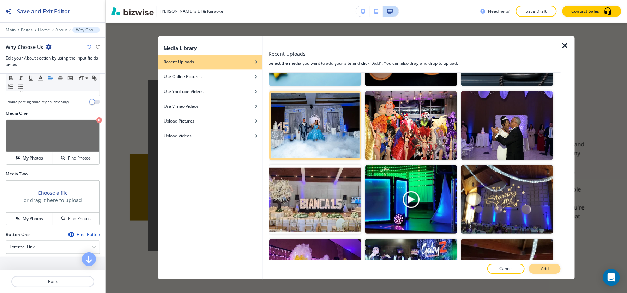
click at [544, 268] on p "Add" at bounding box center [545, 269] width 8 height 6
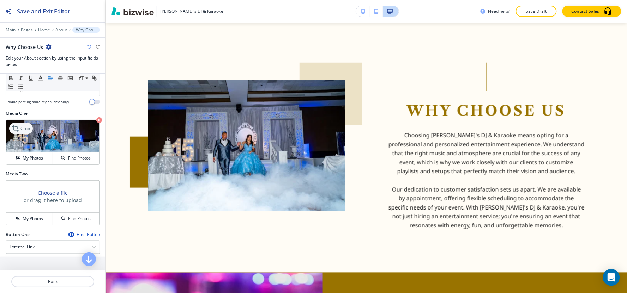
click at [20, 128] on p "Crop" at bounding box center [25, 129] width 10 height 6
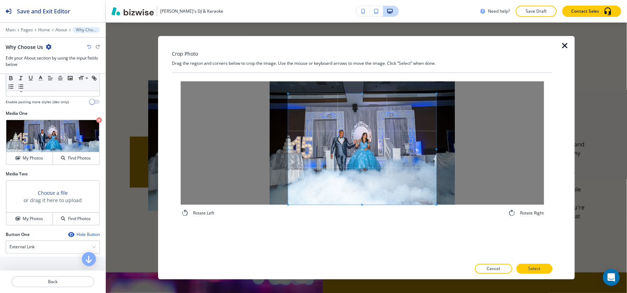
click at [362, 220] on div "Rotate Left Rotate Right" at bounding box center [362, 149] width 380 height 153
click at [361, 95] on span at bounding box center [362, 149] width 148 height 111
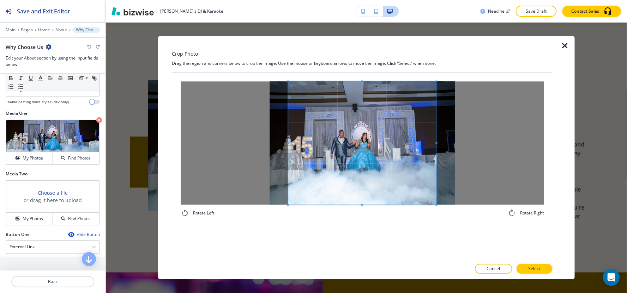
click at [363, 51] on div "Crop Photo Drag the region and corners below to crop the image. Use the mouse o…" at bounding box center [362, 158] width 380 height 244
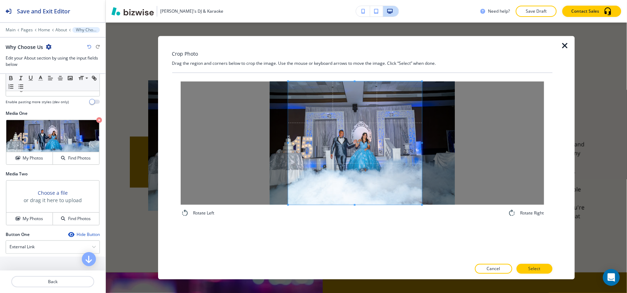
click at [422, 140] on span at bounding box center [422, 142] width 2 height 123
click at [295, 132] on div at bounding box center [358, 142] width 128 height 123
click at [357, 213] on div "Rotate Left Rotate Right" at bounding box center [362, 149] width 363 height 136
click at [538, 271] on p "Select" at bounding box center [534, 269] width 12 height 6
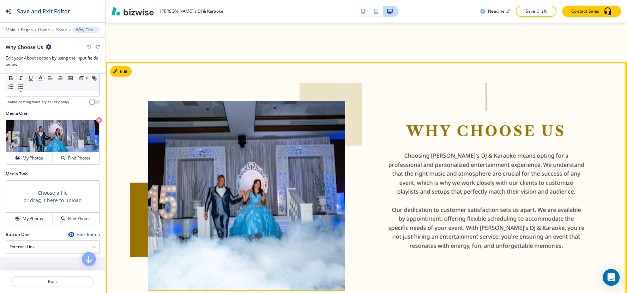
scroll to position [1797, 0]
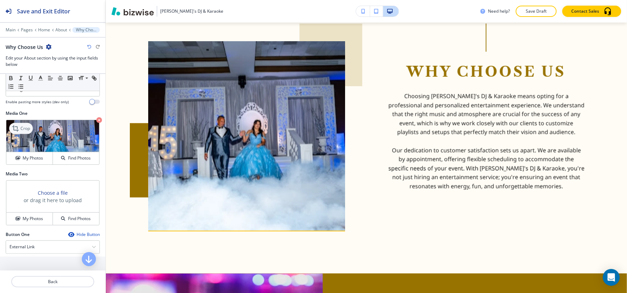
click at [19, 131] on icon at bounding box center [16, 129] width 8 height 8
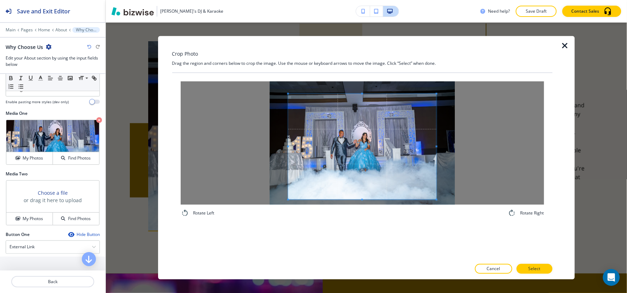
click at [360, 199] on div at bounding box center [362, 147] width 148 height 106
click at [531, 272] on p "Select" at bounding box center [534, 269] width 12 height 6
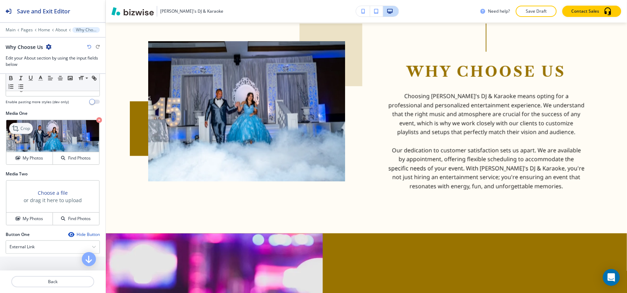
click at [14, 129] on icon at bounding box center [15, 129] width 6 height 6
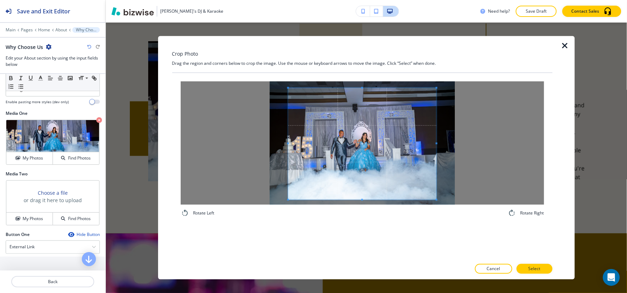
click at [363, 89] on div at bounding box center [362, 144] width 148 height 112
click at [433, 150] on span at bounding box center [434, 144] width 2 height 112
click at [532, 269] on p "Select" at bounding box center [534, 269] width 12 height 6
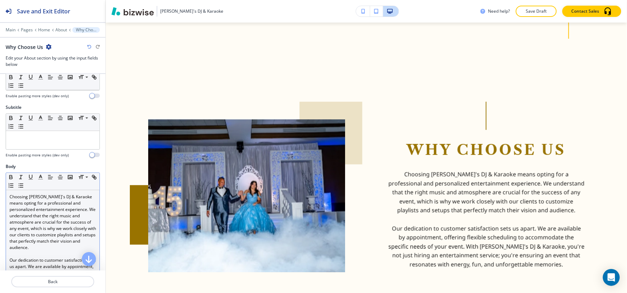
scroll to position [0, 0]
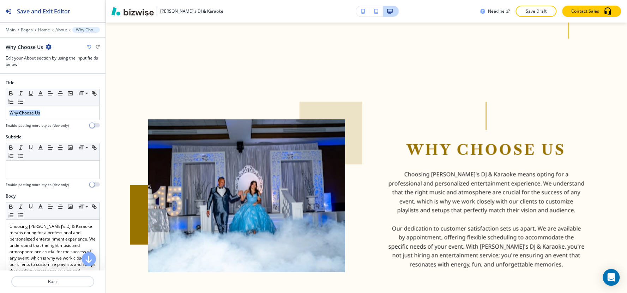
drag, startPoint x: 50, startPoint y: 115, endPoint x: 0, endPoint y: 122, distance: 50.5
click at [0, 122] on div "Title Small Normal Large Huge Why Choose Us Enable pasting more styles (dev onl…" at bounding box center [52, 107] width 105 height 54
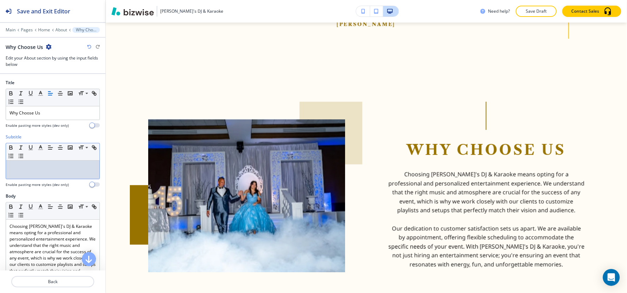
click at [39, 174] on div at bounding box center [52, 170] width 93 height 18
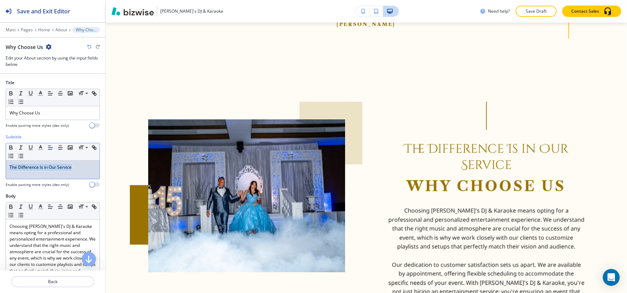
drag, startPoint x: 78, startPoint y: 166, endPoint x: 0, endPoint y: 170, distance: 77.7
click at [0, 170] on div "Subtitle Small Normal Large Huge The Difference Is in Our Service Enable pastin…" at bounding box center [52, 163] width 105 height 59
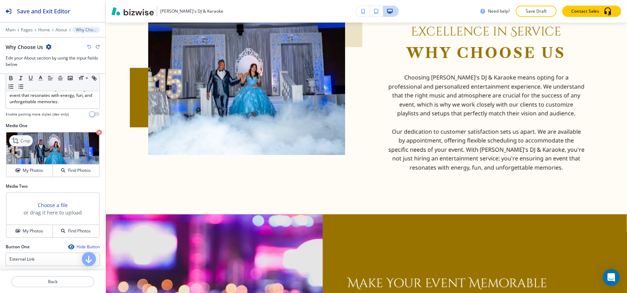
scroll to position [235, 0]
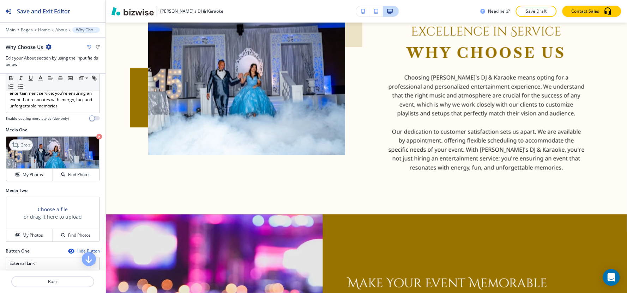
click at [19, 146] on icon at bounding box center [16, 145] width 8 height 8
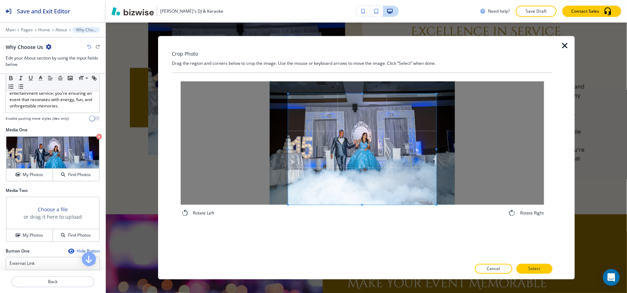
click at [346, 207] on div "Rotate Left Rotate Right" at bounding box center [362, 149] width 363 height 136
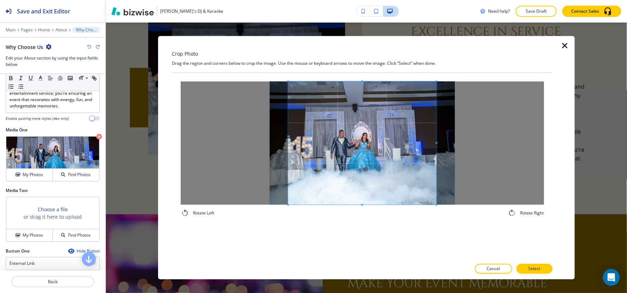
click at [355, 72] on div "Crop Photo Drag the region and corners below to crop the image. Use the mouse o…" at bounding box center [362, 158] width 380 height 244
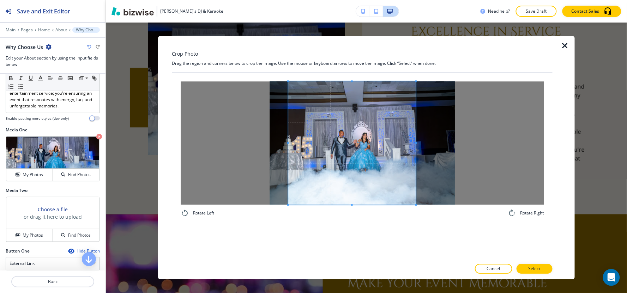
click at [416, 133] on span at bounding box center [416, 142] width 2 height 123
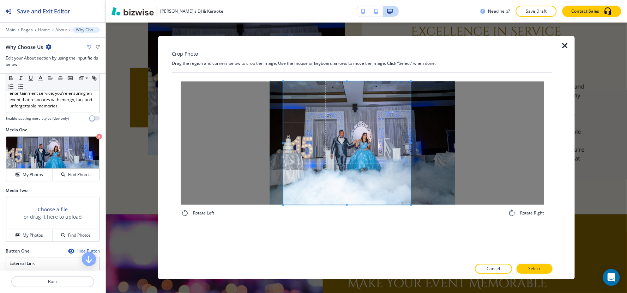
click at [376, 139] on span at bounding box center [347, 142] width 128 height 123
click at [528, 270] on button "Select" at bounding box center [534, 270] width 36 height 10
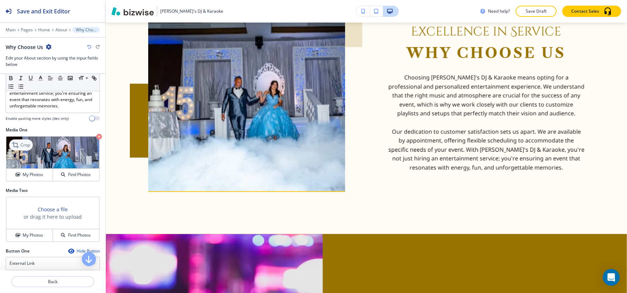
click at [22, 147] on p "Crop" at bounding box center [25, 145] width 10 height 6
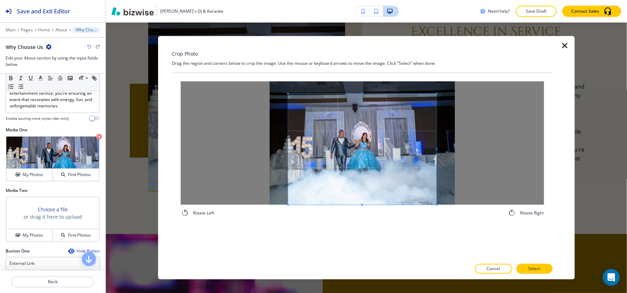
click at [360, 230] on div "Rotate Left Rotate Right" at bounding box center [362, 166] width 380 height 187
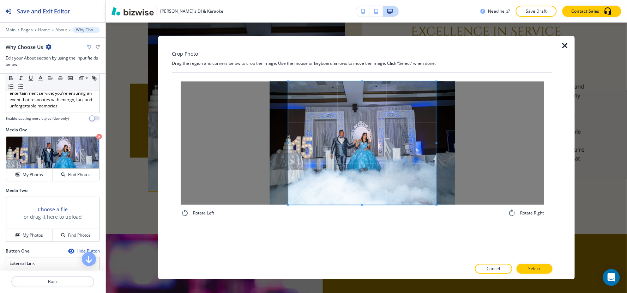
click at [345, 52] on div "Crop Photo Drag the region and corners below to crop the image. Use the mouse o…" at bounding box center [362, 158] width 380 height 244
click at [423, 143] on div at bounding box center [356, 142] width 136 height 123
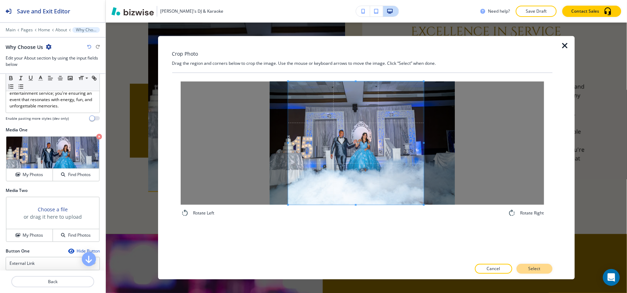
click at [536, 271] on p "Select" at bounding box center [534, 269] width 12 height 6
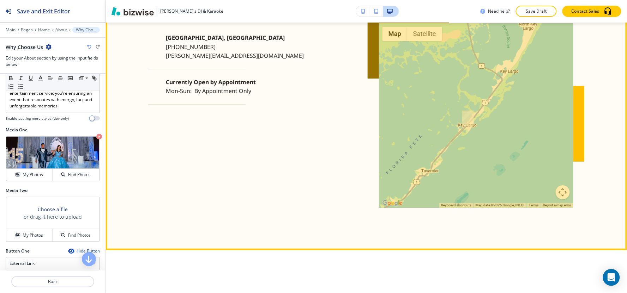
scroll to position [2228, 0]
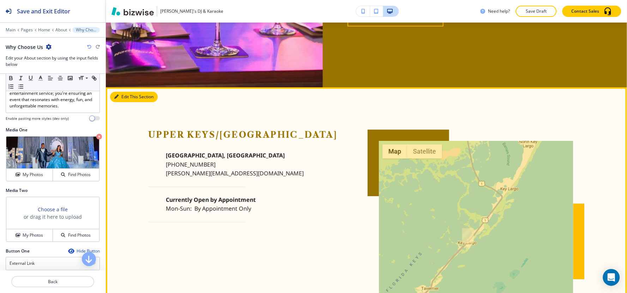
click at [119, 92] on button "Edit This Section" at bounding box center [134, 97] width 48 height 11
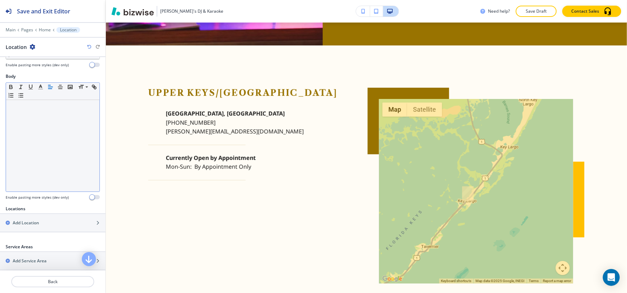
scroll to position [200, 0]
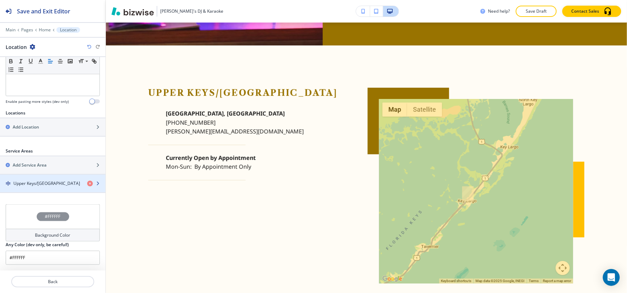
click at [23, 188] on div "button" at bounding box center [52, 190] width 105 height 6
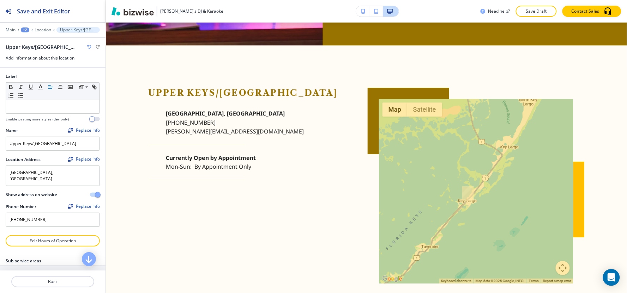
scroll to position [65, 0]
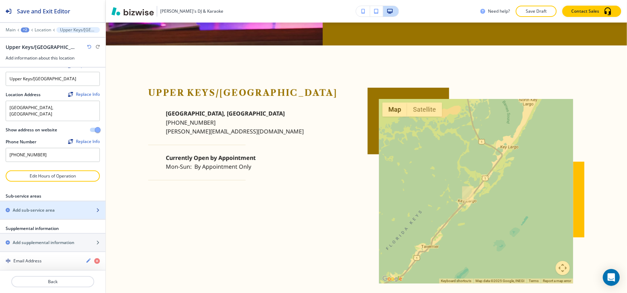
click at [39, 207] on h2 "Add sub-service area" at bounding box center [34, 210] width 42 height 6
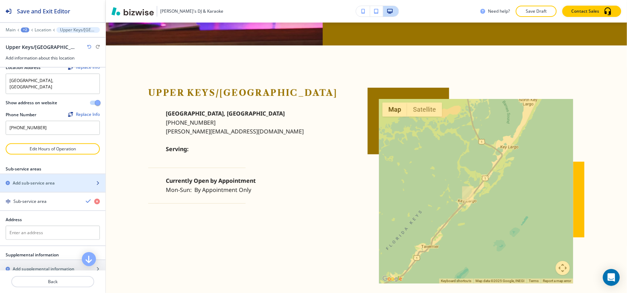
scroll to position [119, 0]
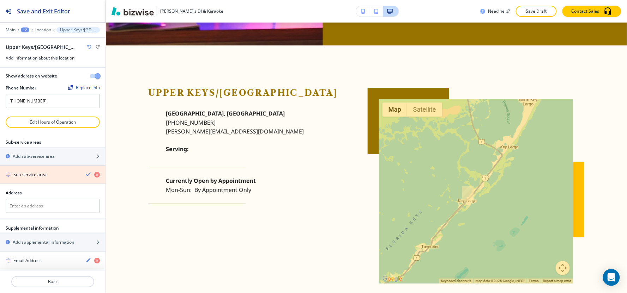
click at [94, 172] on icon "button" at bounding box center [97, 175] width 6 height 6
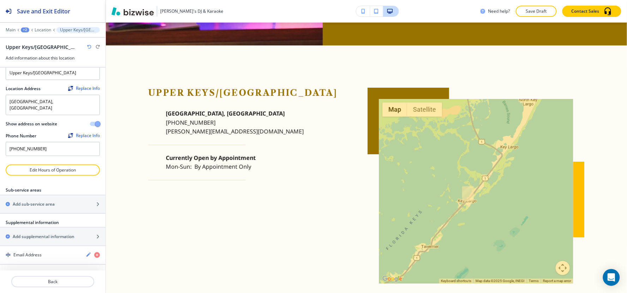
scroll to position [65, 0]
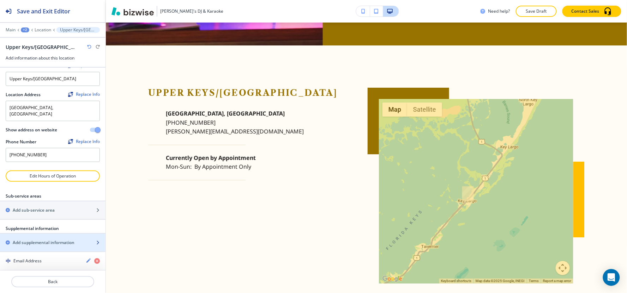
click at [54, 240] on h2 "Add supplemental information" at bounding box center [44, 243] width 62 height 6
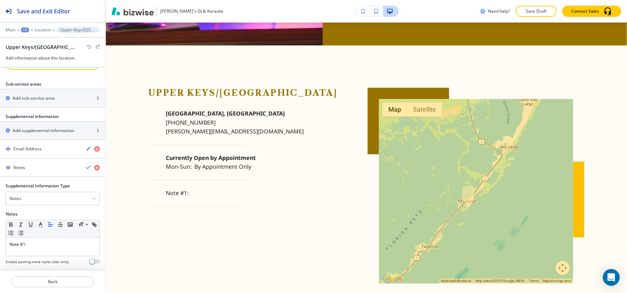
scroll to position [177, 0]
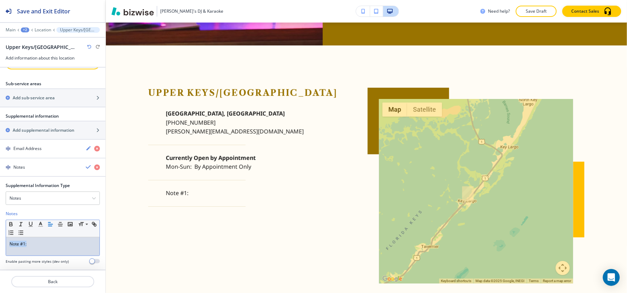
drag, startPoint x: 32, startPoint y: 242, endPoint x: 0, endPoint y: 238, distance: 32.7
click at [0, 238] on div "Supplemental Information Type Notes Notes Email Address PO Box Fax Number Other…" at bounding box center [52, 226] width 105 height 87
click at [57, 198] on div "Notes" at bounding box center [52, 198] width 93 height 13
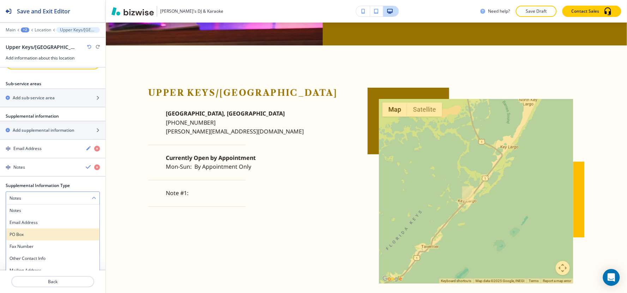
scroll to position [178, 0]
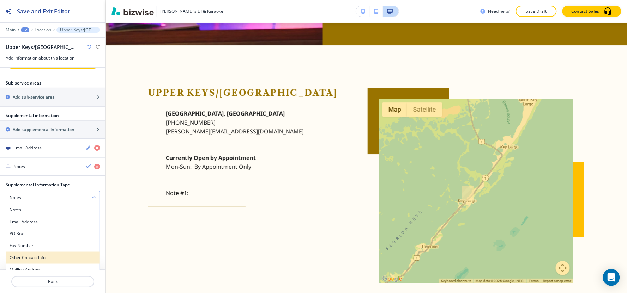
click at [47, 255] on h4 "Other Contact Info" at bounding box center [53, 258] width 86 height 6
click at [59, 194] on div "Other Contact Info" at bounding box center [52, 198] width 93 height 13
click at [55, 198] on div "Other Contact Info" at bounding box center [52, 198] width 93 height 13
click at [54, 192] on div "Other Contact Info" at bounding box center [52, 198] width 93 height 13
click at [52, 207] on h4 "Notes" at bounding box center [53, 210] width 86 height 6
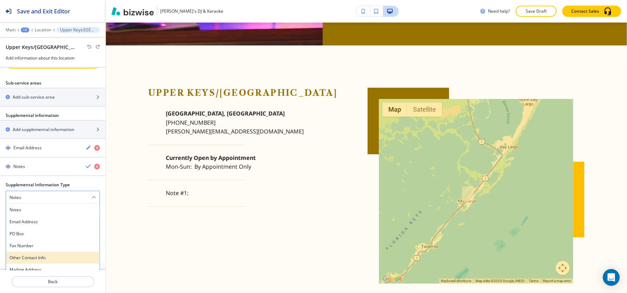
click div
click p ""hours":"
click p ""hours:"
drag, startPoint x: 35, startPoint y: 240, endPoint x: 0, endPoint y: 244, distance: 34.8
click at [0, 244] on div "Supplemental Information Type Notes Notes Email Address PO Box Fax Number Other…" at bounding box center [52, 225] width 105 height 87
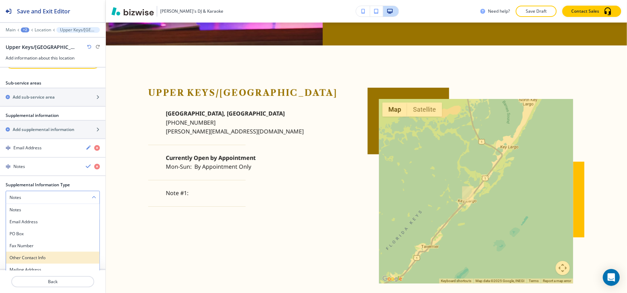
click at [200, 163] on p "By Appointment Only" at bounding box center [222, 167] width 57 height 9
click at [199, 163] on p "By Appointment Only" at bounding box center [222, 167] width 57 height 9
drag, startPoint x: 250, startPoint y: 145, endPoint x: 154, endPoint y: 144, distance: 95.2
click at [154, 154] on div "Currently Open by Appointment Mon-Sun : By Appointment Only" at bounding box center [245, 163] width 195 height 18
click at [187, 157] on div "[GEOGRAPHIC_DATA] [PHONE_NUMBER] [PERSON_NAME][EMAIL_ADDRESS][DOMAIN_NAME] Curr…" at bounding box center [245, 162] width 195 height 106
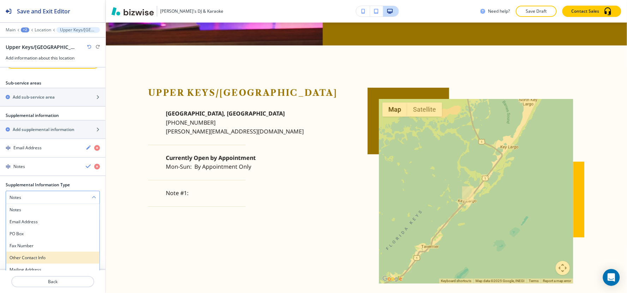
scroll to position [0, 0]
click at [94, 164] on icon "button" at bounding box center [97, 167] width 6 height 6
click at [47, 66] on p "Edit Hours of Operation" at bounding box center [52, 63] width 93 height 6
click div "By Appointment Only ​"
click div
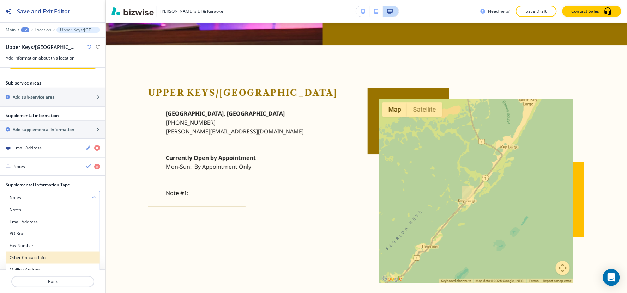
click button "Save"
click at [47, 31] on p "Location" at bounding box center [43, 30] width 17 height 5
click p
drag, startPoint x: 202, startPoint y: 11, endPoint x: 159, endPoint y: 15, distance: 42.9
click at [159, 15] on div "[PERSON_NAME]'s DJ & Karaoke Need help? Save Draft Contact Sales" at bounding box center [366, 11] width 521 height 11
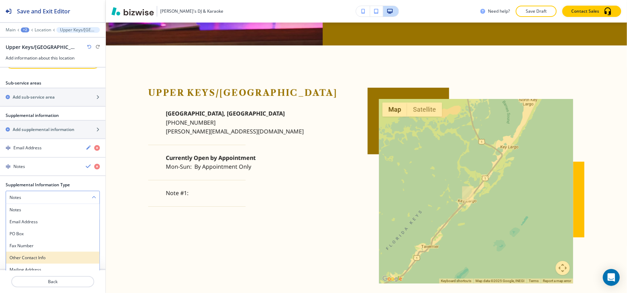
click div
click at [0, 0] on button "Edit This Section" at bounding box center [0, 0] width 0 height 0
drag, startPoint x: 59, startPoint y: 220, endPoint x: 0, endPoint y: 191, distance: 65.5
click div "Subtitle Small Normal Large Huge Have questions or need assistance? Reach out t…"
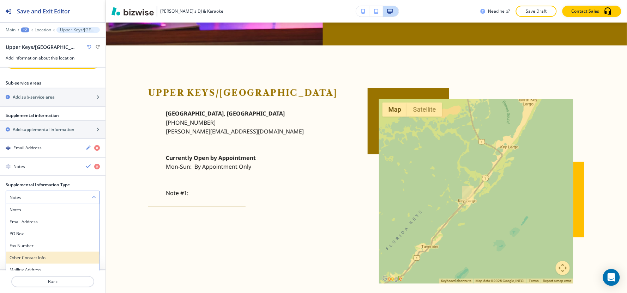
scroll to position [78, 0]
click div
drag, startPoint x: 60, startPoint y: 147, endPoint x: 0, endPoint y: 152, distance: 60.1
click div "Title Small Normal Large Huge Send us a Message Enable pasting more styles (dev…"
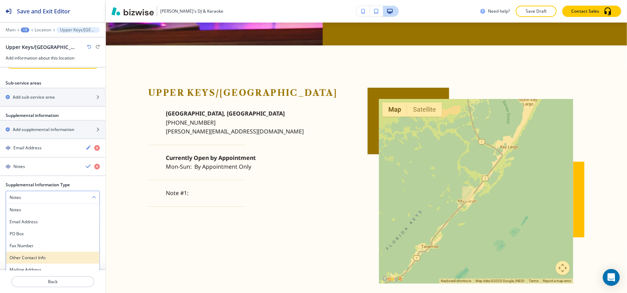
click div
drag, startPoint x: 450, startPoint y: 191, endPoint x: 362, endPoint y: 193, distance: 88.2
click input "text"
paste input "[PERSON_NAME][EMAIL_ADDRESS][DOMAIN_NAME]"
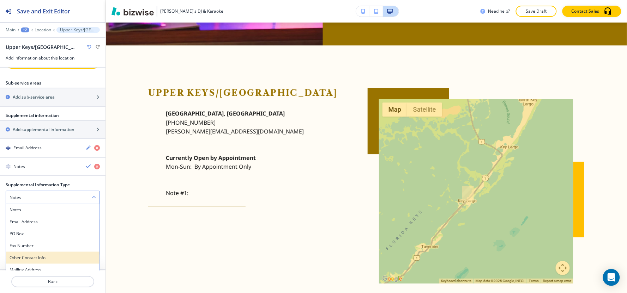
type input "[PERSON_NAME][EMAIL_ADDRESS][DOMAIN_NAME]"
click h4 "Add"
click at [0, 0] on button "Edit This Section" at bounding box center [0, 0] width 0 height 0
click div "My Photos"
click div "Select Textures"
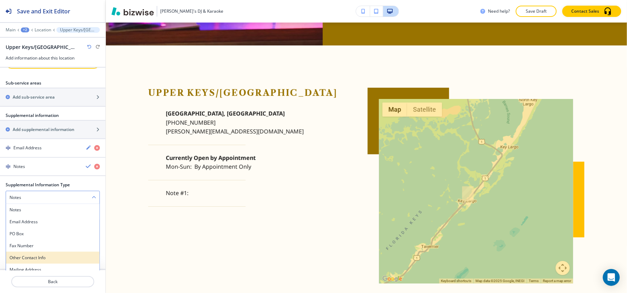
click img "button"
click button "Add"
click at [0, 0] on button "Edit This Section" at bounding box center [0, 0] width 0 height 0
click icon "button"
click at [0, 0] on button "Edit This Section" at bounding box center [0, 0] width 0 height 0
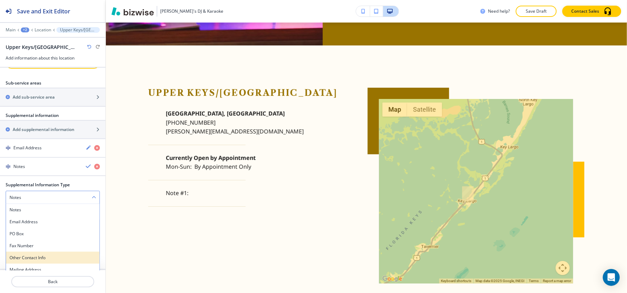
drag, startPoint x: 58, startPoint y: 176, endPoint x: 0, endPoint y: 165, distance: 58.8
click at [0, 74] on div "Subtitle Small Normal Large Huge Hear directly from our clients about their exp…" at bounding box center [52, 72] width 105 height 6
click div
drag, startPoint x: 50, startPoint y: 176, endPoint x: 1, endPoint y: 160, distance: 52.3
click at [1, 74] on div "Subtitle Small Normal Large Huge Hear directly from our clients about their exp…" at bounding box center [52, 72] width 105 height 6
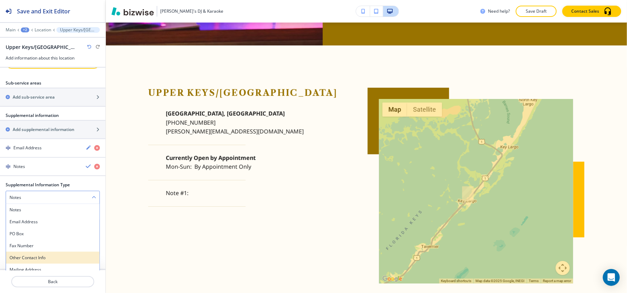
drag, startPoint x: 44, startPoint y: 116, endPoint x: 0, endPoint y: 114, distance: 44.2
click at [0, 69] on div "Title Small Normal Large Huge Our Reviews Enable pasting more styles (dev only)" at bounding box center [52, 62] width 105 height 11
click div
drag, startPoint x: 44, startPoint y: 169, endPoint x: 0, endPoint y: 167, distance: 44.5
click at [0, 74] on div "Subtitle Small Normal Large Huge Client Stories Enable pasting more styles (dev…" at bounding box center [52, 72] width 105 height 6
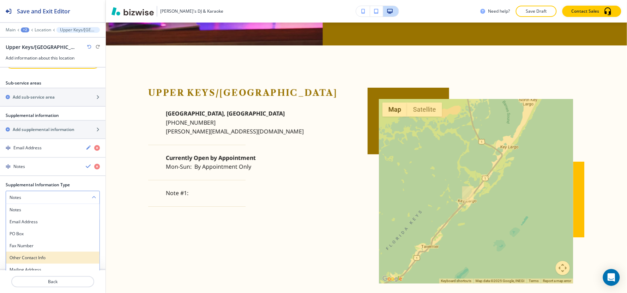
click line "button"
click button "button"
type input "#000000"
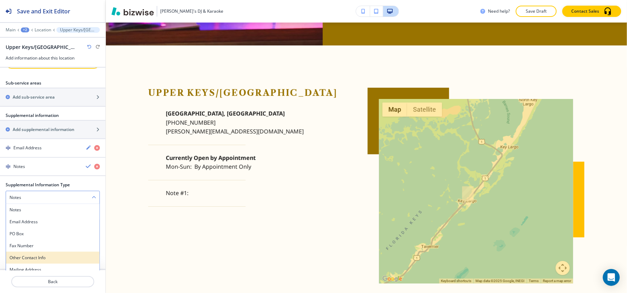
drag
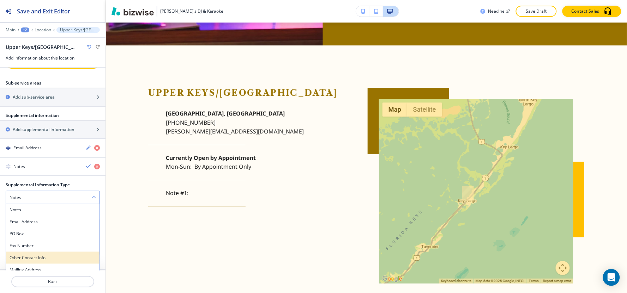
click at [0, 74] on div "Subtitle Small Normal Large Huge Client Stories Enable pasting more styles (dev…" at bounding box center [52, 72] width 105 height 6
click polyline "button"
click button "button"
type input "#000000"
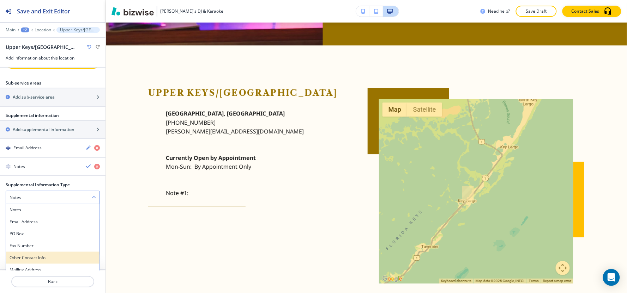
click div
click at [0, 0] on button "Edit This Section" at bounding box center [0, 0] width 0 height 0
click at [0, 69] on div "Title Small Normal Large Huge Photo Gallery Enable pasting more styles (dev onl…" at bounding box center [52, 62] width 105 height 11
click p
click at [0, 0] on icon "button" at bounding box center [0, 0] width 0 height 0
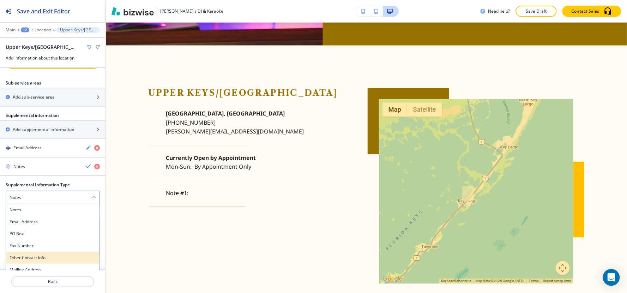
click at [0, 0] on button "Edit This Section" at bounding box center [0, 0] width 0 height 0
click at [0, 69] on div "Title Small Normal Large Huge Serving Your Community Enable pasting more styles…" at bounding box center [52, 62] width 105 height 11
click p
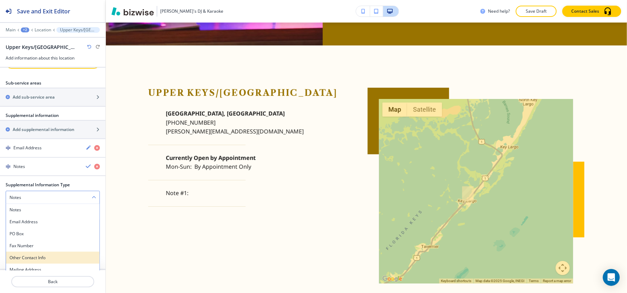
click div "External Link"
click div "Internal Link"
click input "text"
type input "o"
type input "OUR SERVICES"
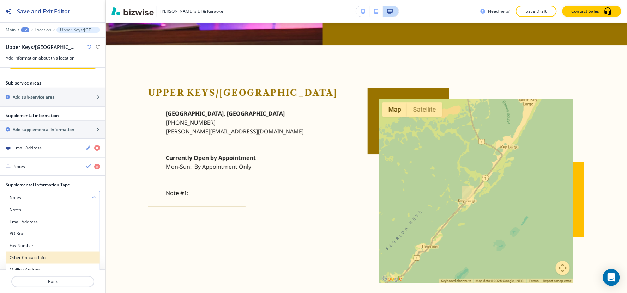
click \(page\/section\) "Manual Input"
type \(page\/section\) "SERVICES"
click \(page\/section\) "SERVICES"
click div "Internal Link"
click h4 "File Sharing"
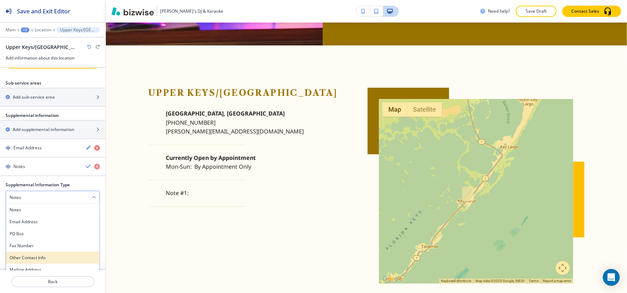
click icon "button"
click div "File Sharing"
click icon "button"
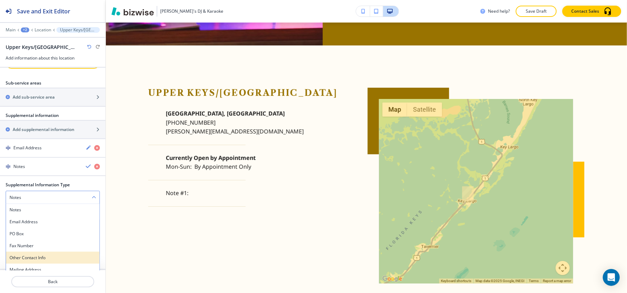
click button "Edit This Section"
click button "My Photos"
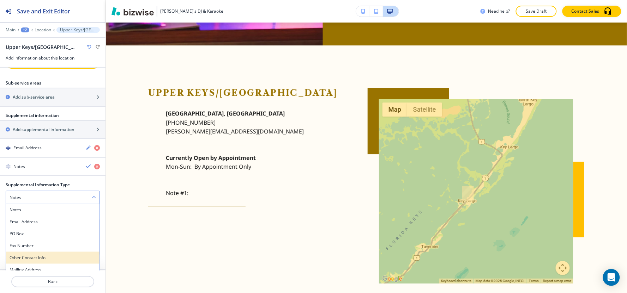
click icon "button"
click div
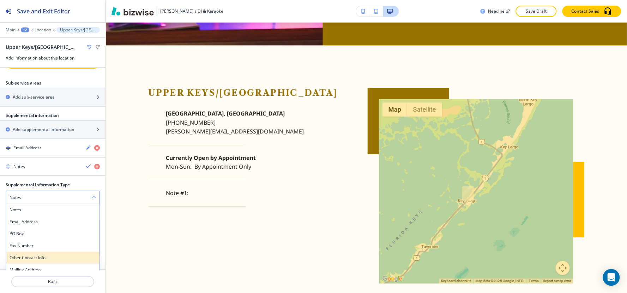
click p
click div
click h4 "Select Button Type"
click h4 "Telephone"
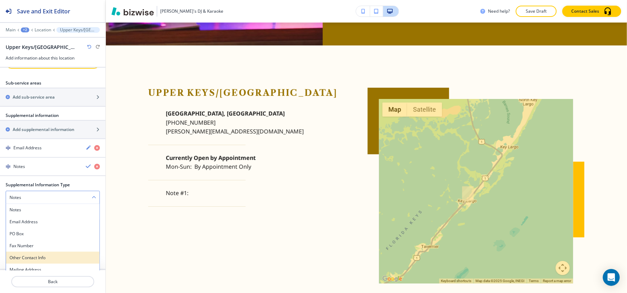
click input "text"
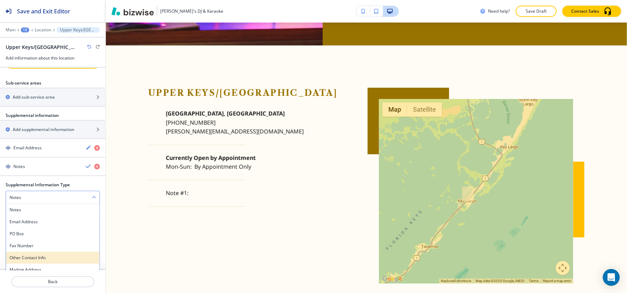
click input "text"
paste input "[PHONE_NUMBER]"
type input "[PHONE_NUMBER]"
click h4 "Select Button Type"
click h4 "Internal Link"
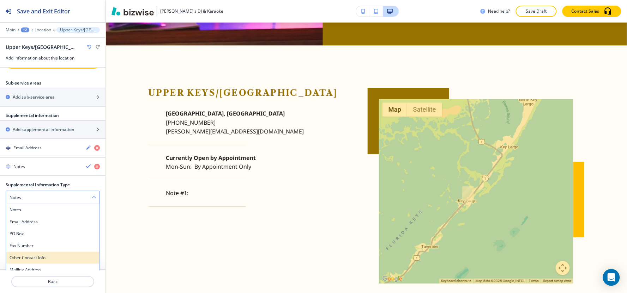
click input "text"
type input "contact us"
click \(page\/section\) "Manual Input"
click h4 "Contact Us"
type \(page\/section\) "Contact Us"
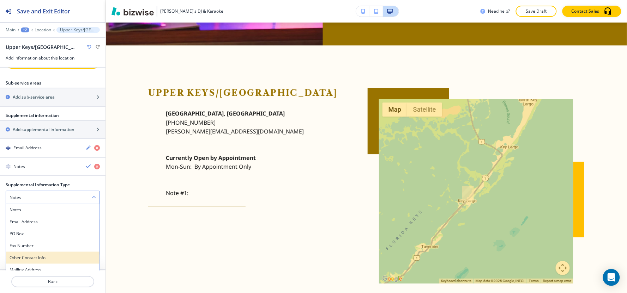
click button "Edit This Section"
click h4 "My Photos"
click img "button"
click p "Add"
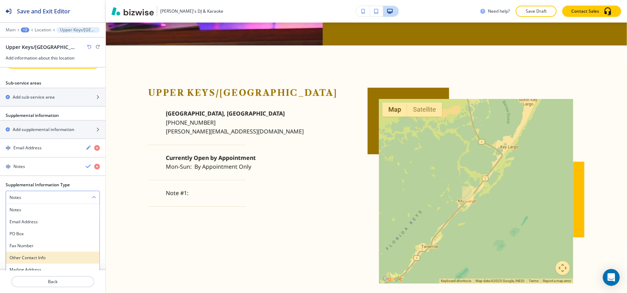
click h4 "My Photos"
click h4 "Select Textures"
click img "button"
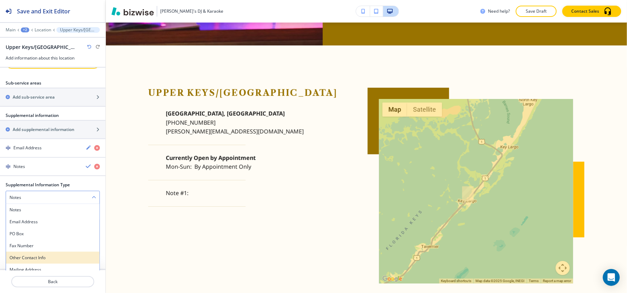
click p "Add"
click icon "button"
click at [0, 80] on div "Body Small Normal Large Huge ⭐⭐⭐⭐⭐ Excelente party! [PERSON_NAME] ‘s profession…" at bounding box center [52, 77] width 105 height 6
click icon "button"
click div
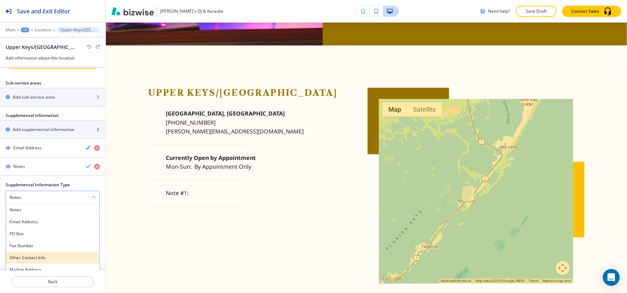
paste div
click at [0, 69] on div "Title Small Normal Large Huge ⭐⭐⭐⭐⭐ Excelente party! [PERSON_NAME] ‘s professio…" at bounding box center [52, 62] width 105 height 11
click div
click at [0, 74] on div "Subtitle Small Normal Large Huge ⭐⭐⭐⭐⭐ Excelente party! [PERSON_NAME] ‘s profes…" at bounding box center [52, 72] width 105 height 6
click at [11, 30] on p "Main" at bounding box center [11, 30] width 10 height 5
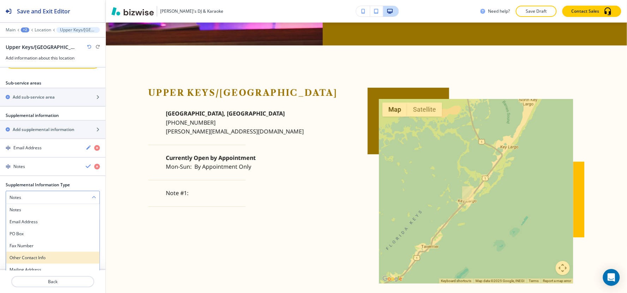
click button "Toggle speed editor"
click button "Copy"
click button "Paste to top"
click button "CLOSE"
click button "Edit This Section"
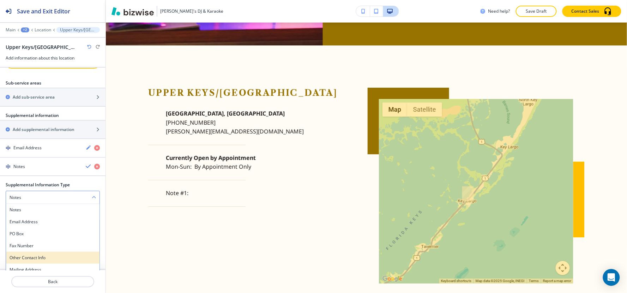
click icon "button"
click p "Delete Section"
click p "Delete"
click button "Edit This Section"
click icon "button"
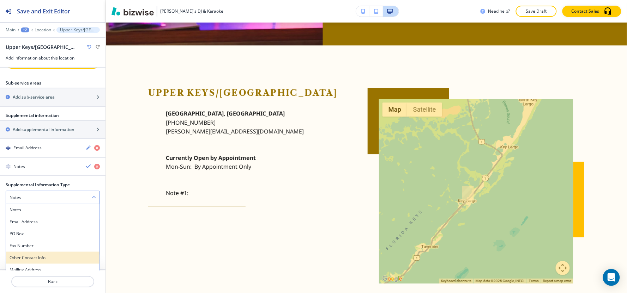
click p "Delete Section"
click p "Delete"
click button "Edit This Section"
click icon "button"
click p "Delete Section"
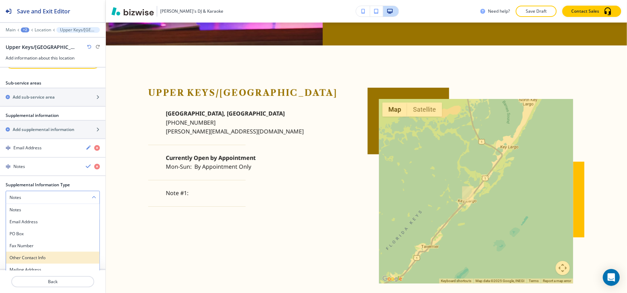
click button "Delete"
click p "Main"
click button "Toggle speed editor"
click button "Copy"
click button "Paste to bottom"
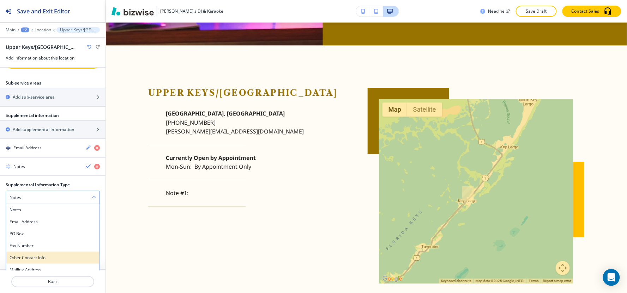
click button "Copy"
click button "Paste to bottom"
click button "CLOSE"
click button "Edit This Section"
click icon "button"
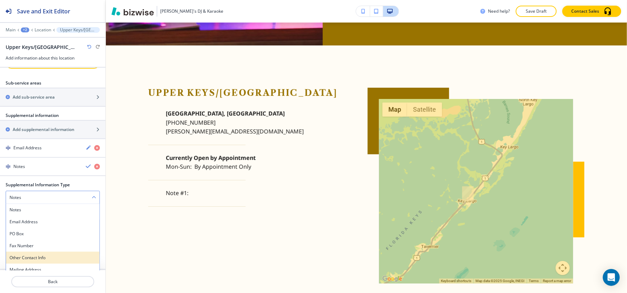
click button "Rename Section"
click input "[PERSON_NAME]'s DJ & Karaoke-1"
type input "[PERSON_NAME]'s DJ & Karaoke"
click button "Edit"
click icon "button"
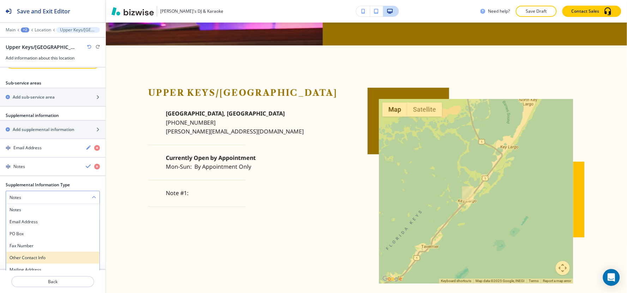
click p "Rename Section"
click input "Contact Form-1"
type input "Contact Form"
click button "Edit This Section"
click h4 "My Photos"
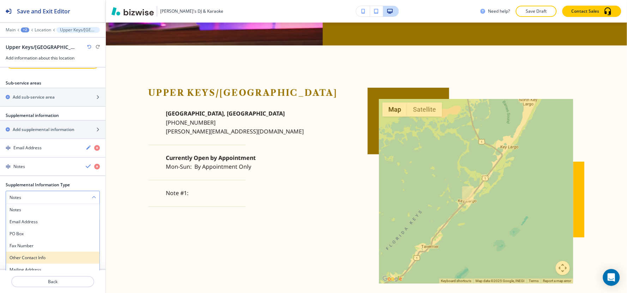
click at [0, 69] on div "Title Small Normal Large Huge Learn More About Our Services Enable pasting more…" at bounding box center [52, 62] width 105 height 11
click h4 "My Photos"
click div "Use Online Pictures"
type input "Learn More About Our Services"
click at [0, 0] on body "Save and Exit Editor Main +2 Learn More About Our Services Learn More About Our…" at bounding box center [313, 0] width 627 height 0
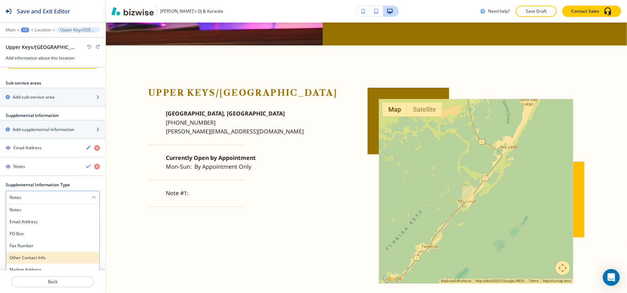
type input "dj and karaoke"
click img "button"
click at [0, 80] on div "Body Small Normal Large Huge Discover how we can make your event spectacular! E…" at bounding box center [52, 77] width 105 height 6
click icon "button"
click at [0, 69] on div "Title Small Normal Large Huge Learn More About Our Services Enable pasting more…" at bounding box center [52, 62] width 105 height 11
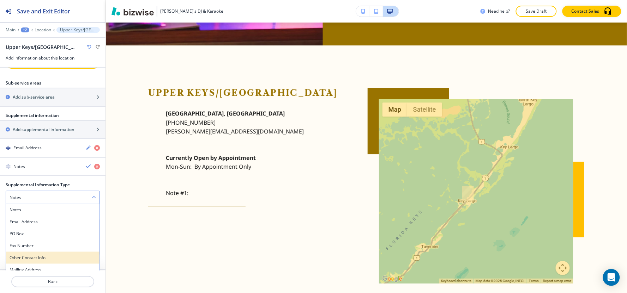
click p
click at [42, 107] on div "Button One Hide Button External Link Telephone External Link Social Media Email…" at bounding box center [52, 93] width 105 height 27
click div "External Link"
click h4 "Internal Link"
click input "text"
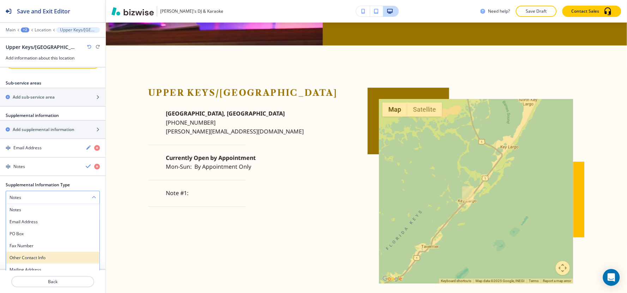
type input "contact us"
click div "Button Text contact us Select (page/section) Home Home | [PERSON_NAME]'s DJ & K…"
click div
click \(page\/section\) "Manual Input"
click div "Contact Us"
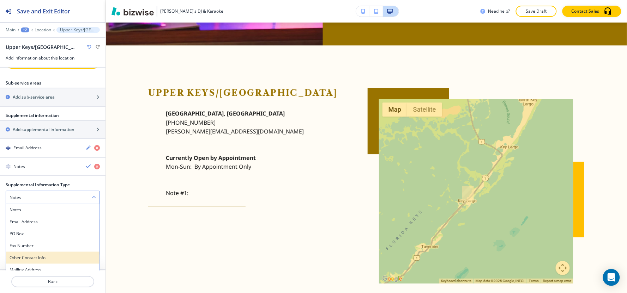
type \(page\/section\) "Contact Us"
click at [0, 80] on div "Body Small Normal Large Huge Discover how we can make your event spectacular! E…" at bounding box center [52, 77] width 105 height 6
click p "Discover how our dedicated team, professional equipment, and creative approach …"
click button "Edit This Section"
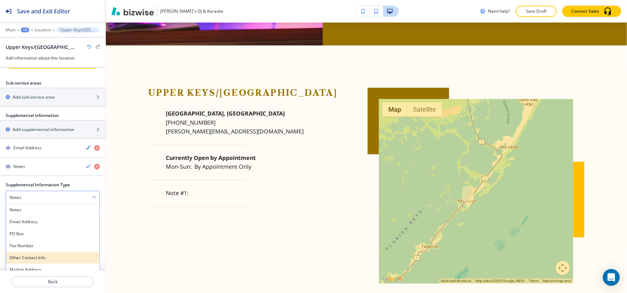
click h4 "Customer Satisfaction Is Our Business"
click at [0, 74] on div "Title Small Normal Large Huge Customer Satisfaction Is Our Business Enable past…" at bounding box center [52, 72] width 105 height 6
click icon "button"
click at [105, 269] on div "Label Small Normal Large Huge Enable pasting more styles (dev only) Title Small…" at bounding box center [52, 169] width 105 height 203
click line "button"
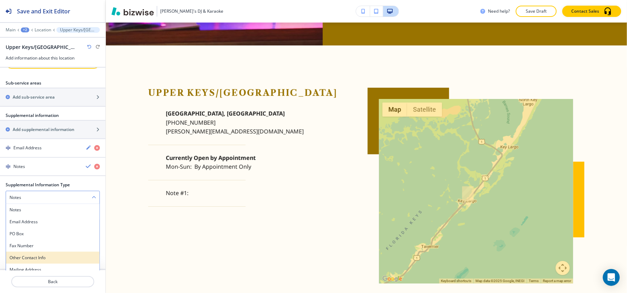
click at [0, 74] on div "Title Small Normal Large Huge Customer Satisfaction Is Our Business Enable past…" at bounding box center [52, 72] width 105 height 6
click div
click at [5, 80] on div "Subtitle Small Normal Large Huge We Value Every Customer Enable pasting more st…" at bounding box center [52, 77] width 105 height 6
click line "button"
click icon "button"
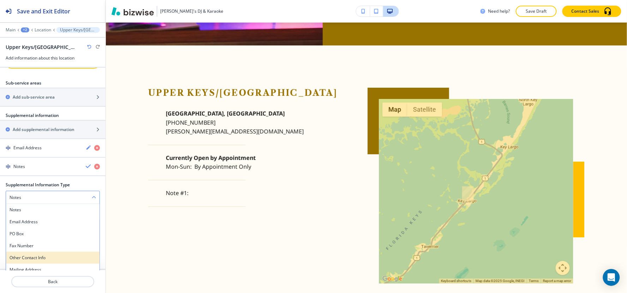
click line "button"
click icon "button"
